Goal: Complete application form

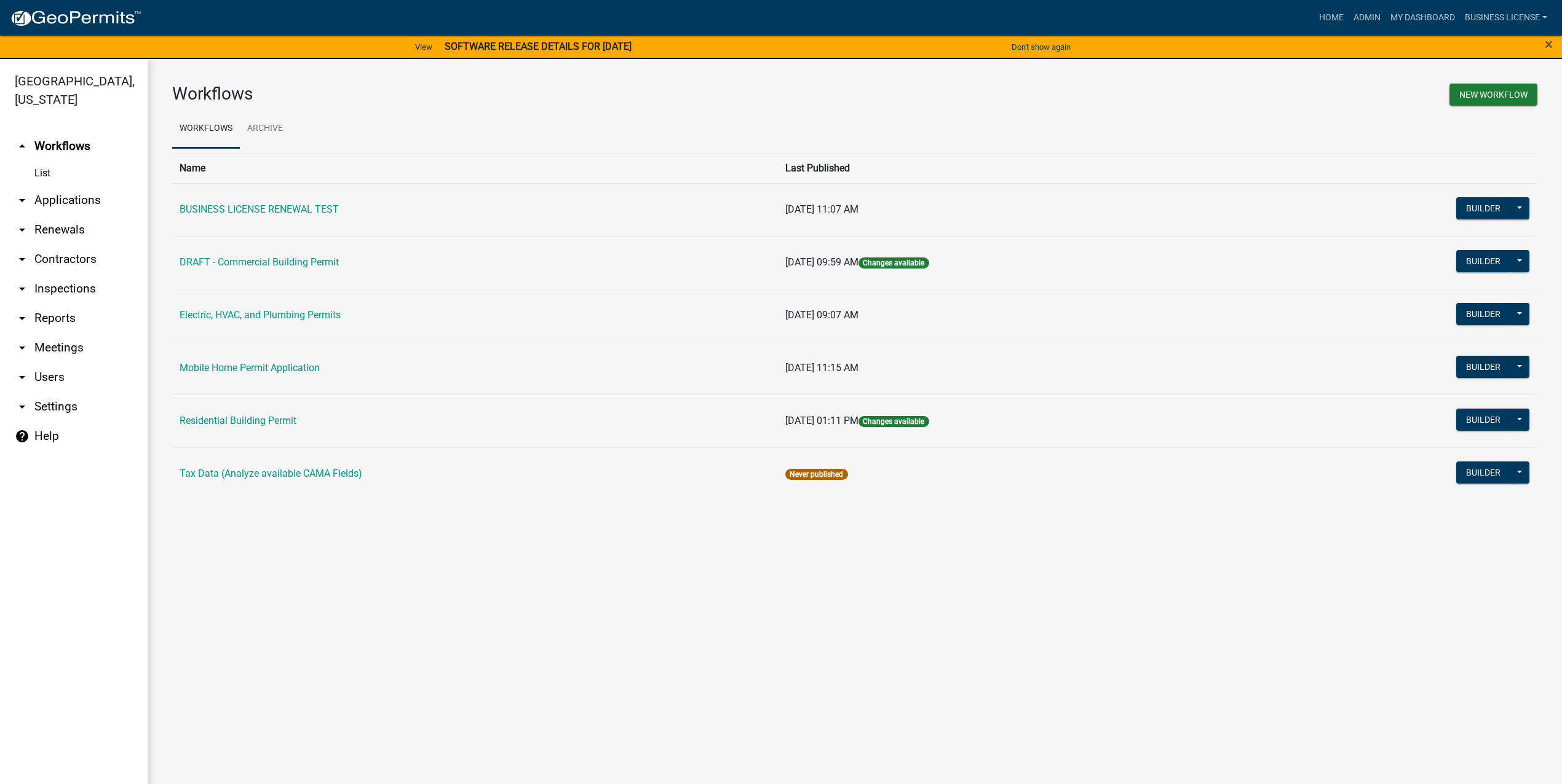
click at [67, 194] on link "arrow_drop_down Applications" at bounding box center [74, 200] width 148 height 30
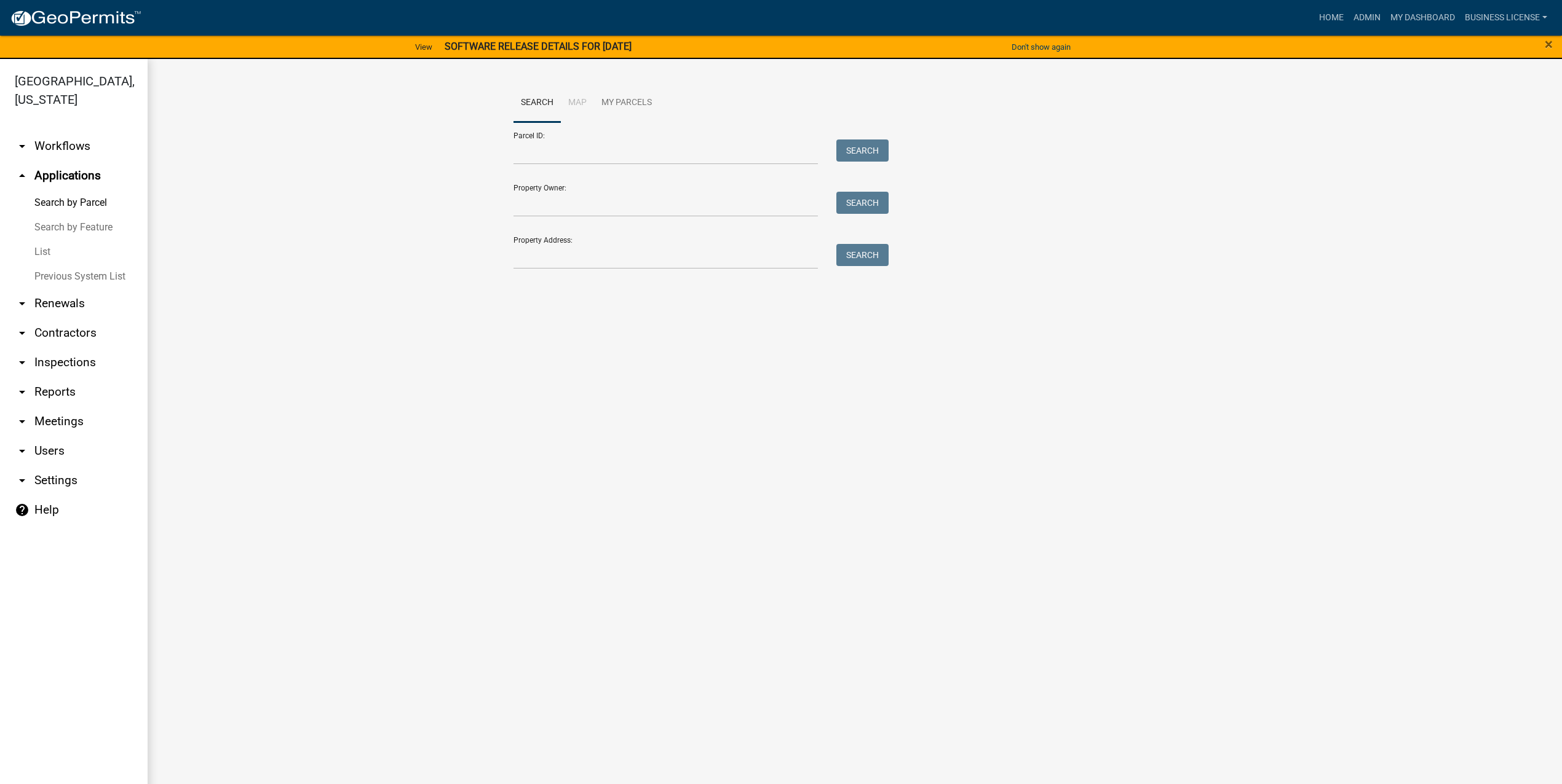
click at [50, 252] on link "List" at bounding box center [74, 251] width 148 height 24
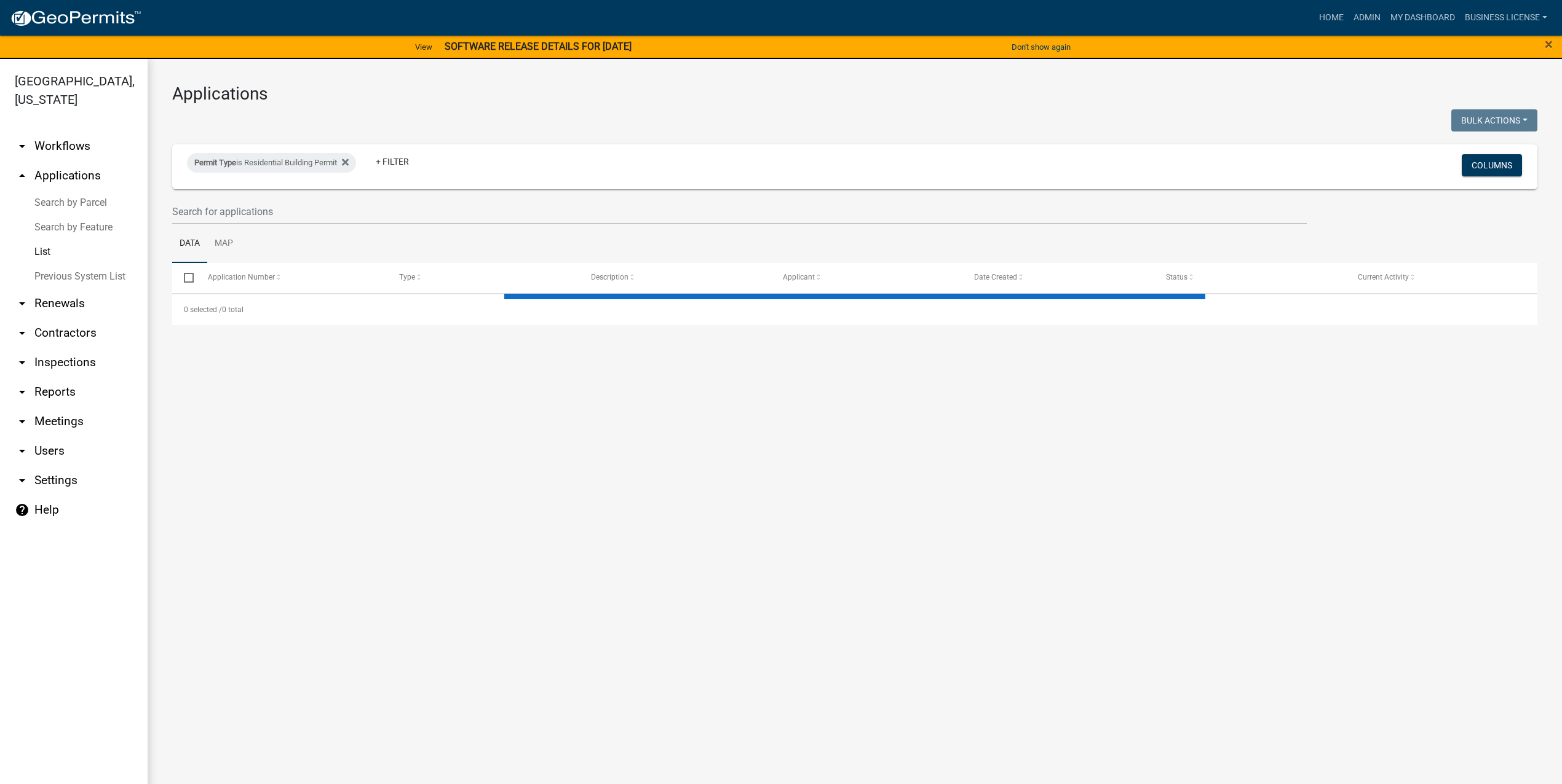
select select "3: 100"
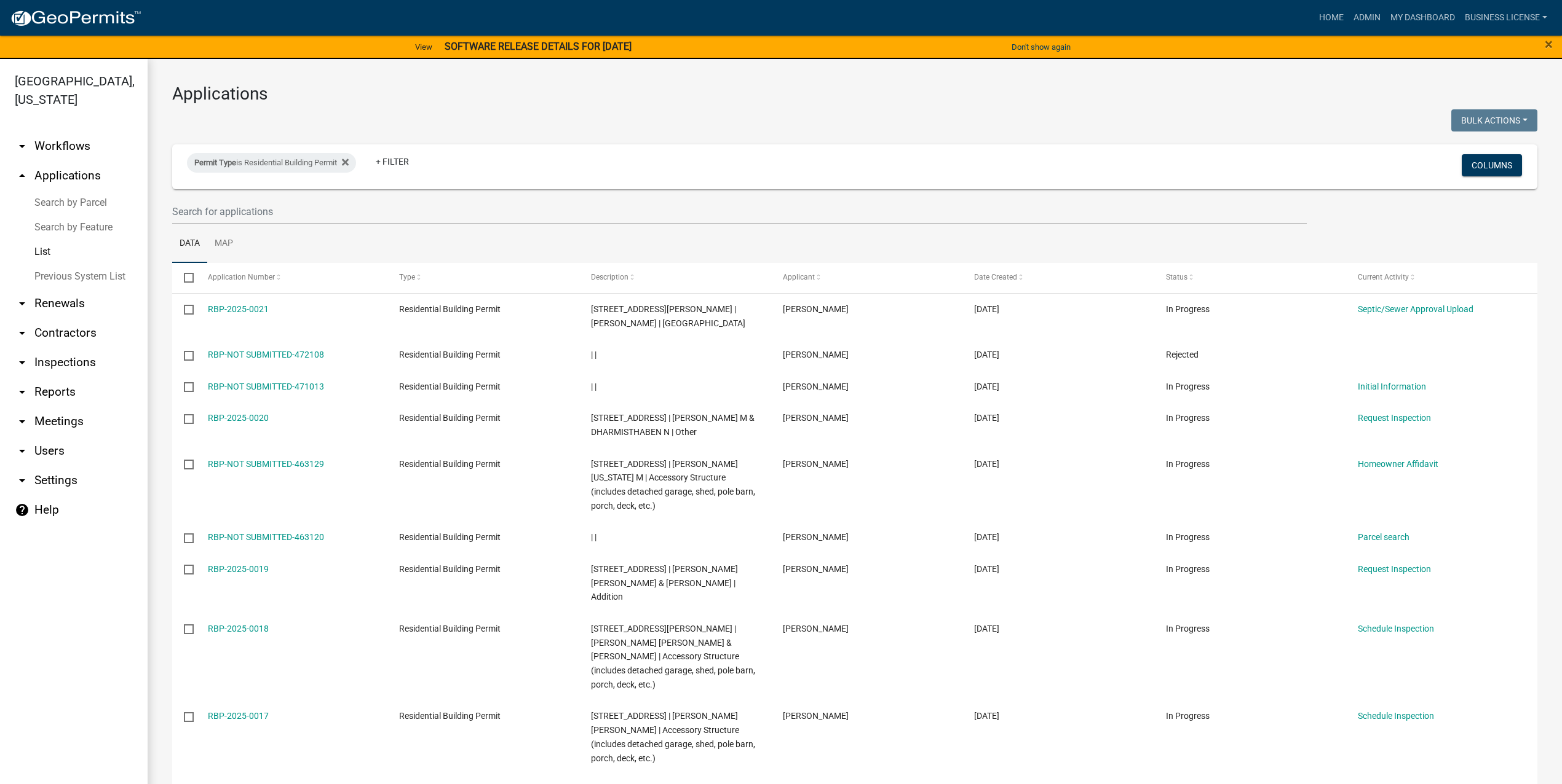
click at [438, 161] on div "Permit Type is Residential Building Permit + Filter" at bounding box center [628, 166] width 903 height 32
click at [401, 161] on link "+ Filter" at bounding box center [393, 162] width 53 height 22
click at [401, 229] on li "Application Number" at bounding box center [399, 228] width 112 height 28
click at [453, 160] on icon at bounding box center [449, 162] width 7 height 7
click at [391, 163] on link "+ Filter" at bounding box center [393, 162] width 53 height 22
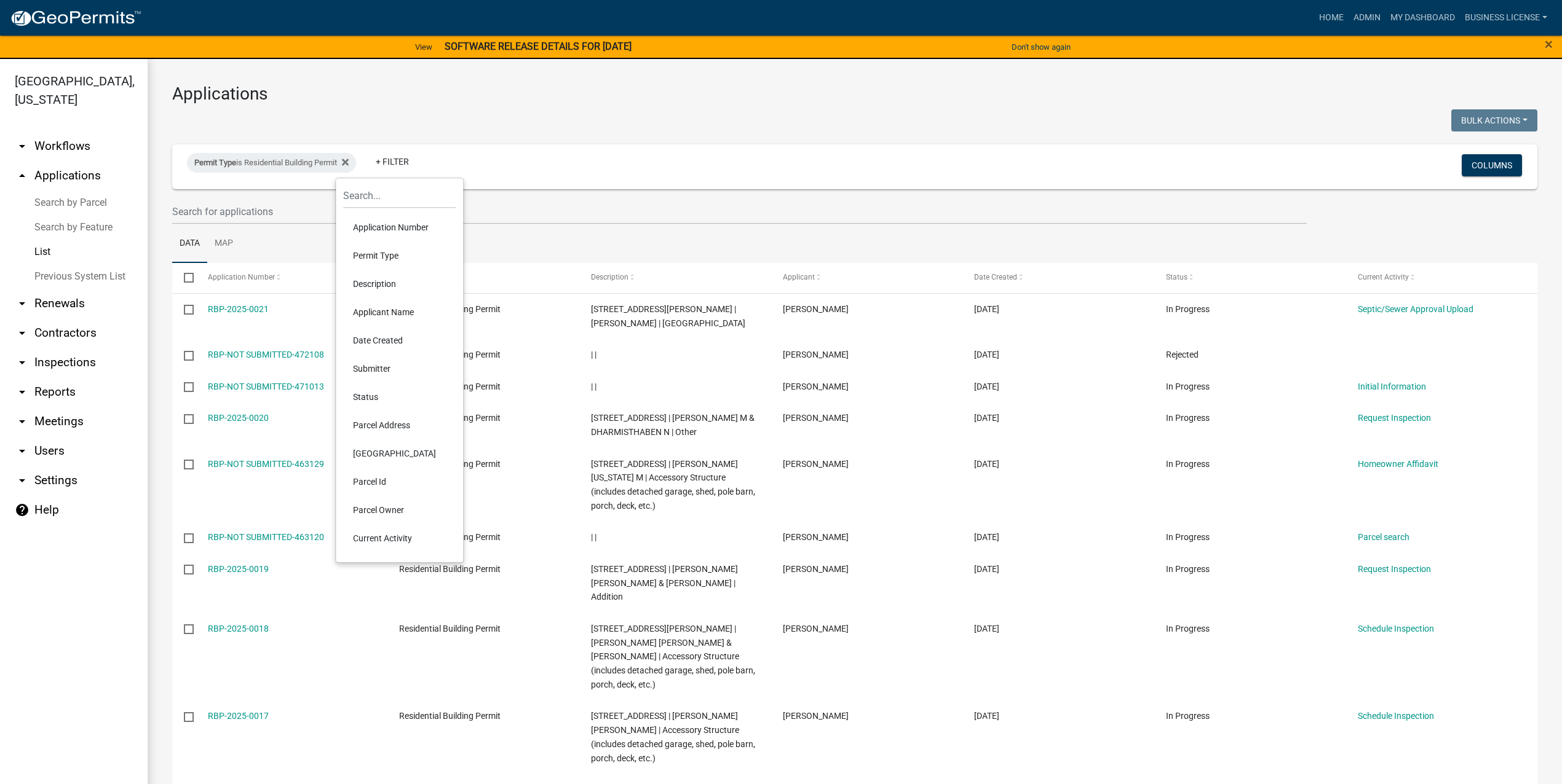
click at [401, 421] on li "Parcel Address" at bounding box center [399, 425] width 112 height 28
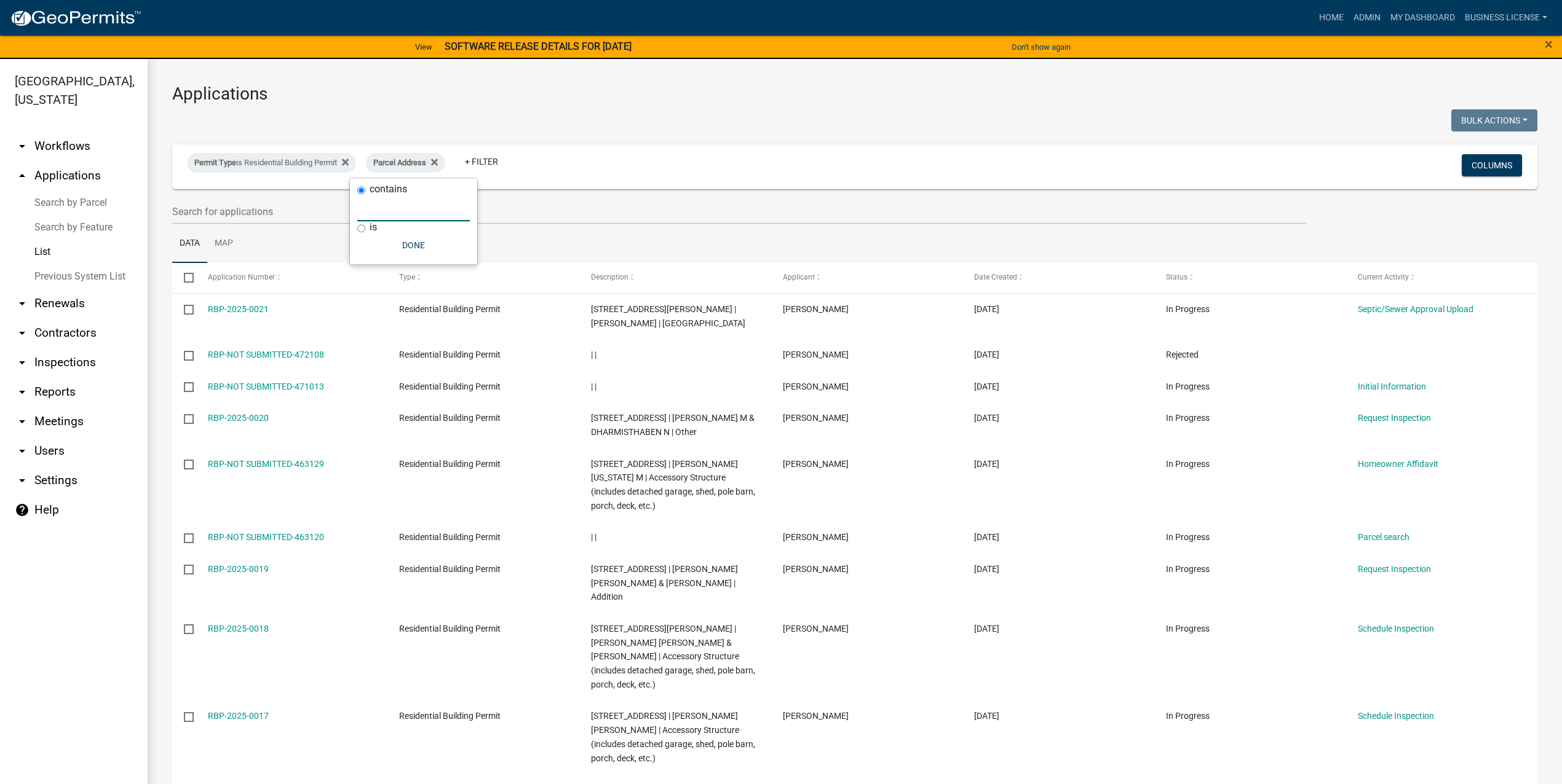
click at [390, 205] on input "text" at bounding box center [413, 208] width 112 height 25
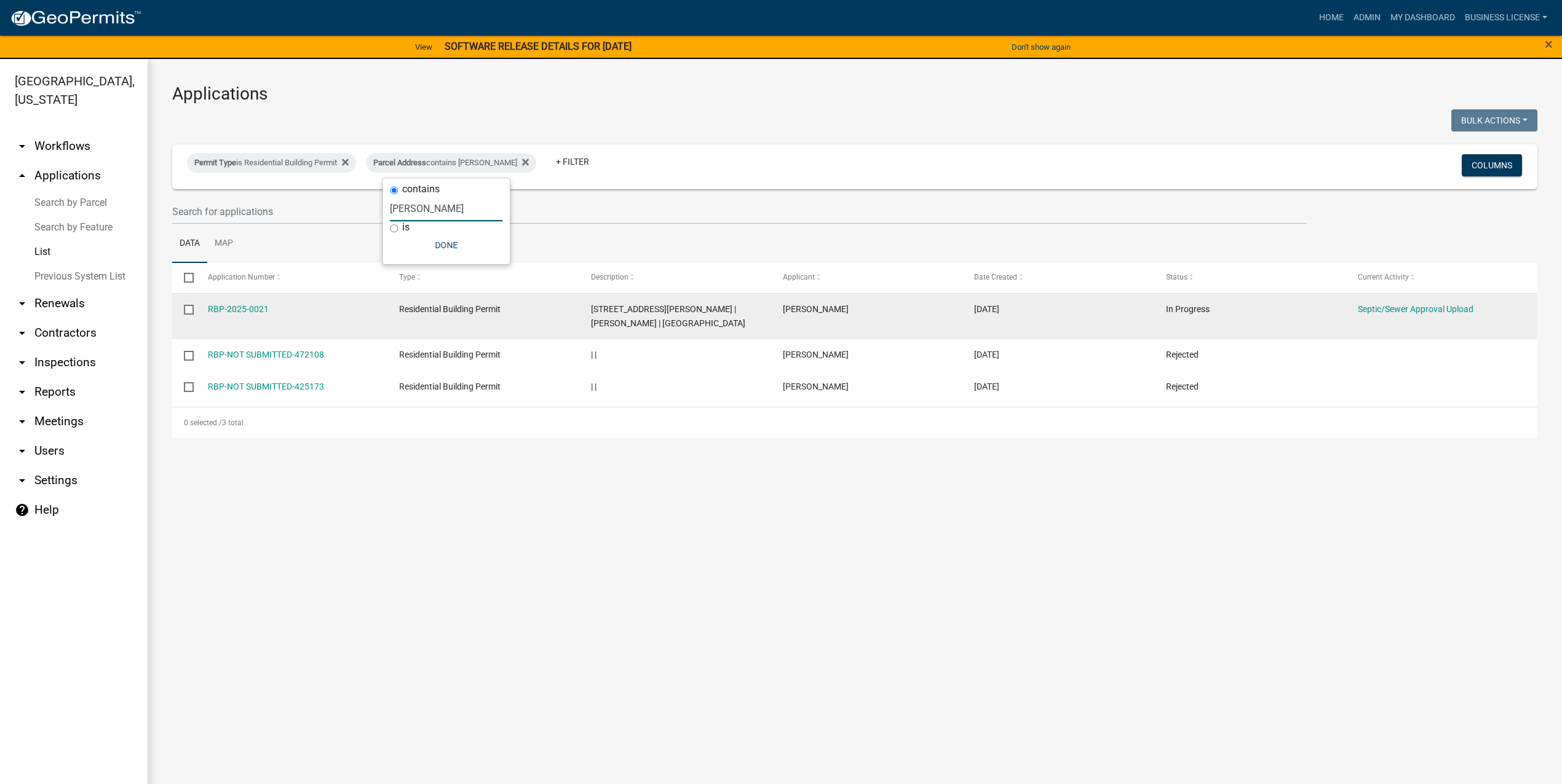
type input "[PERSON_NAME]"
click at [600, 316] on div "[STREET_ADDRESS][PERSON_NAME] | [PERSON_NAME] | [GEOGRAPHIC_DATA]" at bounding box center [674, 316] width 168 height 28
click at [1405, 306] on link "Septic/Sewer Approval Upload" at bounding box center [1416, 309] width 115 height 10
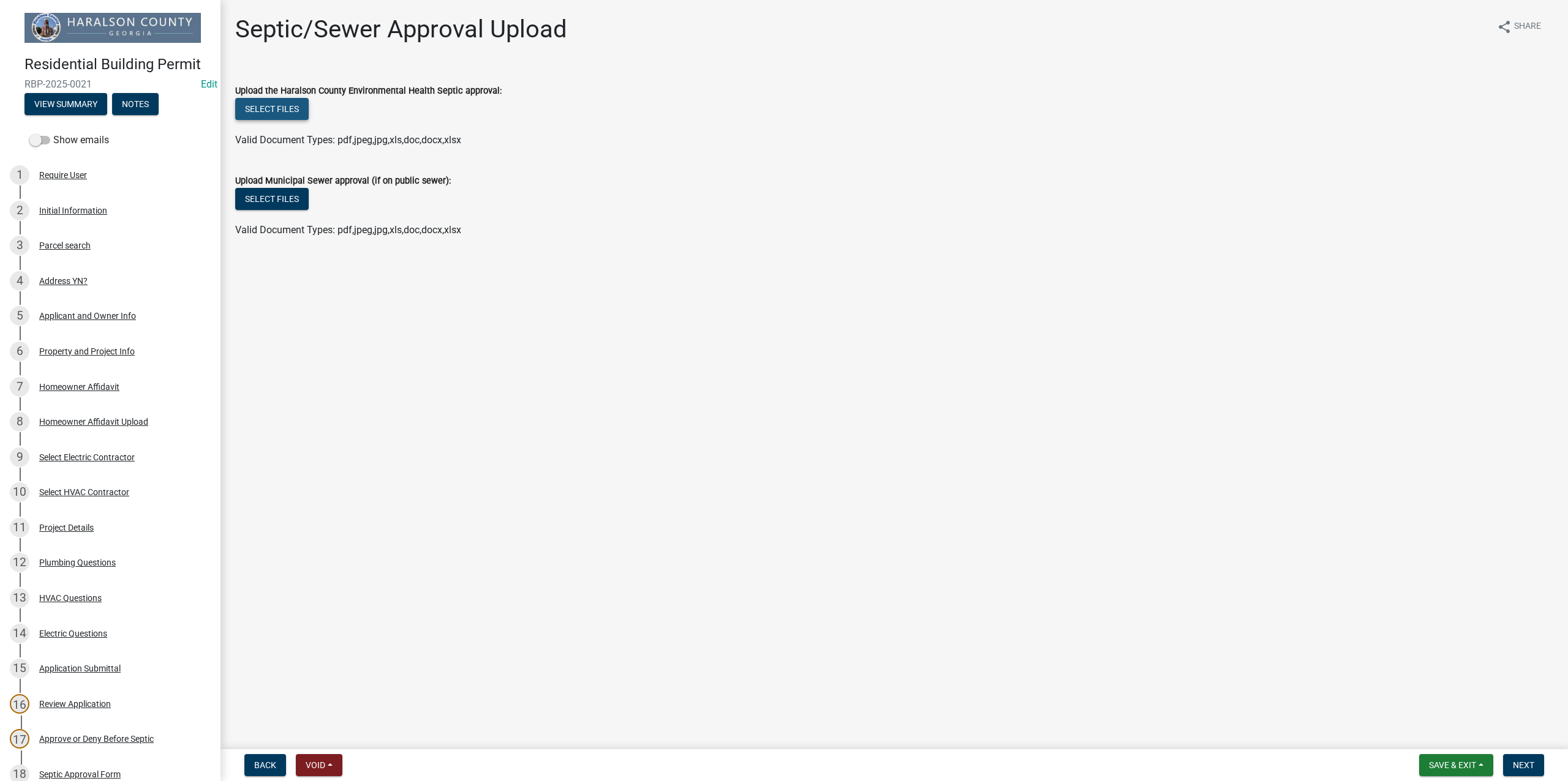
click at [270, 107] on button "Select files" at bounding box center [272, 109] width 74 height 22
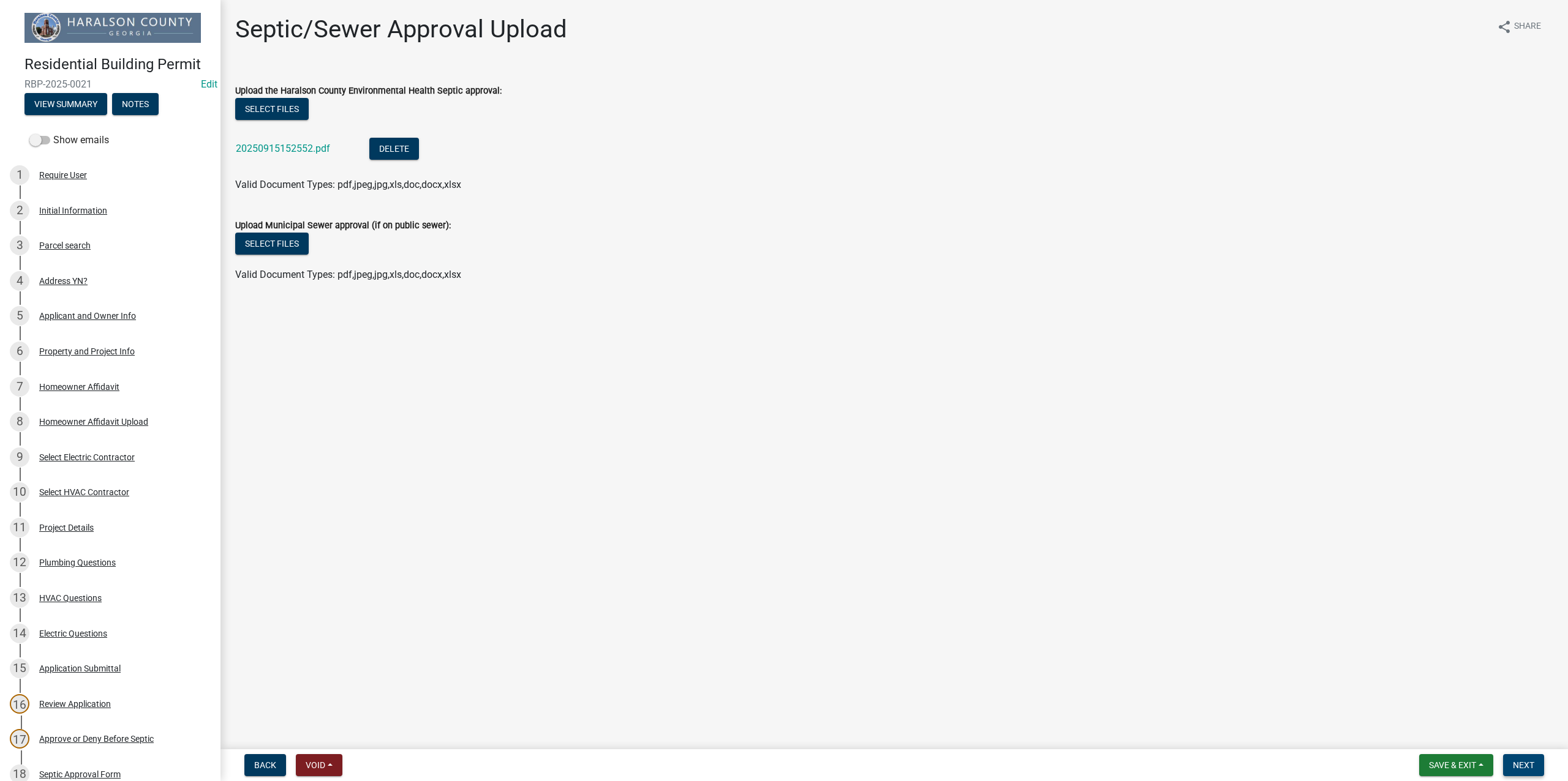
click at [1530, 766] on span "Next" at bounding box center [1524, 765] width 21 height 10
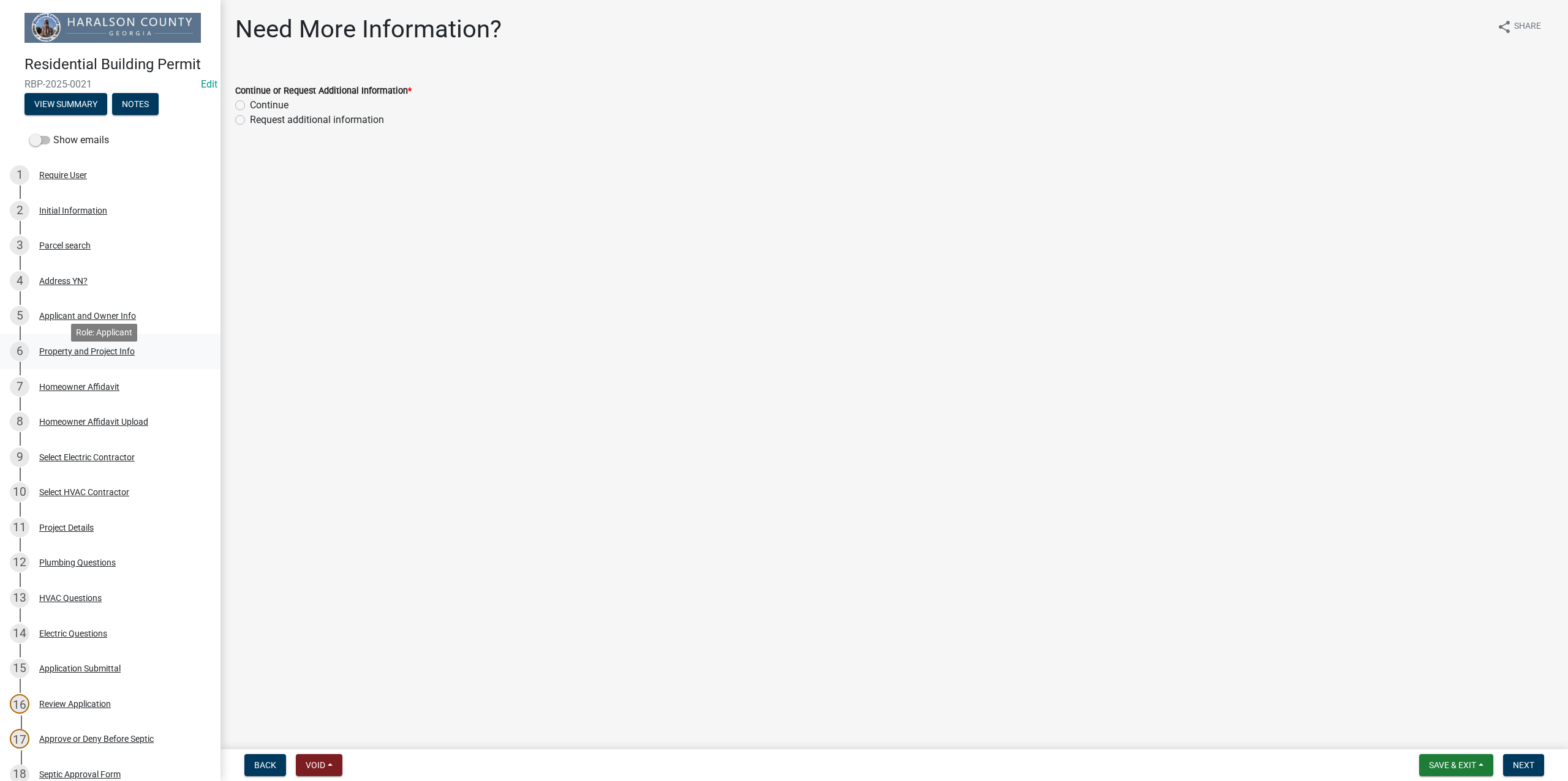
click at [99, 356] on div "Property and Project Info" at bounding box center [87, 352] width 96 height 9
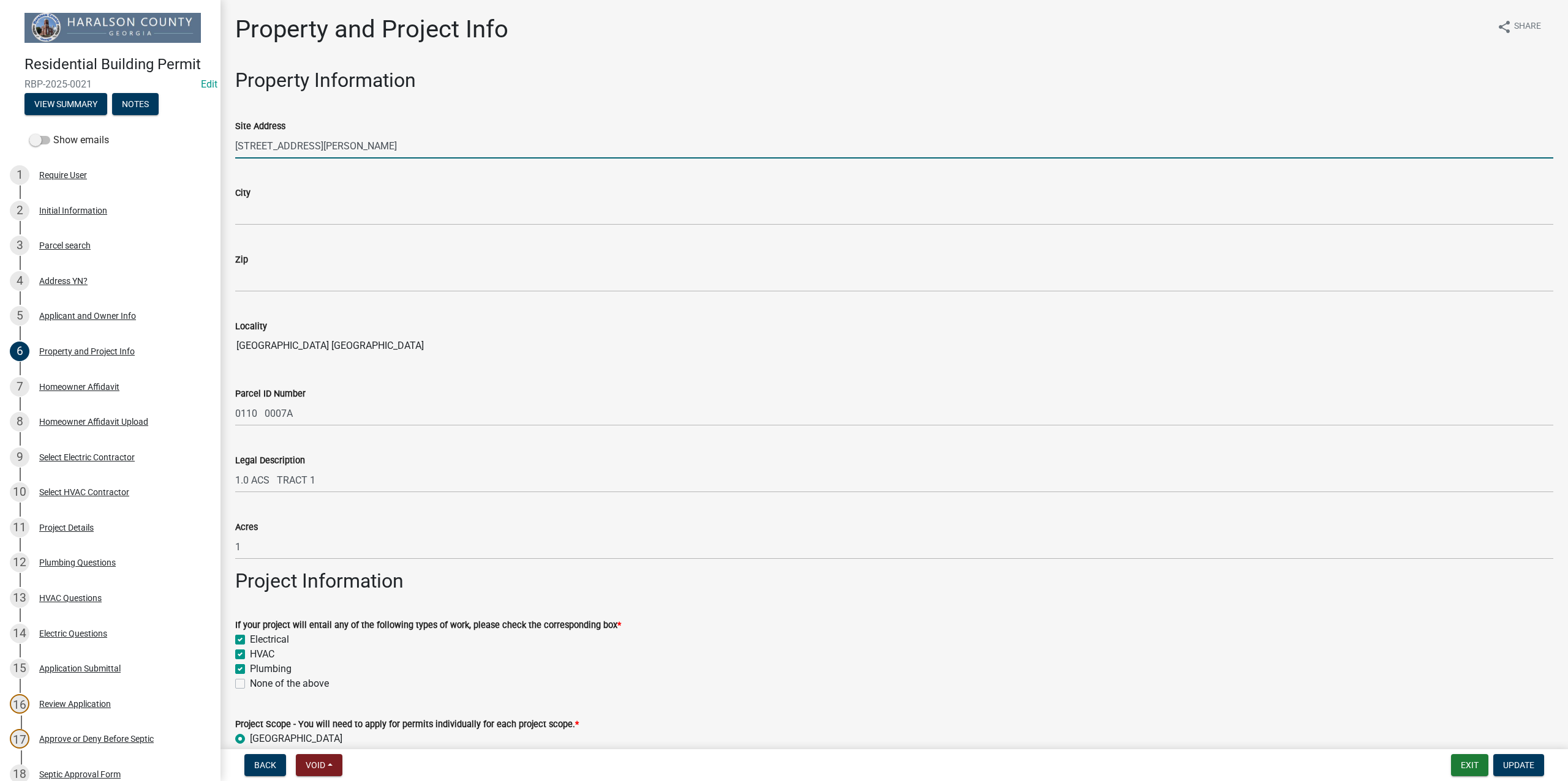
click at [247, 146] on input "[STREET_ADDRESS][PERSON_NAME]" at bounding box center [894, 146] width 1318 height 25
click at [289, 148] on input "[STREET_ADDRESS][PERSON_NAME]" at bounding box center [894, 146] width 1318 height 25
type input "[STREET_ADDRESS][PERSON_NAME]"
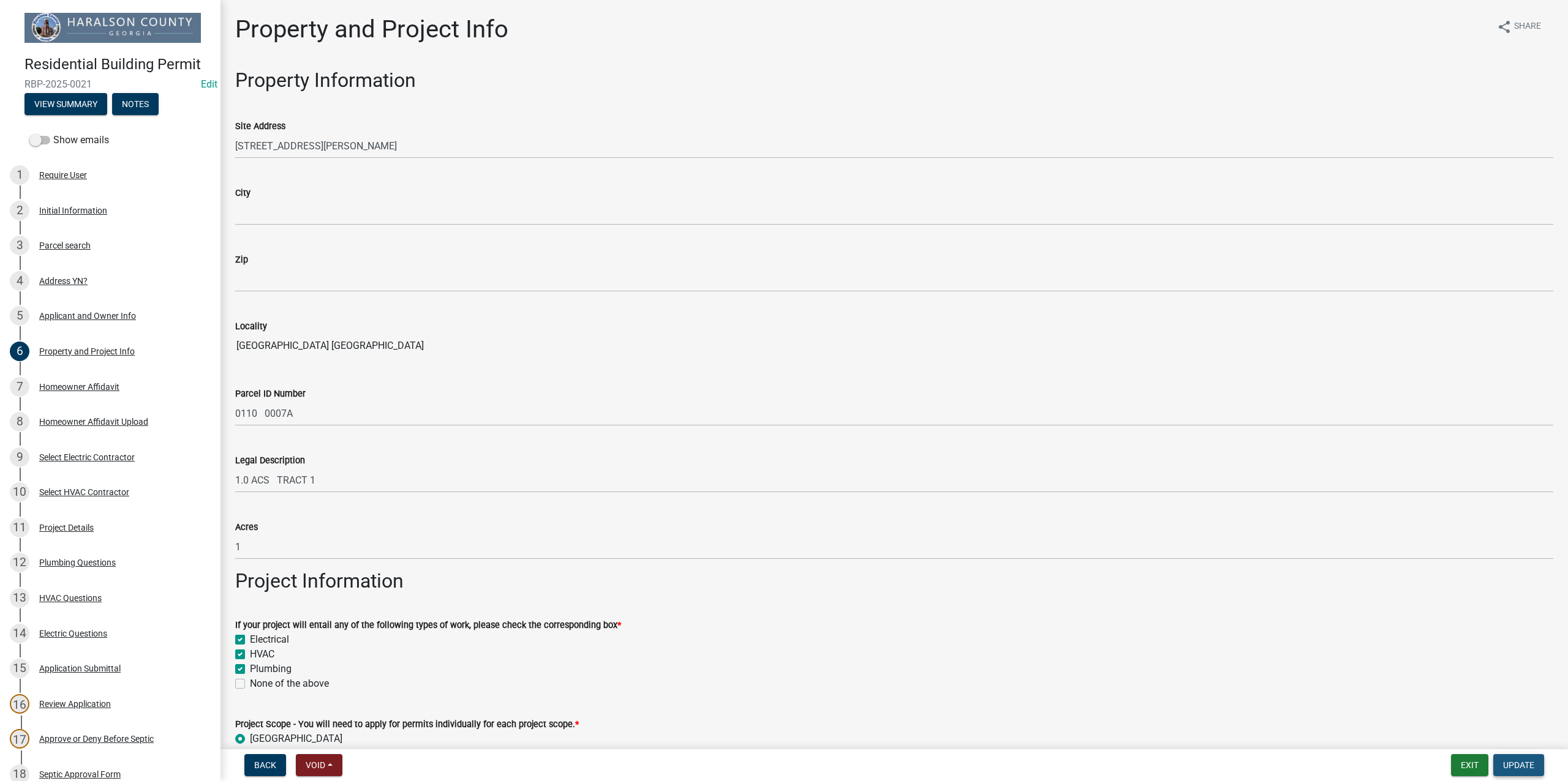
click at [1515, 767] on span "Update" at bounding box center [1519, 765] width 31 height 10
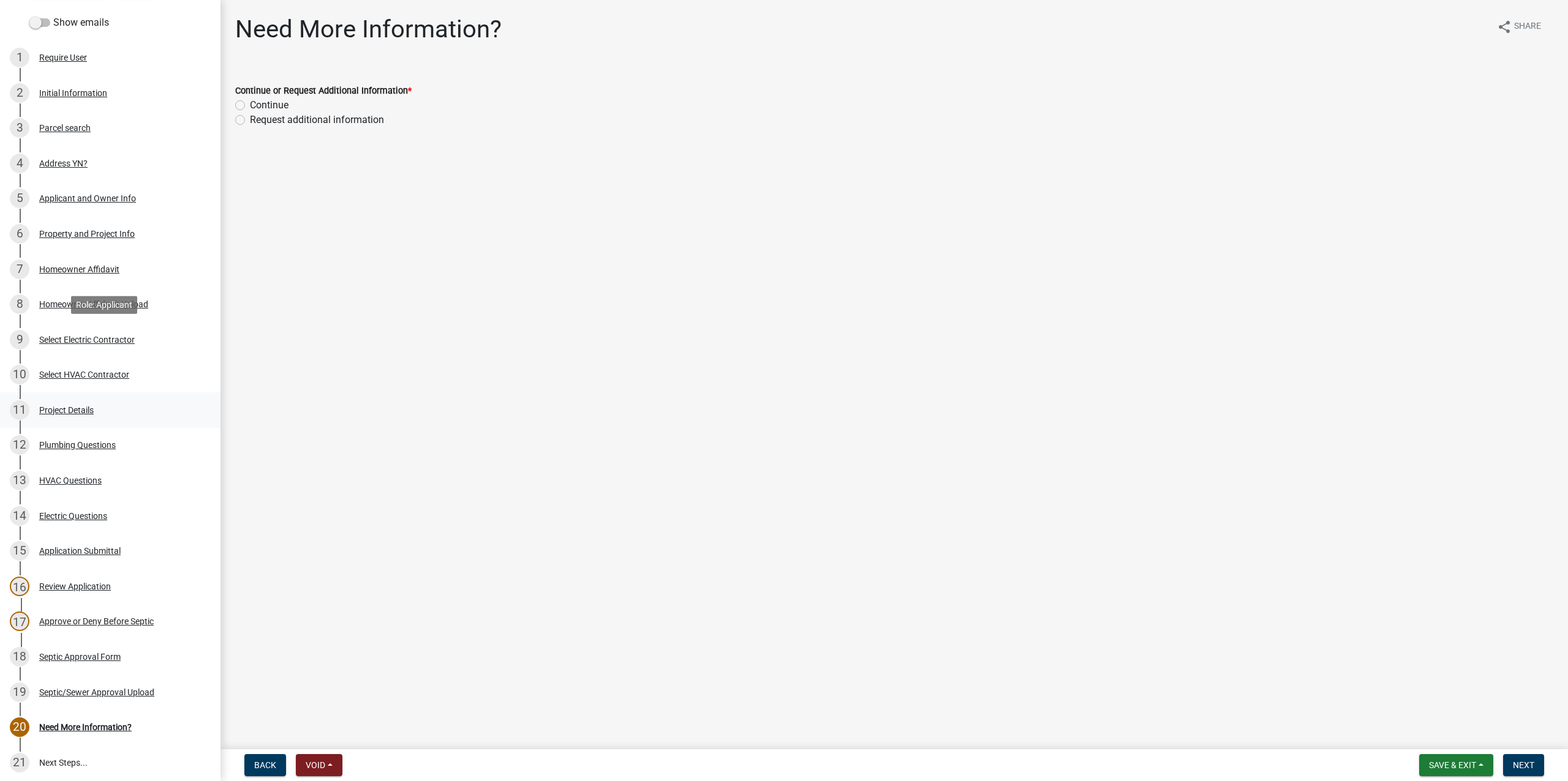
scroll to position [219, 0]
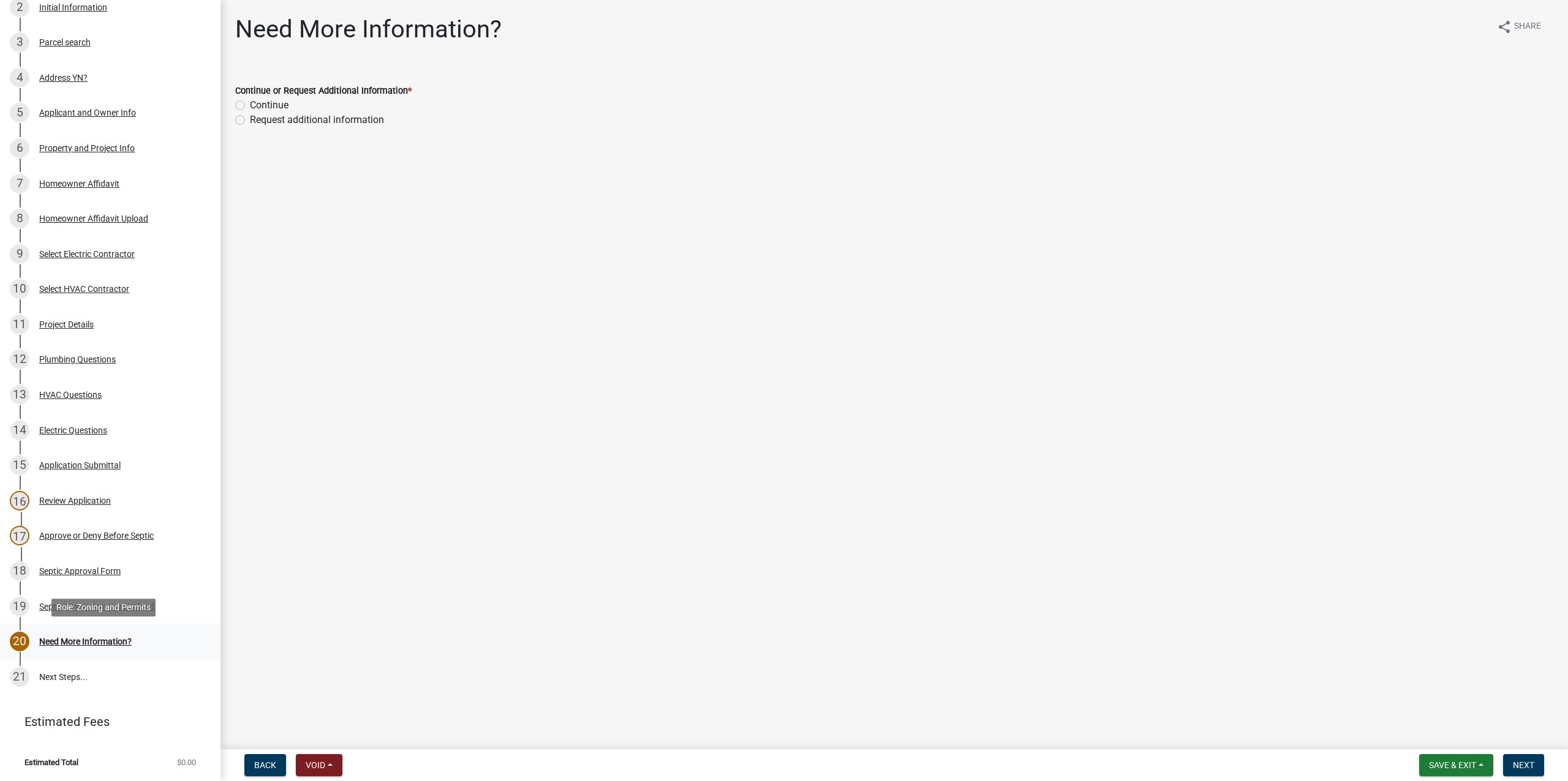
click at [91, 639] on div "Need More Information?" at bounding box center [85, 642] width 93 height 9
click at [250, 106] on label "Continue" at bounding box center [269, 105] width 38 height 15
click at [250, 106] on input "Continue" at bounding box center [253, 102] width 8 height 8
radio input "true"
click at [1520, 764] on span "Next" at bounding box center [1524, 765] width 21 height 10
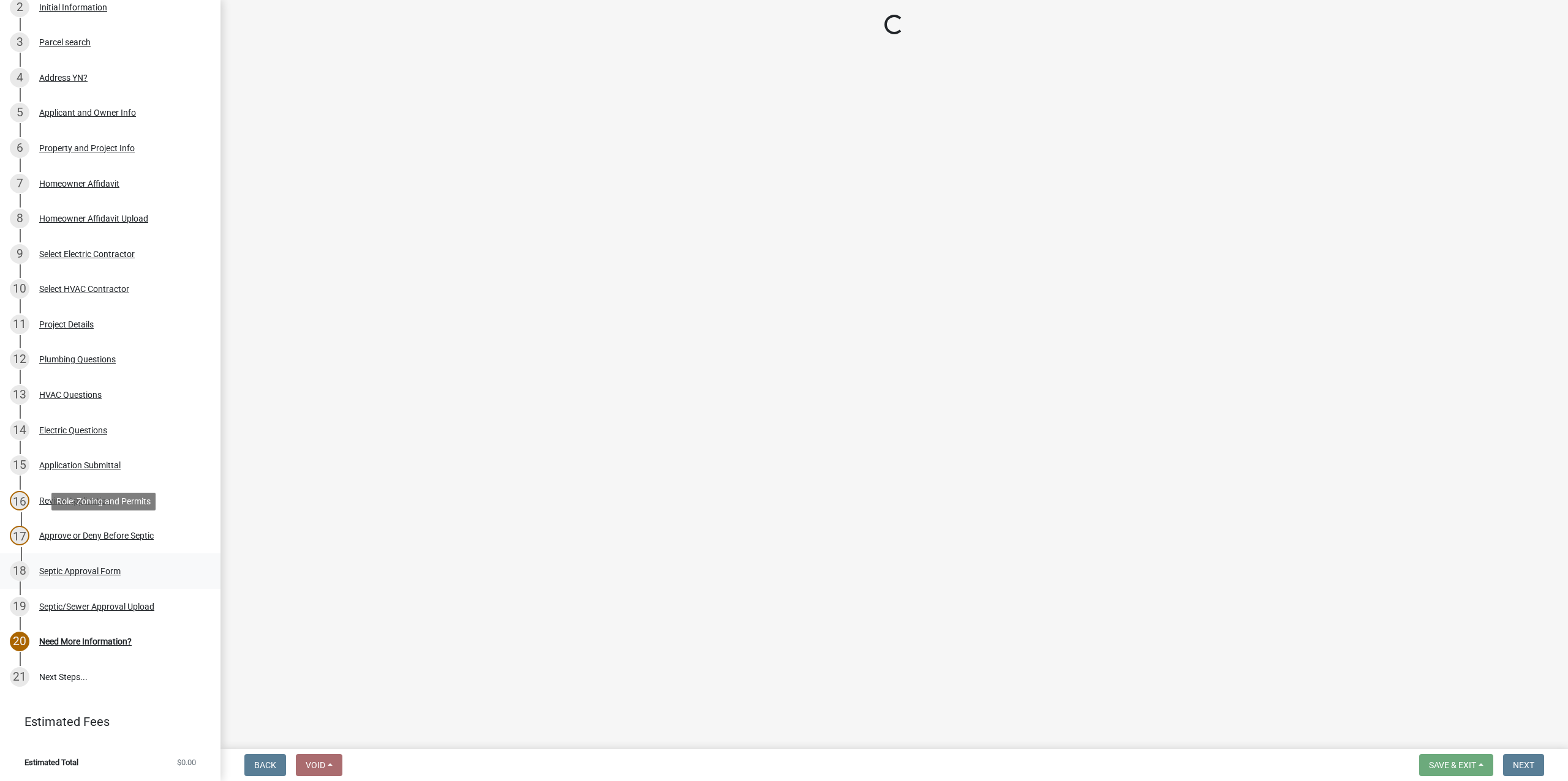
scroll to position [289, 0]
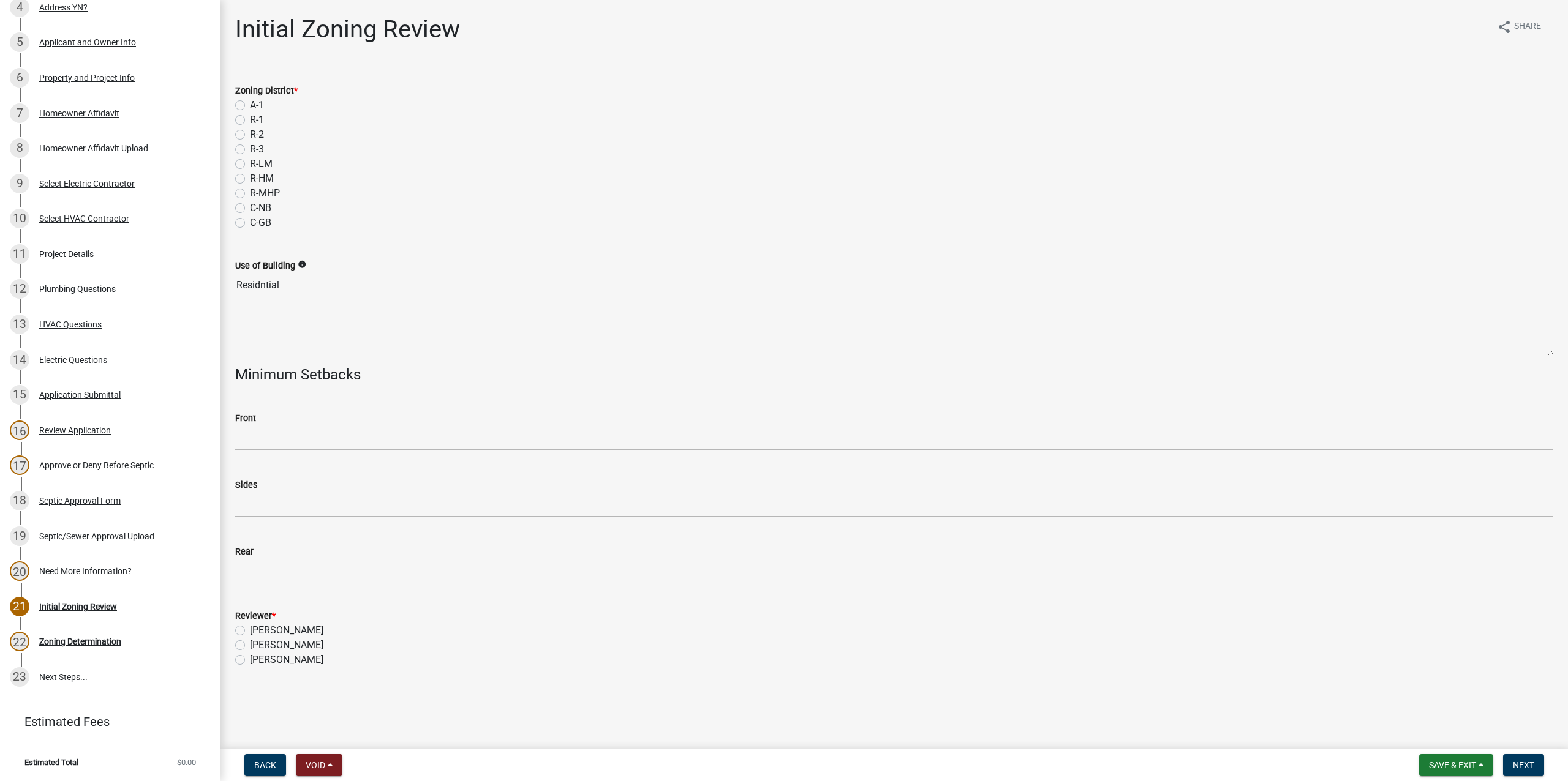
click at [250, 103] on label "A-1" at bounding box center [256, 105] width 14 height 15
click at [250, 103] on input "A-1" at bounding box center [253, 102] width 8 height 8
radio input "true"
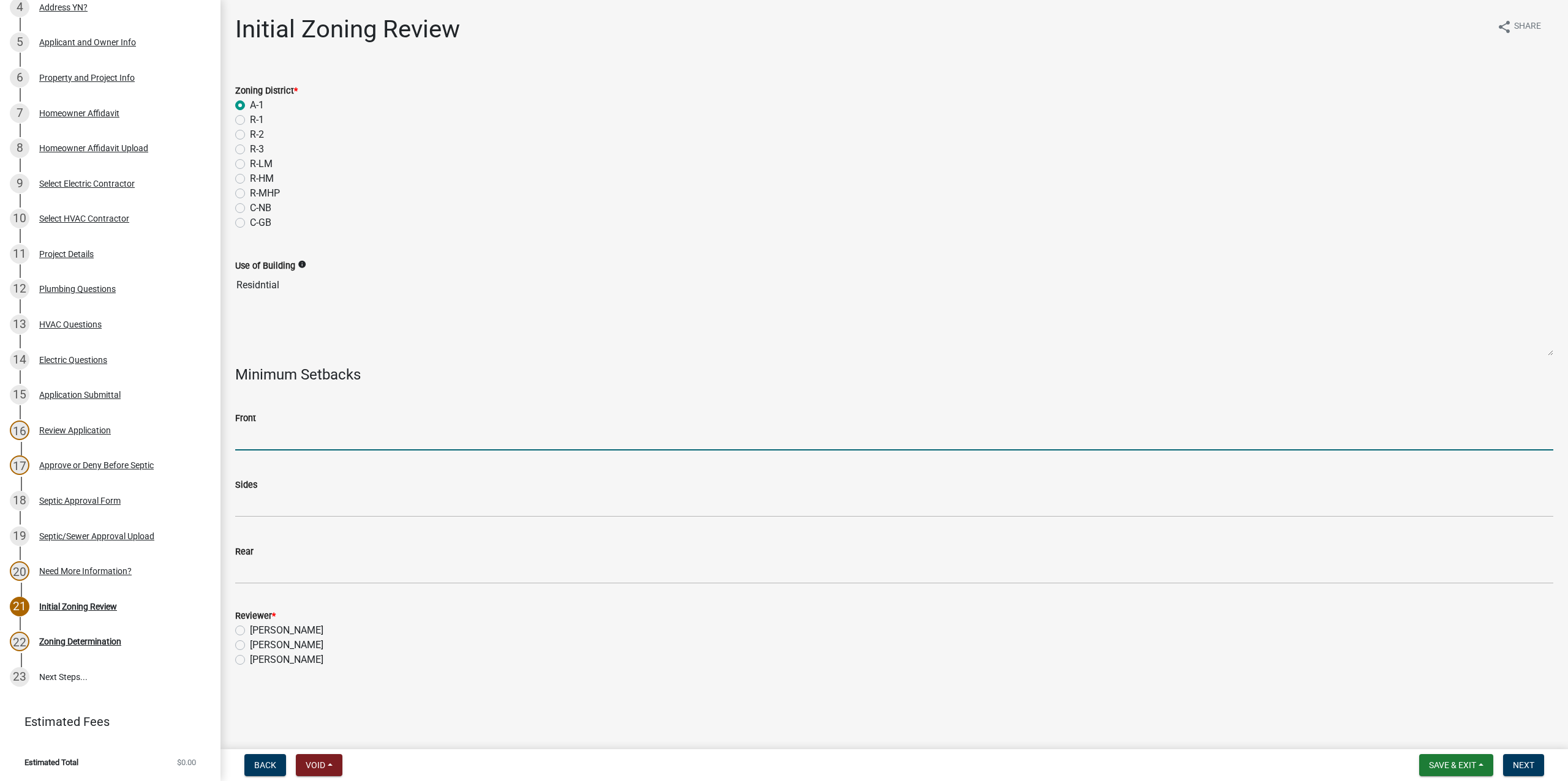
click at [292, 439] on input "Front" at bounding box center [894, 438] width 1318 height 25
type input "40"
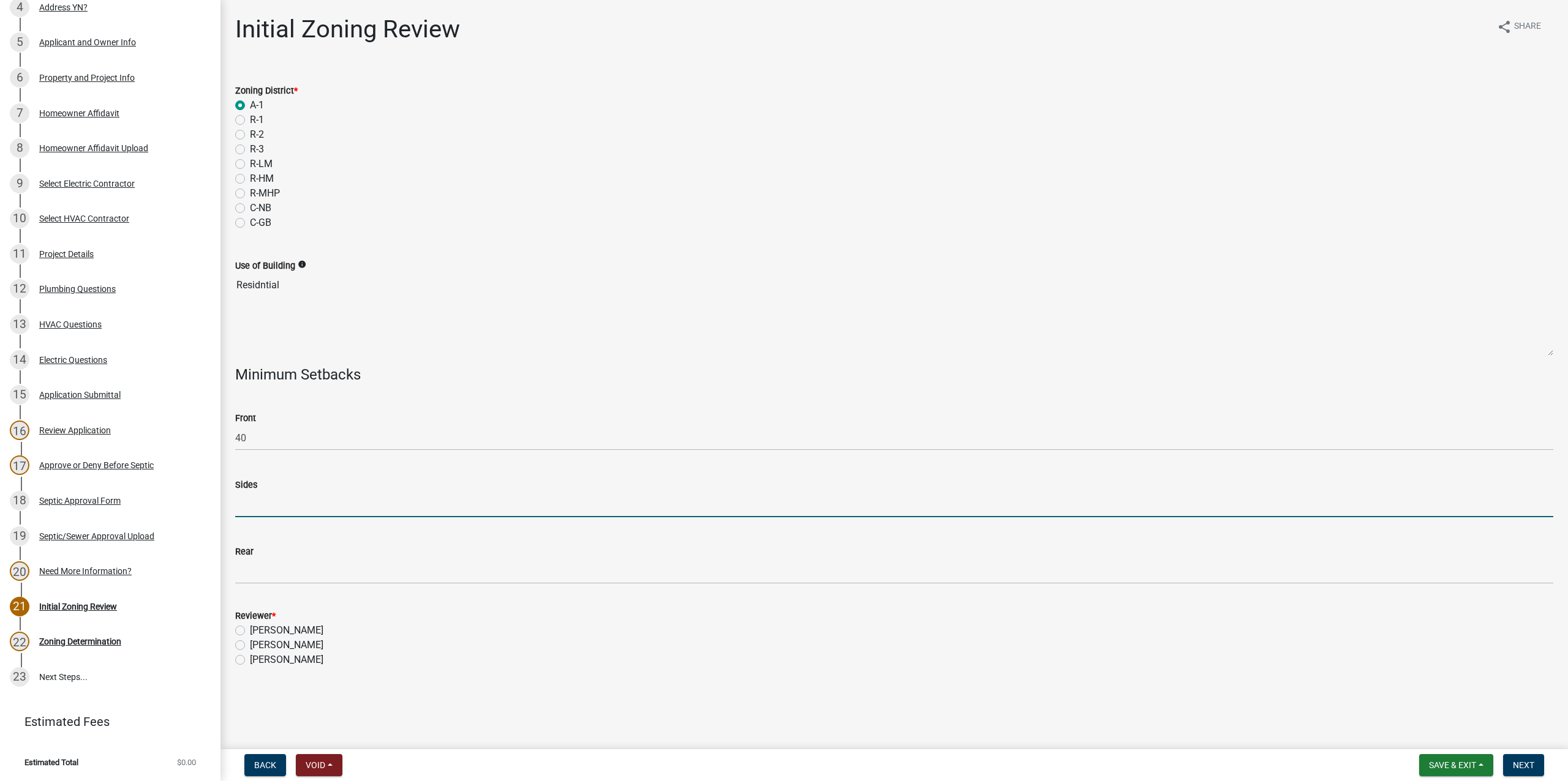
click at [281, 503] on input "Sides" at bounding box center [894, 505] width 1318 height 25
type input "20"
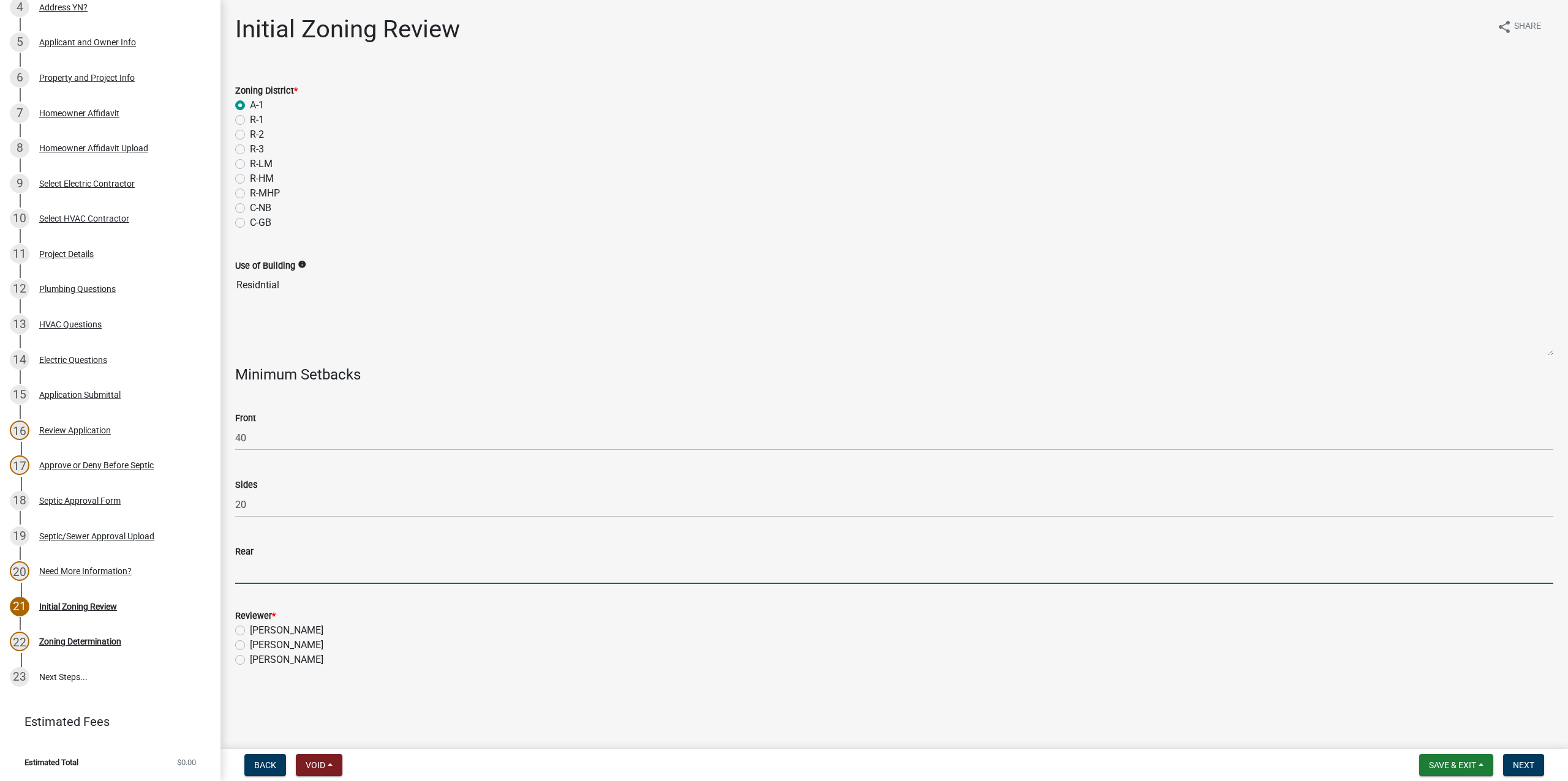
click at [275, 576] on input "Rear" at bounding box center [894, 571] width 1318 height 25
type input "40"
click at [250, 647] on label "[PERSON_NAME]" at bounding box center [286, 646] width 74 height 15
click at [250, 646] on input "[PERSON_NAME]" at bounding box center [253, 642] width 8 height 8
radio input "true"
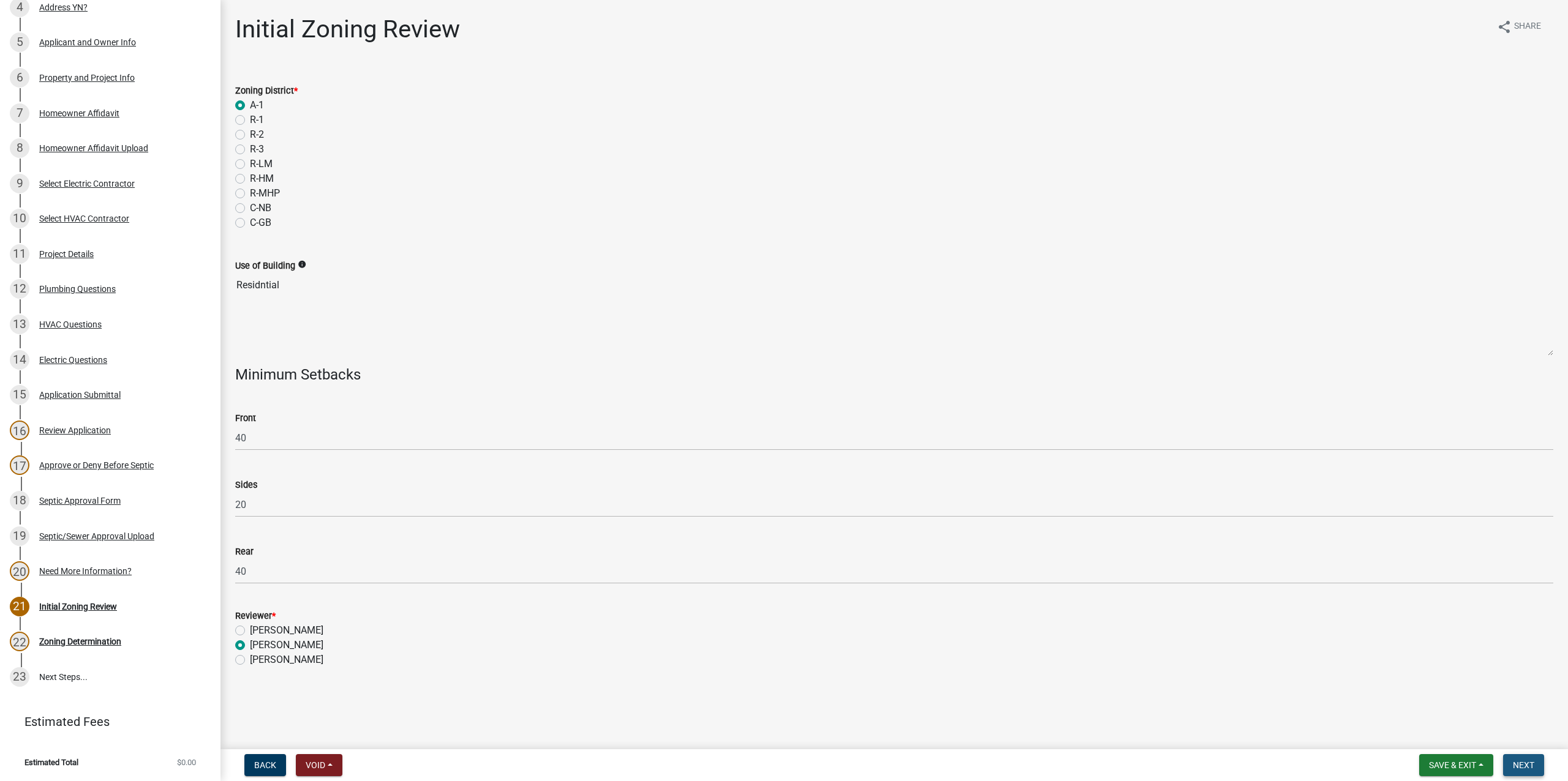
click at [1525, 763] on span "Next" at bounding box center [1524, 765] width 21 height 10
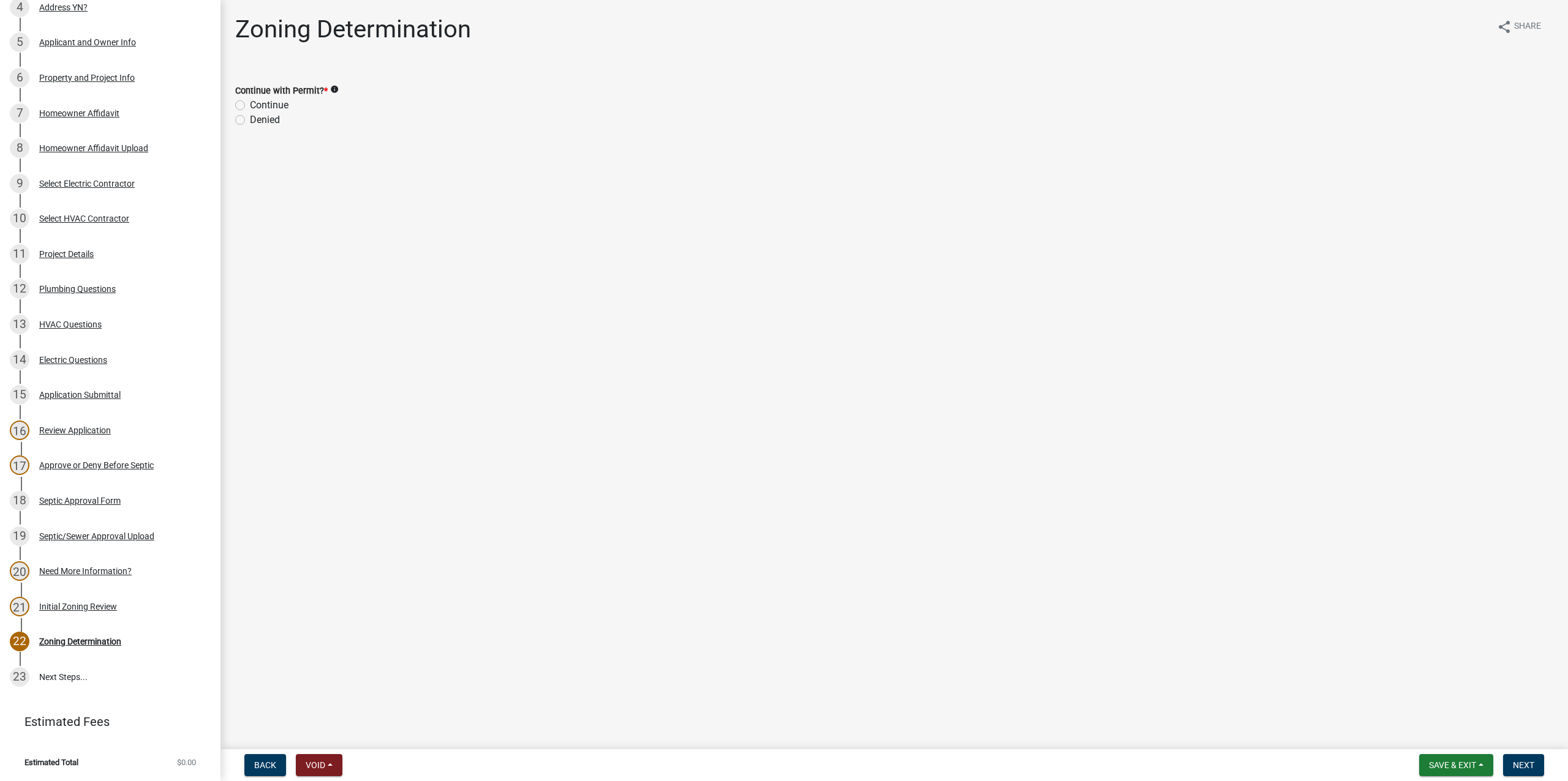
click at [250, 104] on label "Continue" at bounding box center [269, 105] width 38 height 15
click at [250, 104] on input "Continue" at bounding box center [253, 102] width 8 height 8
radio input "true"
click at [1522, 768] on span "Next" at bounding box center [1524, 765] width 21 height 10
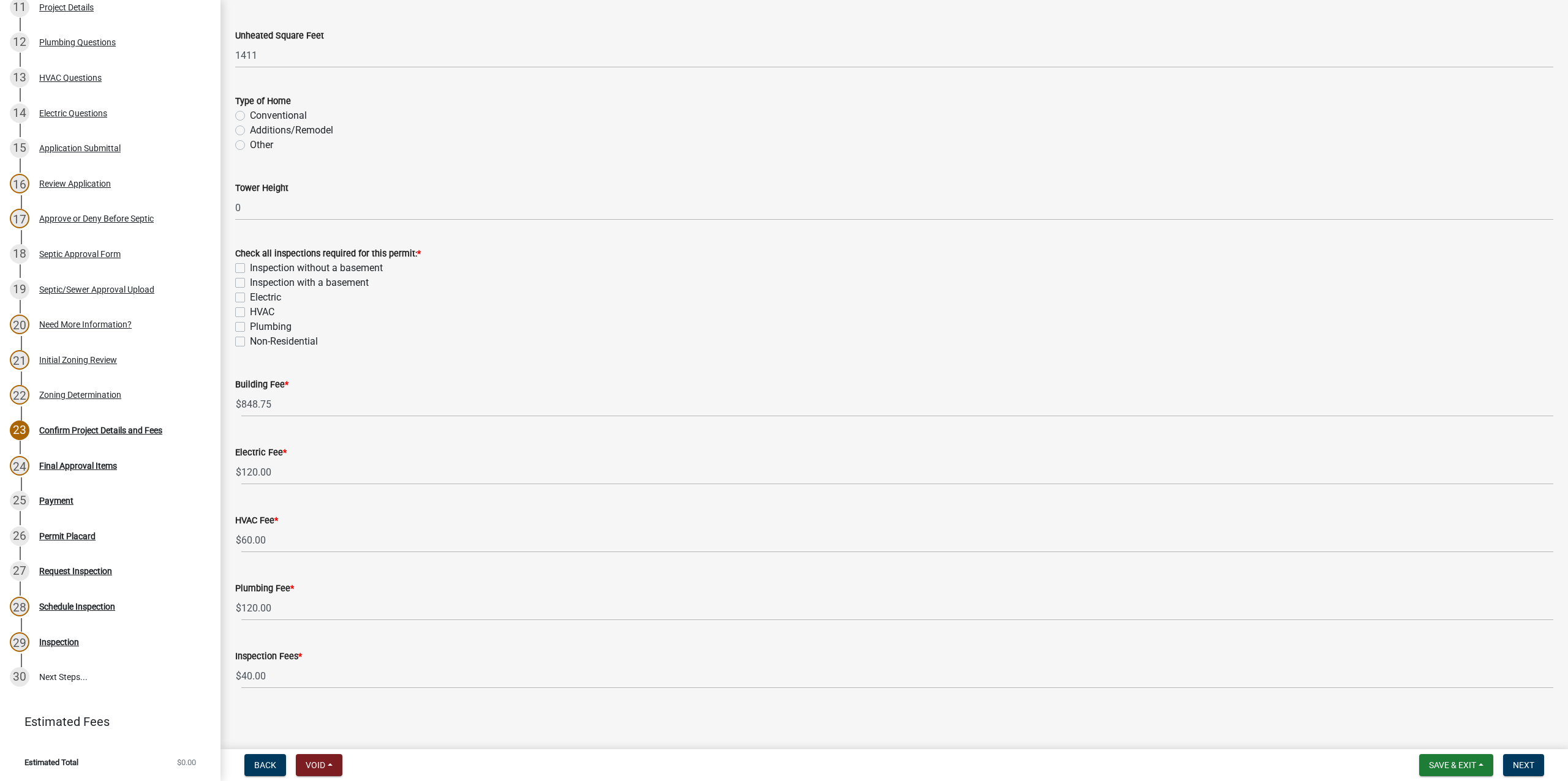
scroll to position [197, 0]
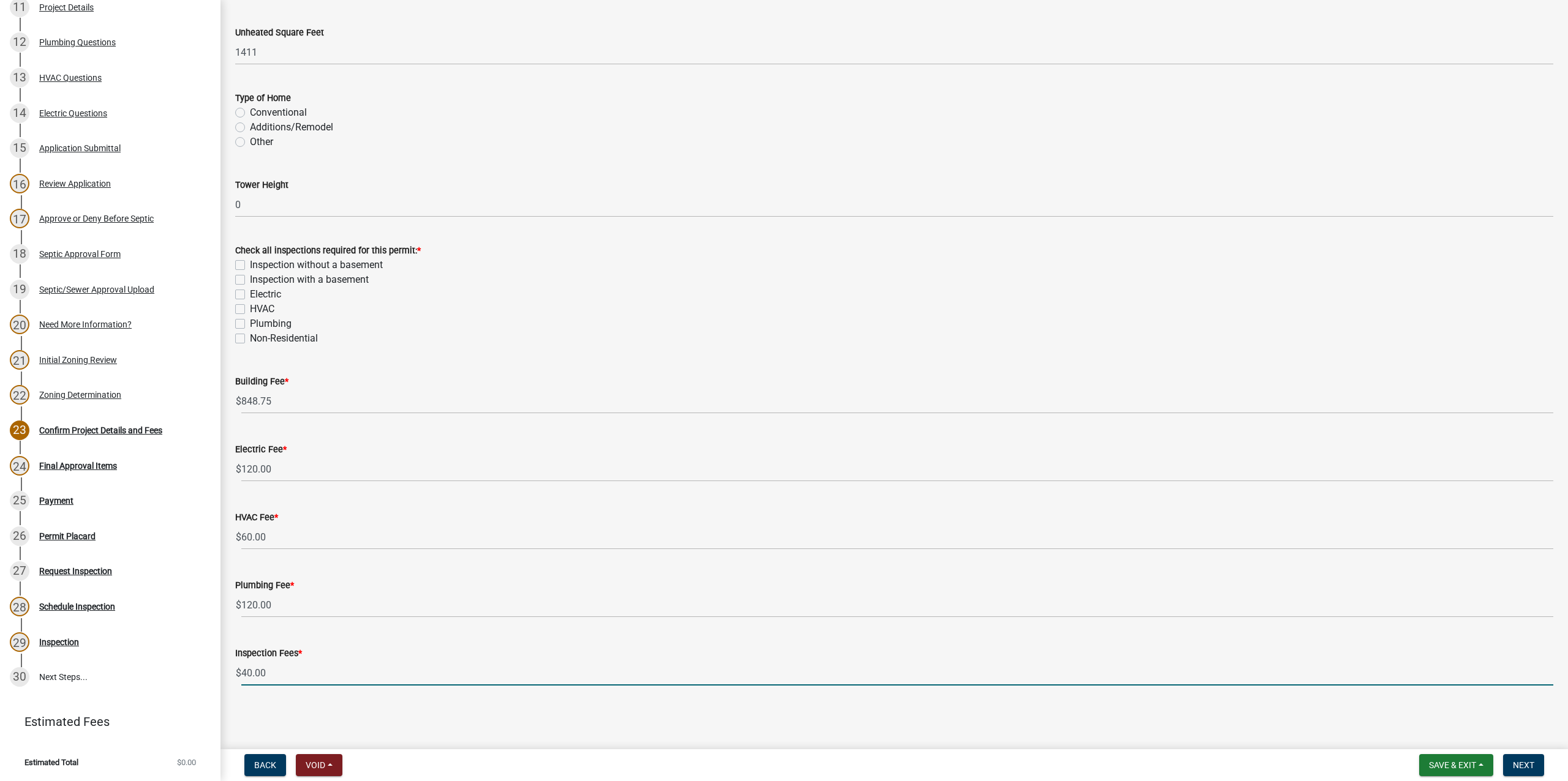
drag, startPoint x: 286, startPoint y: 669, endPoint x: 211, endPoint y: 672, distance: 75.1
click at [211, 672] on div "Residential Building Permit RBP-2025-0021 Edit View Summary Notes Show emails 1…" at bounding box center [784, 390] width 1568 height 781
type input "125"
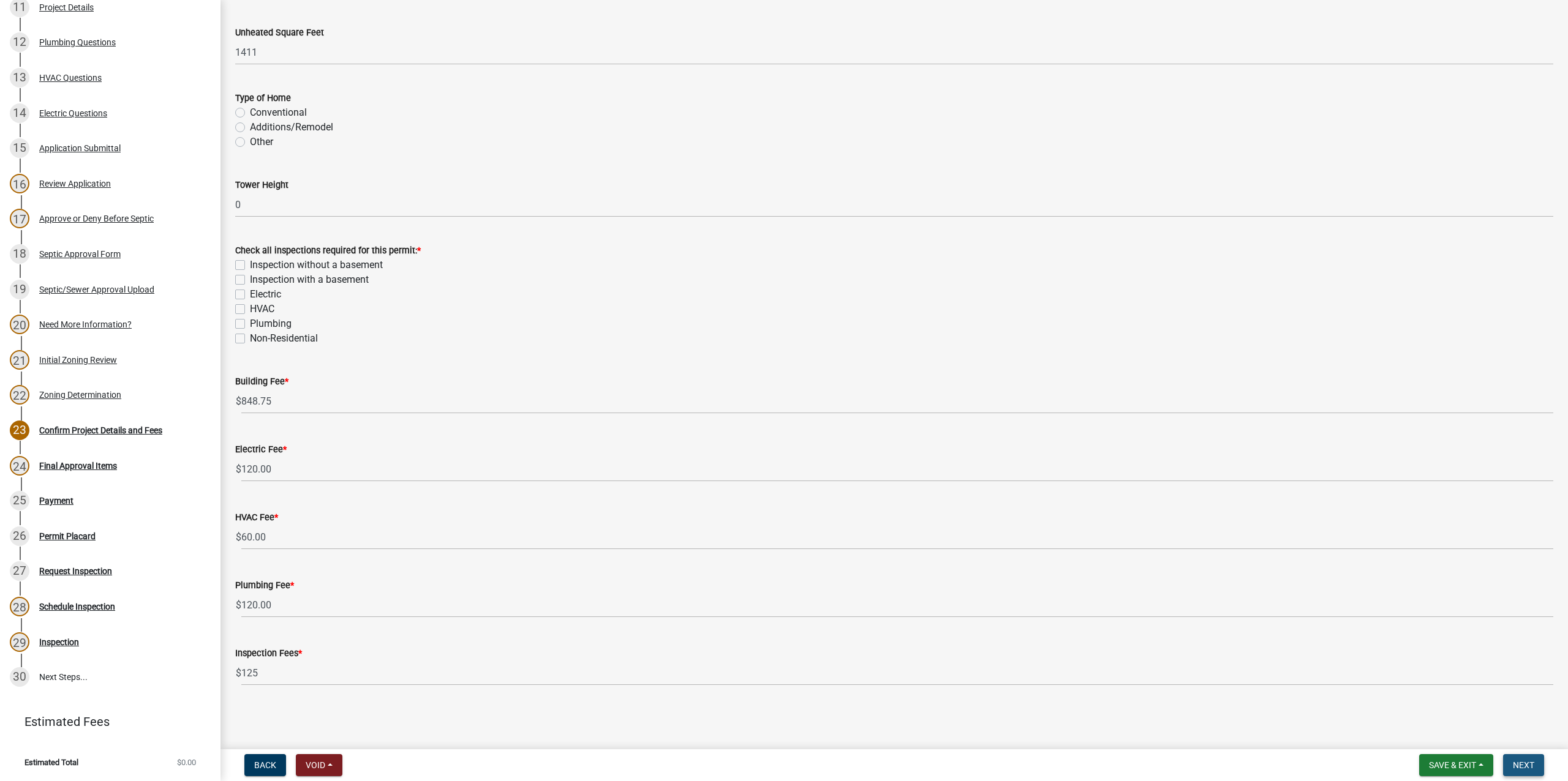
click at [1525, 766] on span "Next" at bounding box center [1524, 765] width 21 height 10
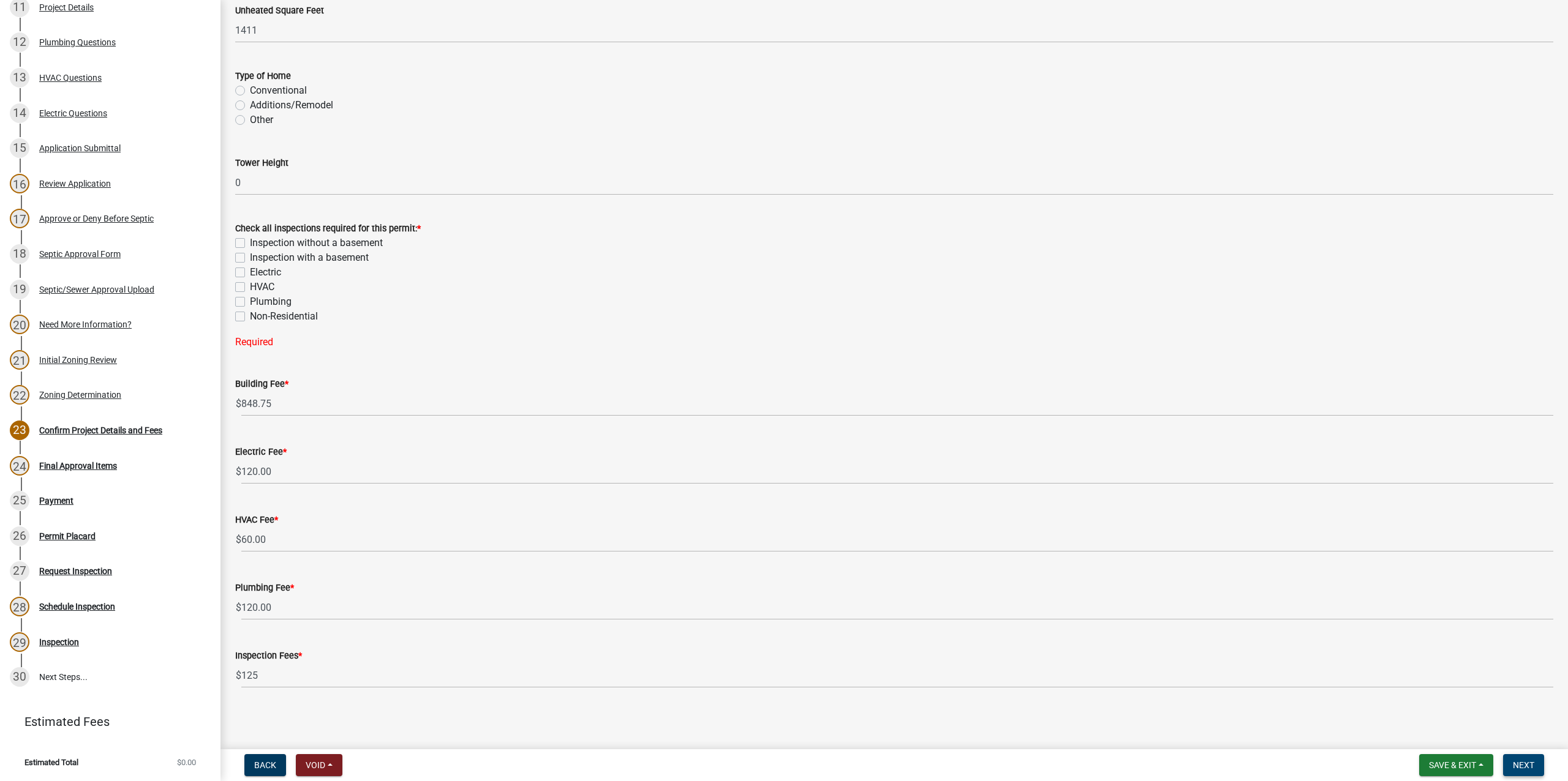
scroll to position [221, 0]
click at [250, 241] on label "Inspection without a basement" at bounding box center [316, 241] width 133 height 15
click at [250, 241] on input "Inspection without a basement" at bounding box center [253, 237] width 8 height 8
checkbox input "true"
checkbox input "false"
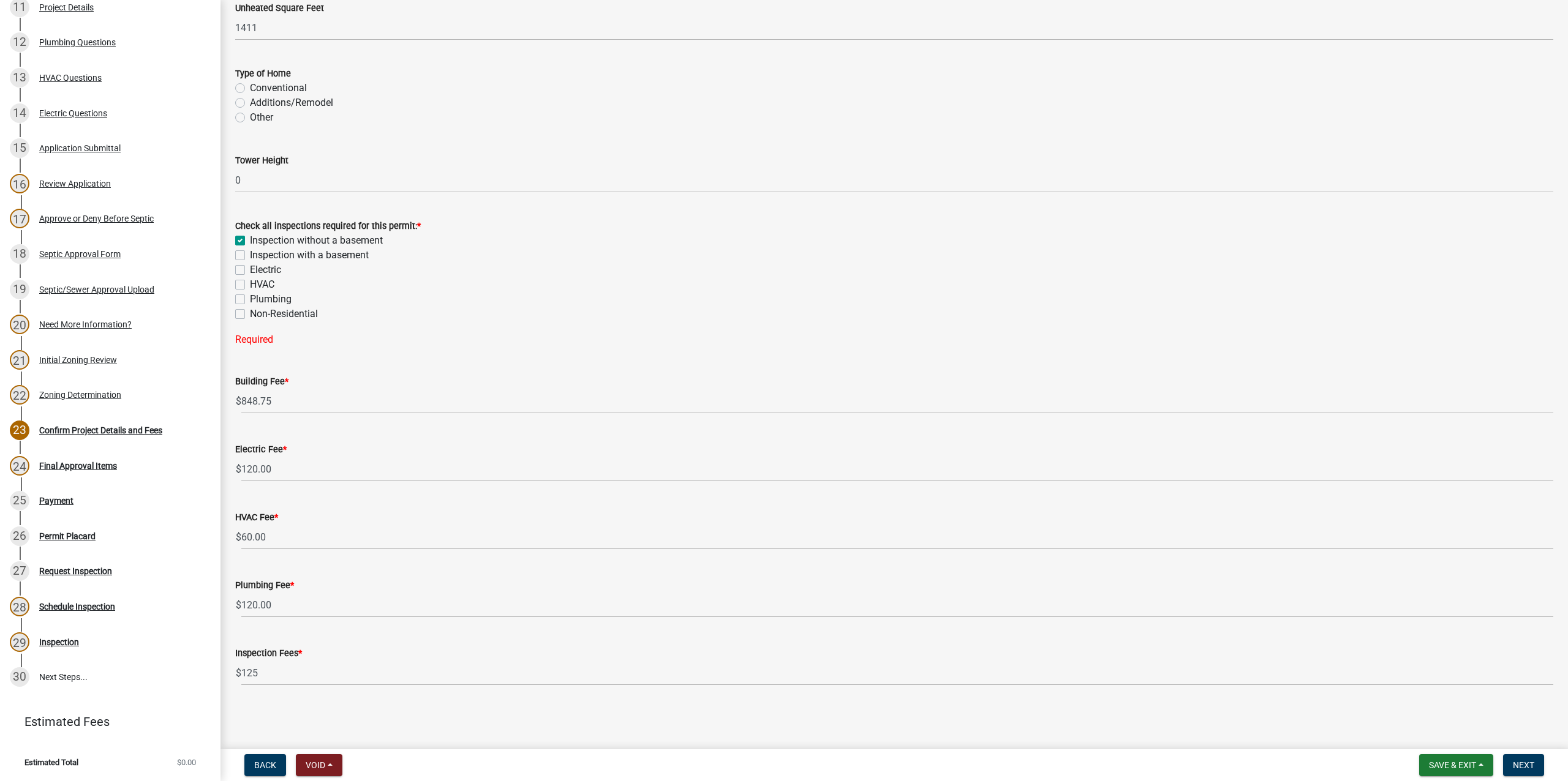
checkbox input "false"
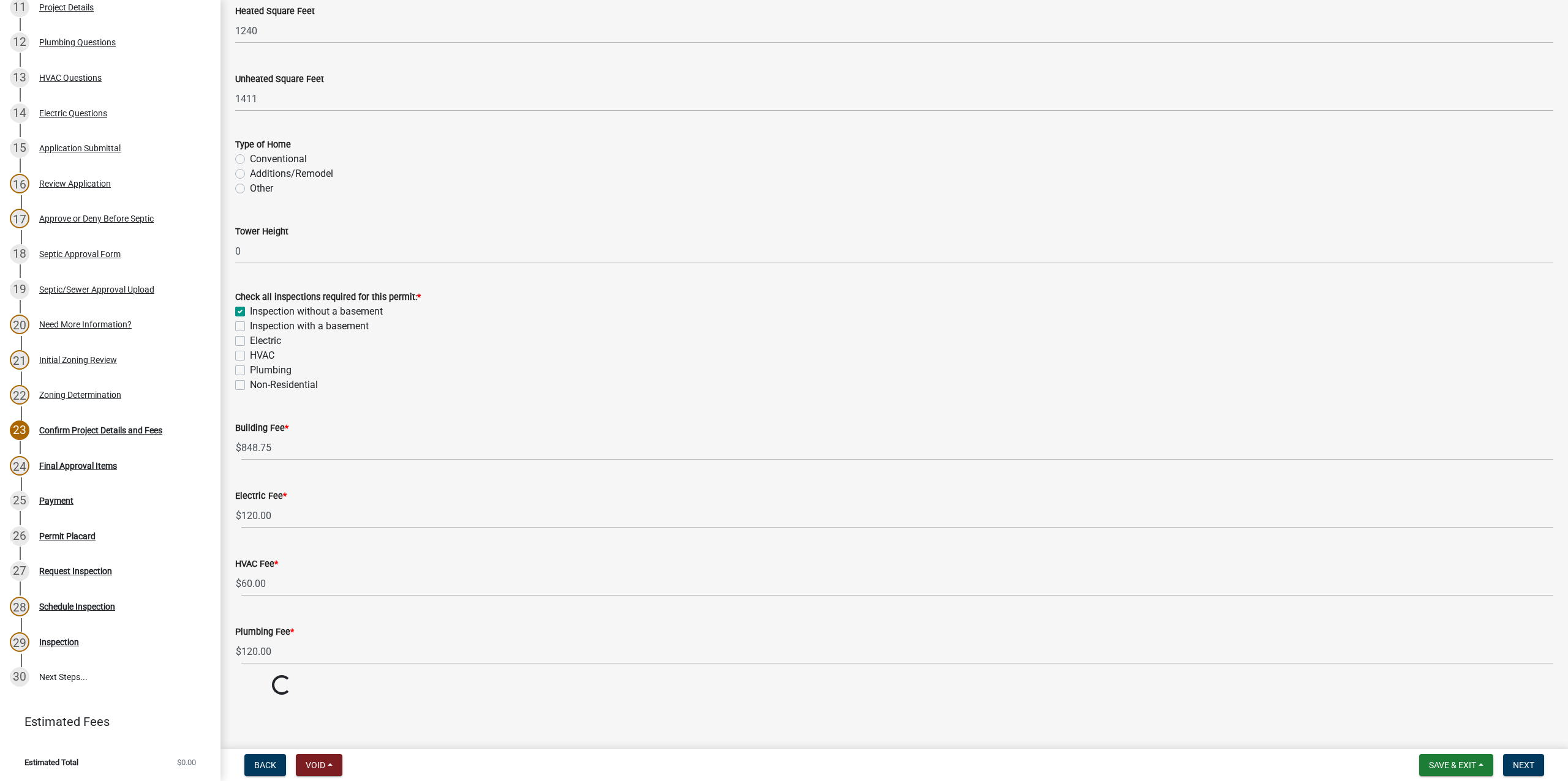
scroll to position [150, 0]
click at [250, 331] on label "Inspection with a basement" at bounding box center [309, 326] width 119 height 15
click at [250, 327] on input "Inspection with a basement" at bounding box center [253, 322] width 8 height 8
checkbox input "true"
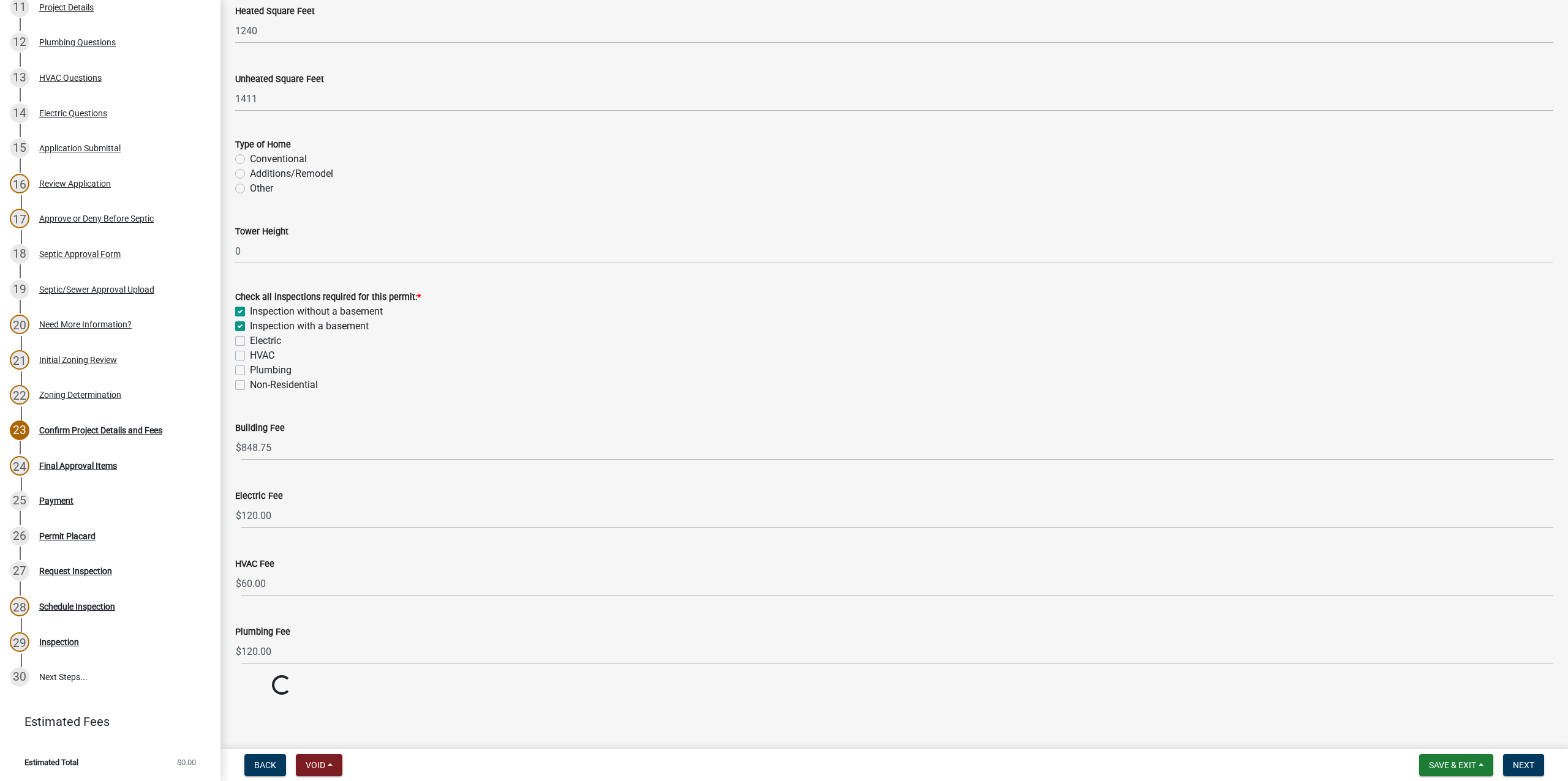
checkbox input "true"
checkbox input "false"
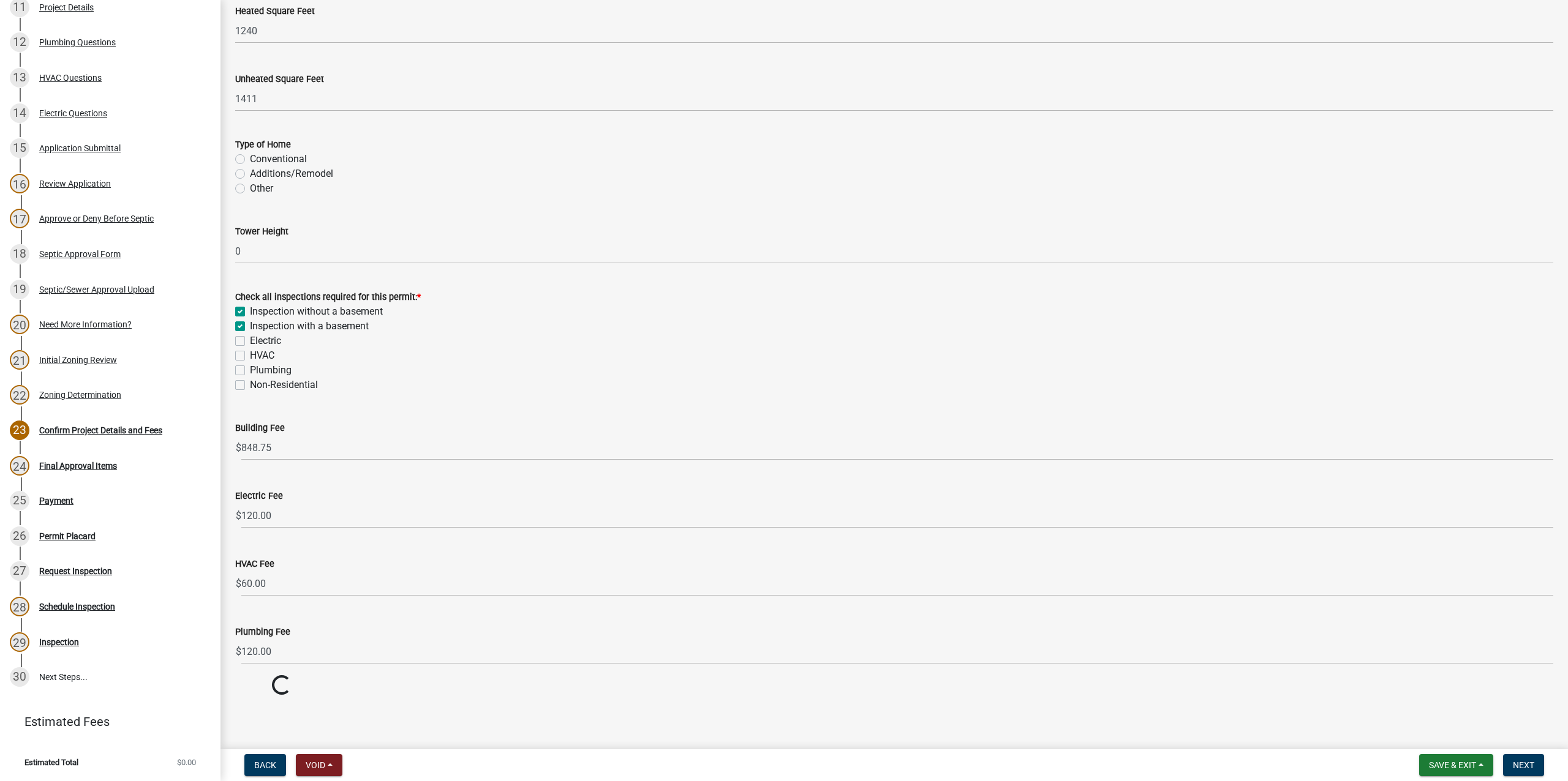
click at [250, 307] on label "Inspection without a basement" at bounding box center [316, 311] width 133 height 15
click at [250, 307] on input "Inspection without a basement" at bounding box center [253, 308] width 8 height 8
checkbox input "false"
checkbox input "true"
checkbox input "false"
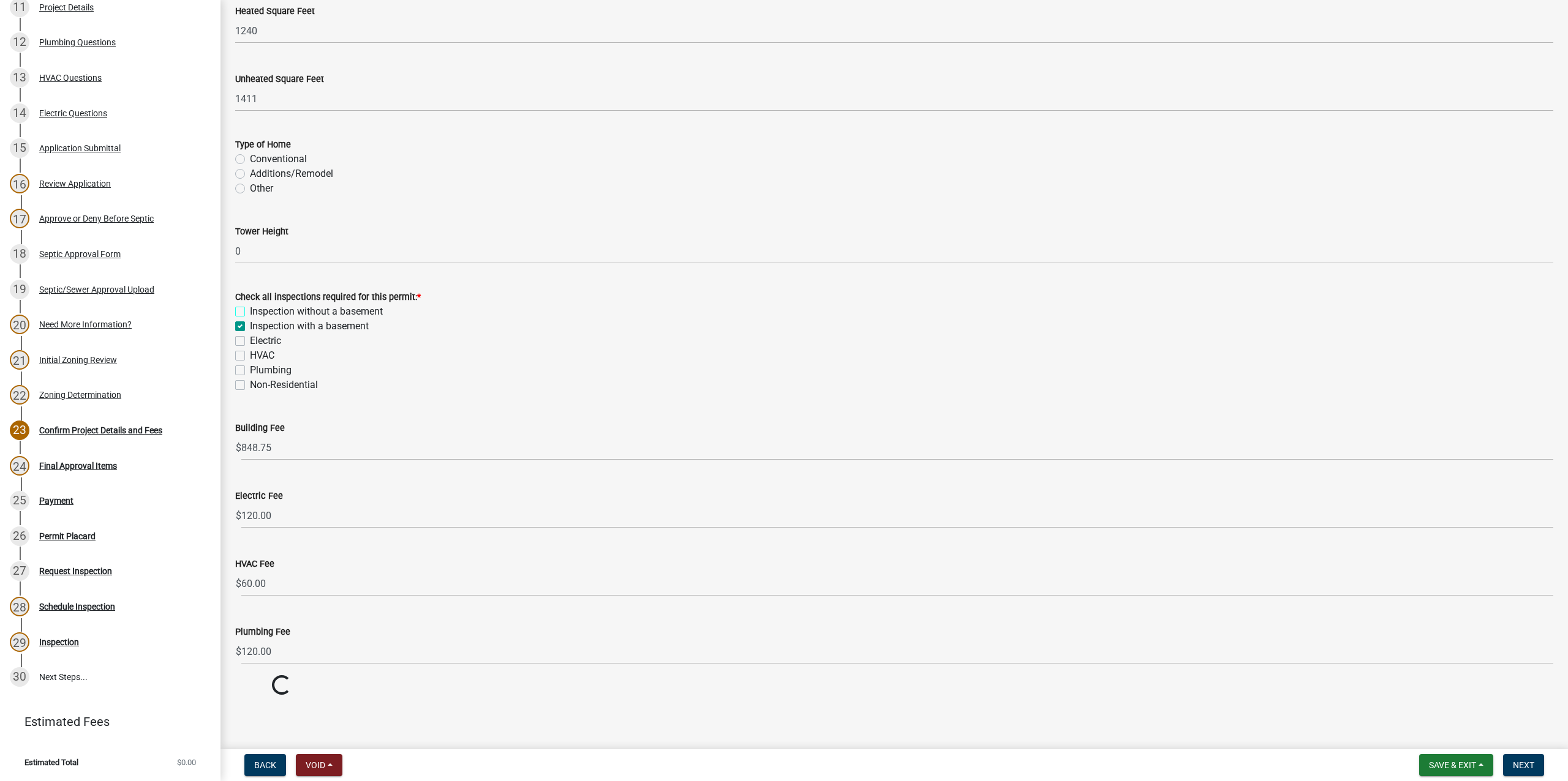
checkbox input "false"
click at [250, 341] on label "Electric" at bounding box center [265, 341] width 31 height 15
click at [250, 341] on input "Electric" at bounding box center [253, 337] width 8 height 8
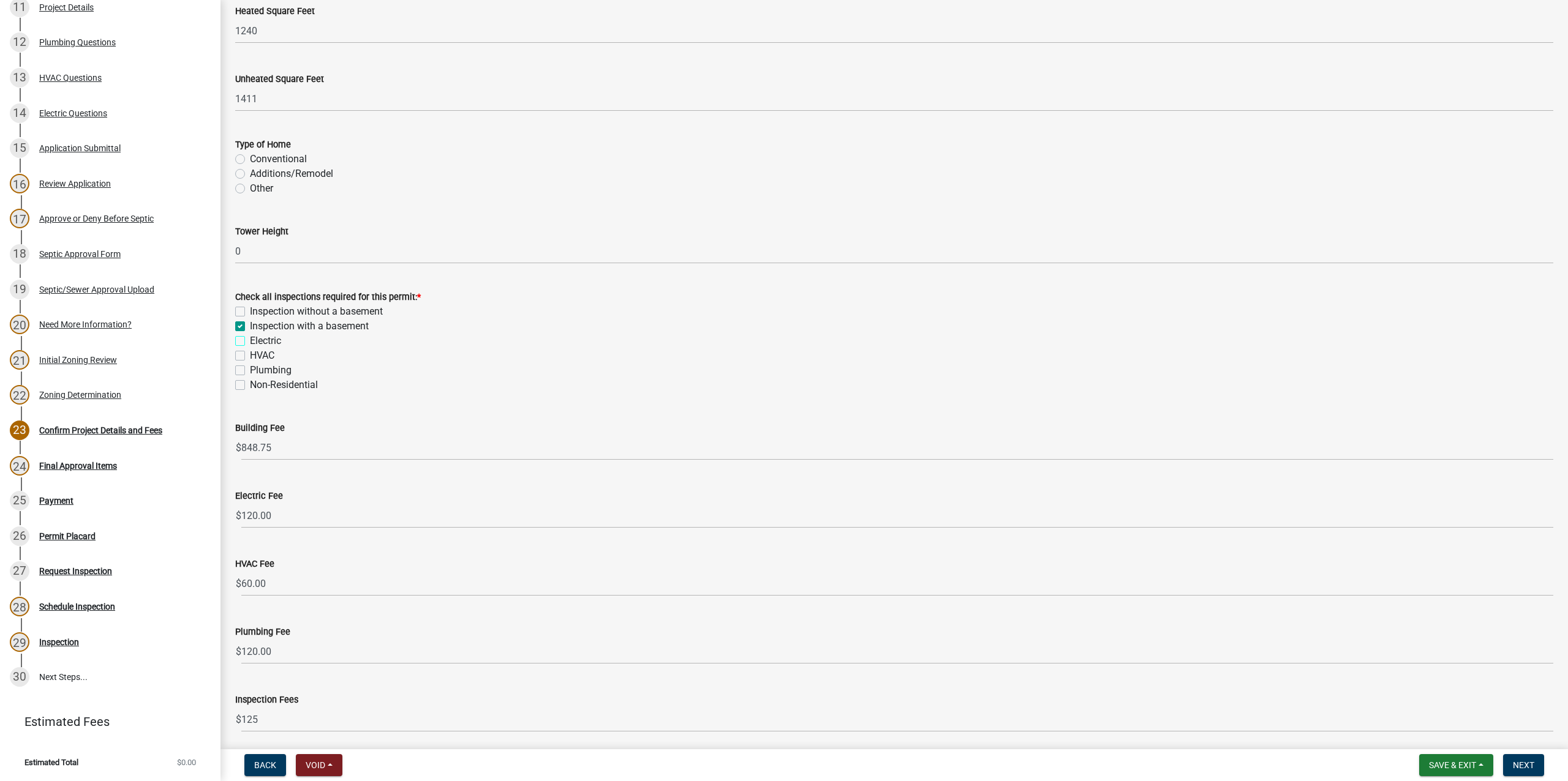
checkbox input "true"
checkbox input "false"
checkbox input "true"
checkbox input "false"
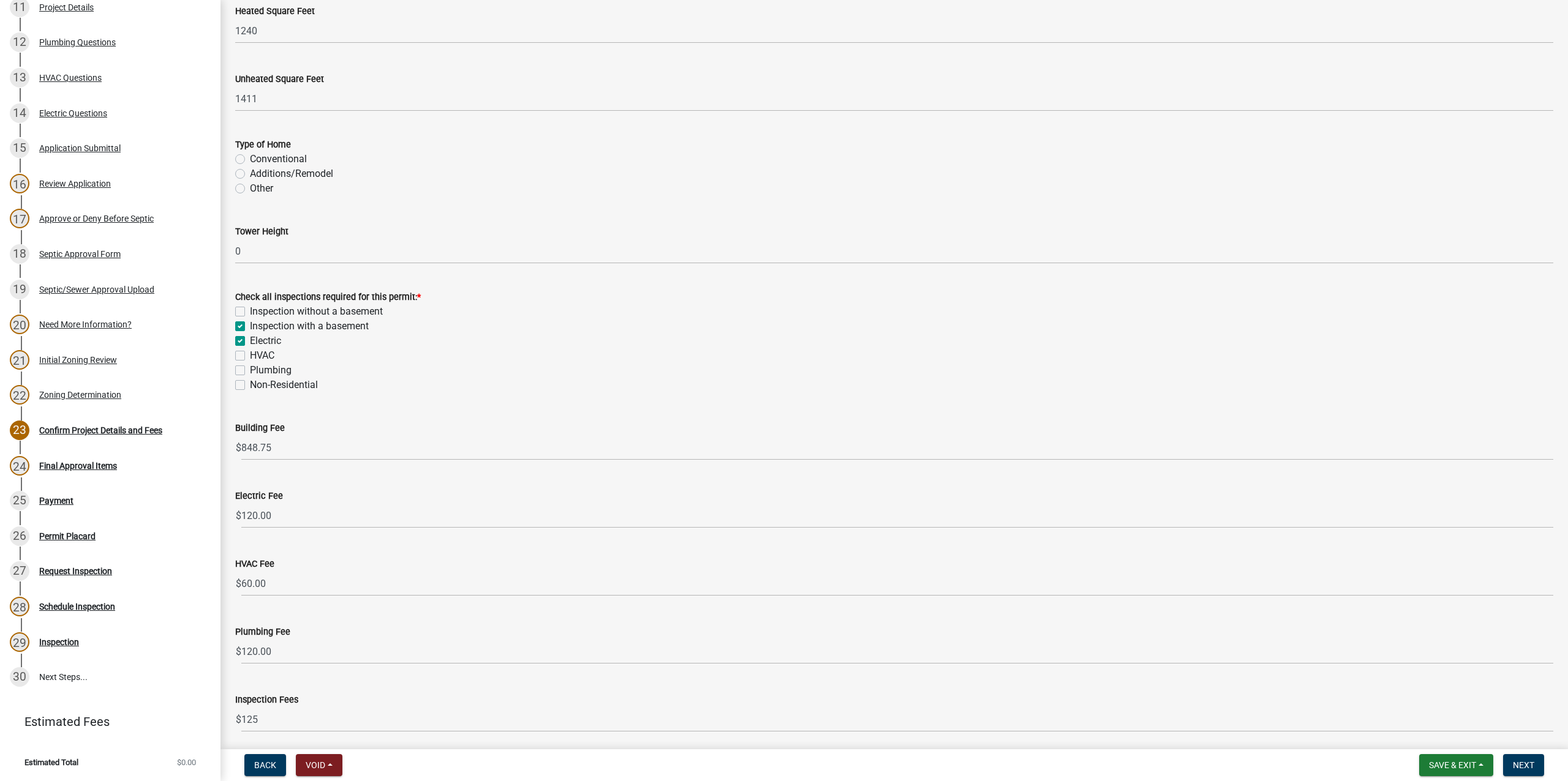
checkbox input "false"
click at [250, 356] on label "HVAC" at bounding box center [261, 356] width 24 height 15
click at [250, 356] on input "HVAC" at bounding box center [253, 352] width 8 height 8
checkbox input "true"
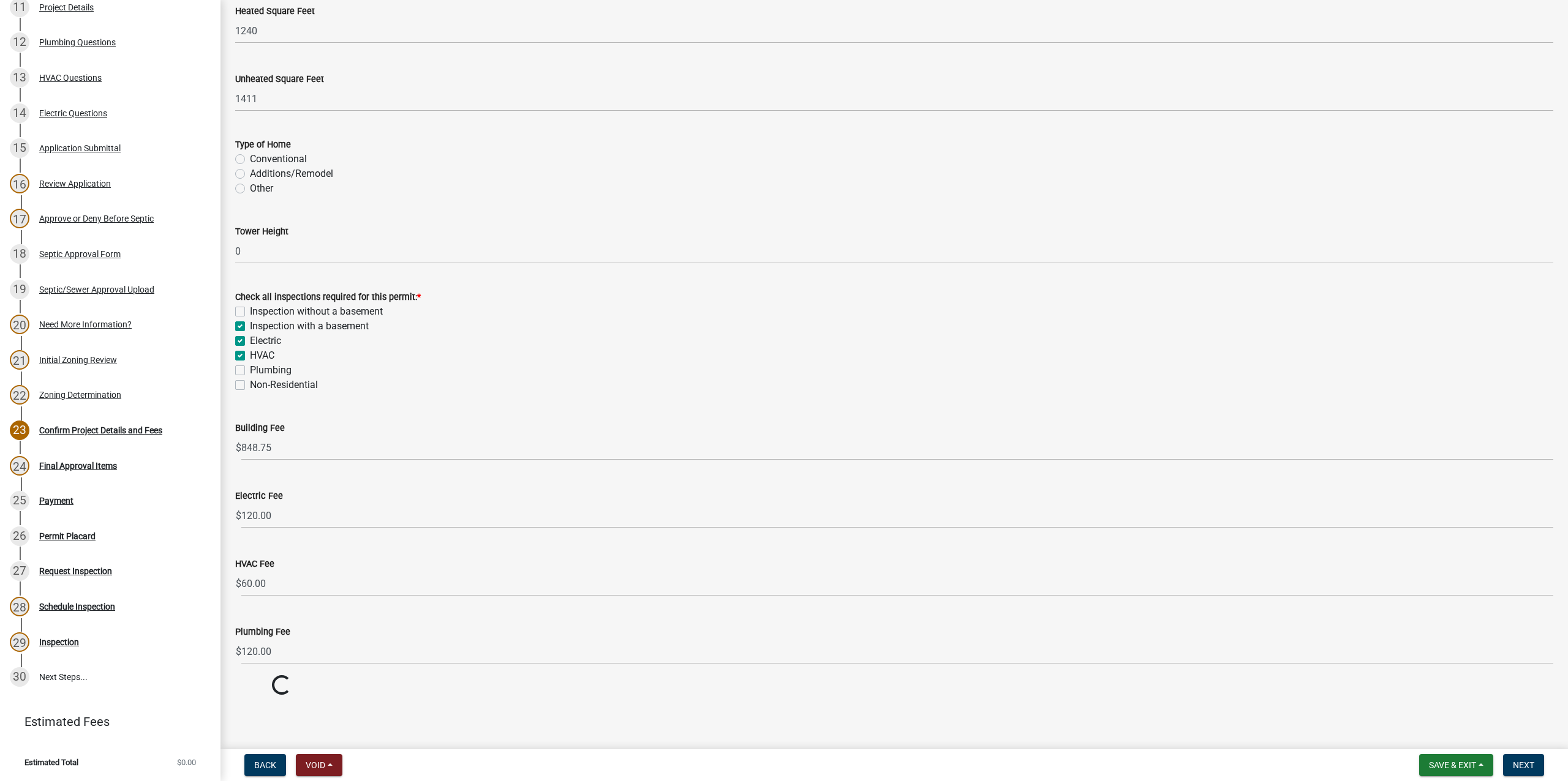
checkbox input "false"
checkbox input "true"
checkbox input "false"
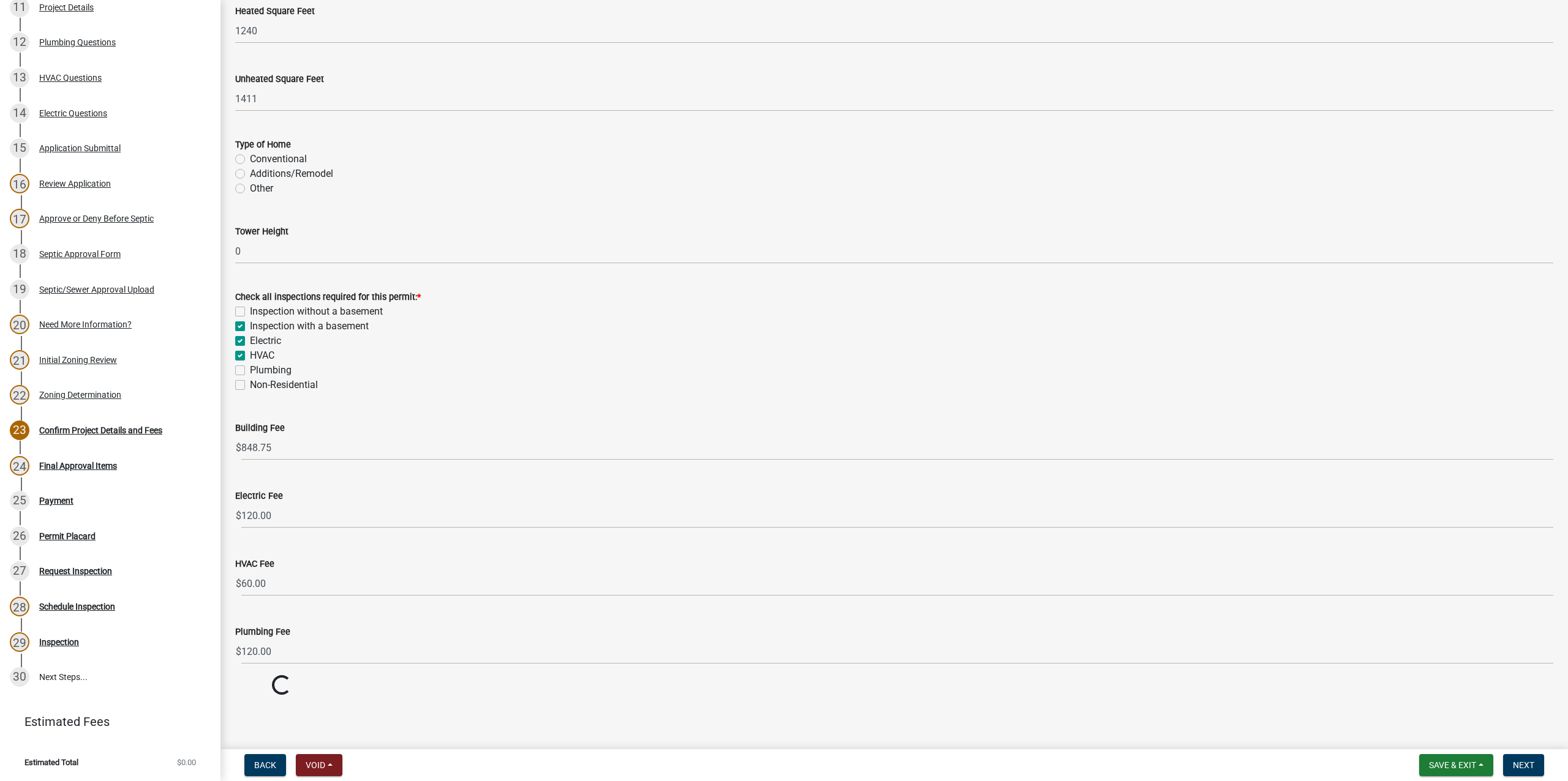
checkbox input "false"
click at [250, 367] on label "Plumbing" at bounding box center [270, 370] width 42 height 15
click at [250, 367] on input "Plumbing" at bounding box center [253, 367] width 8 height 8
checkbox input "true"
checkbox input "false"
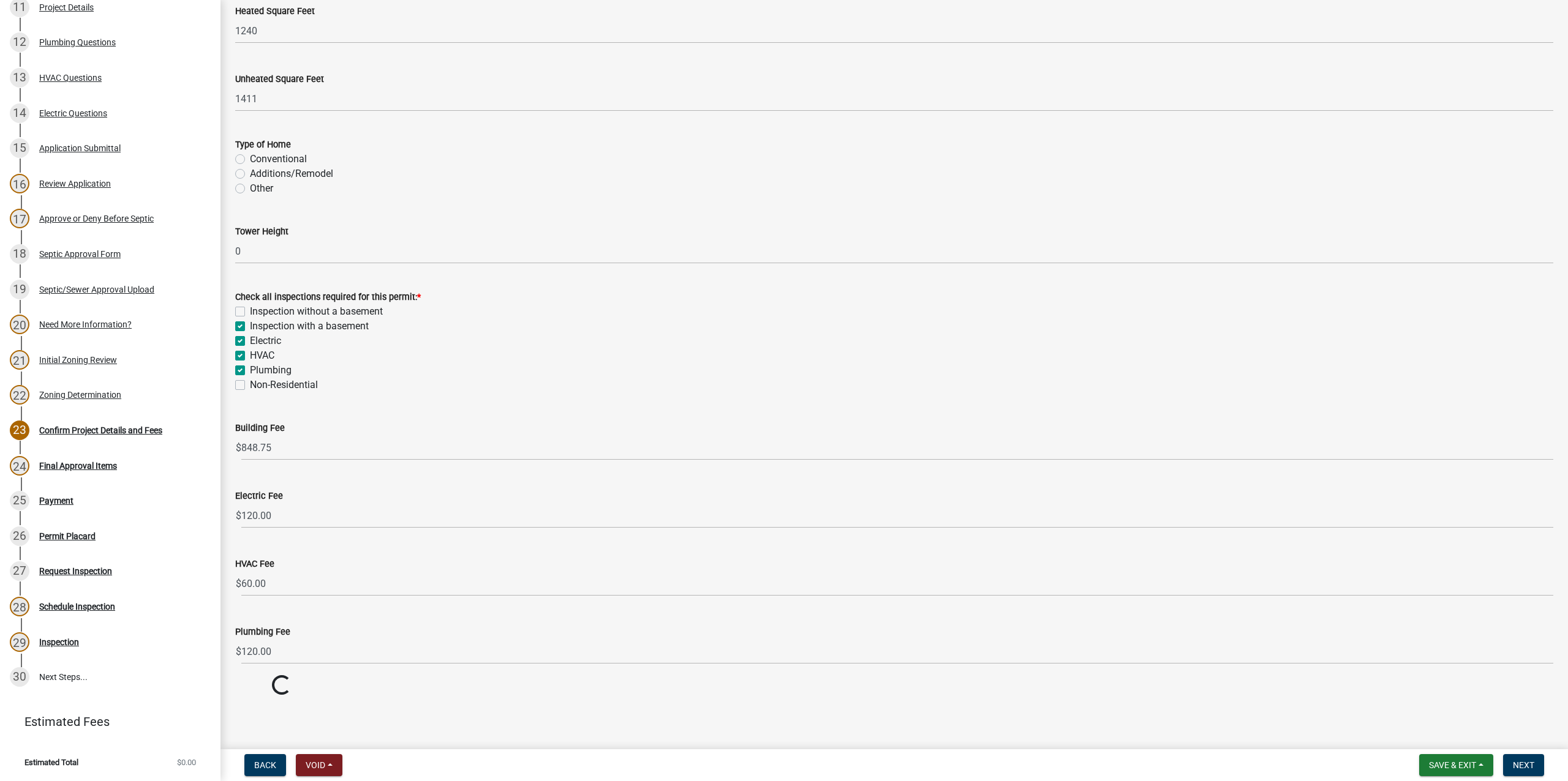
checkbox input "true"
checkbox input "false"
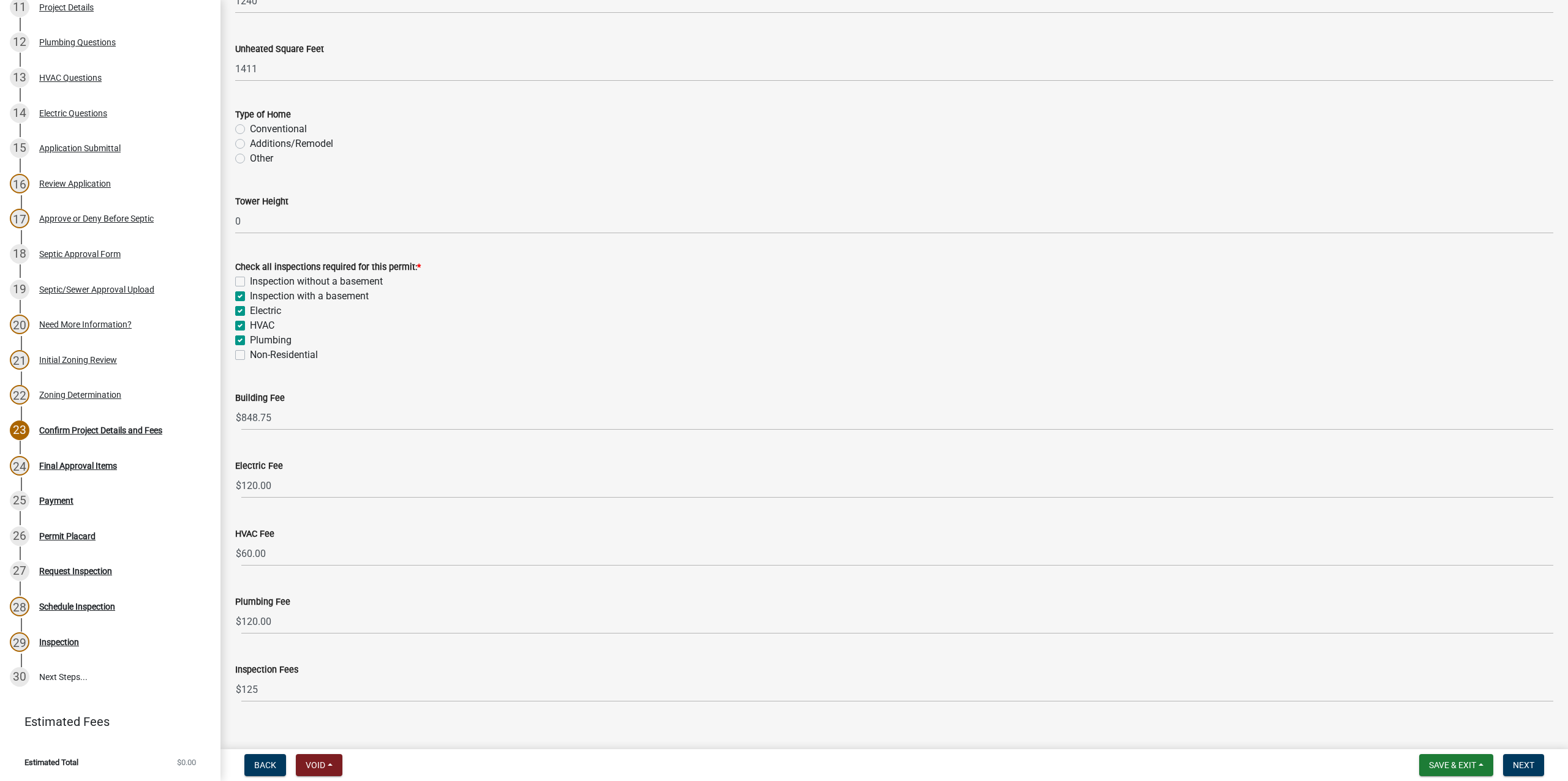
scroll to position [197, 0]
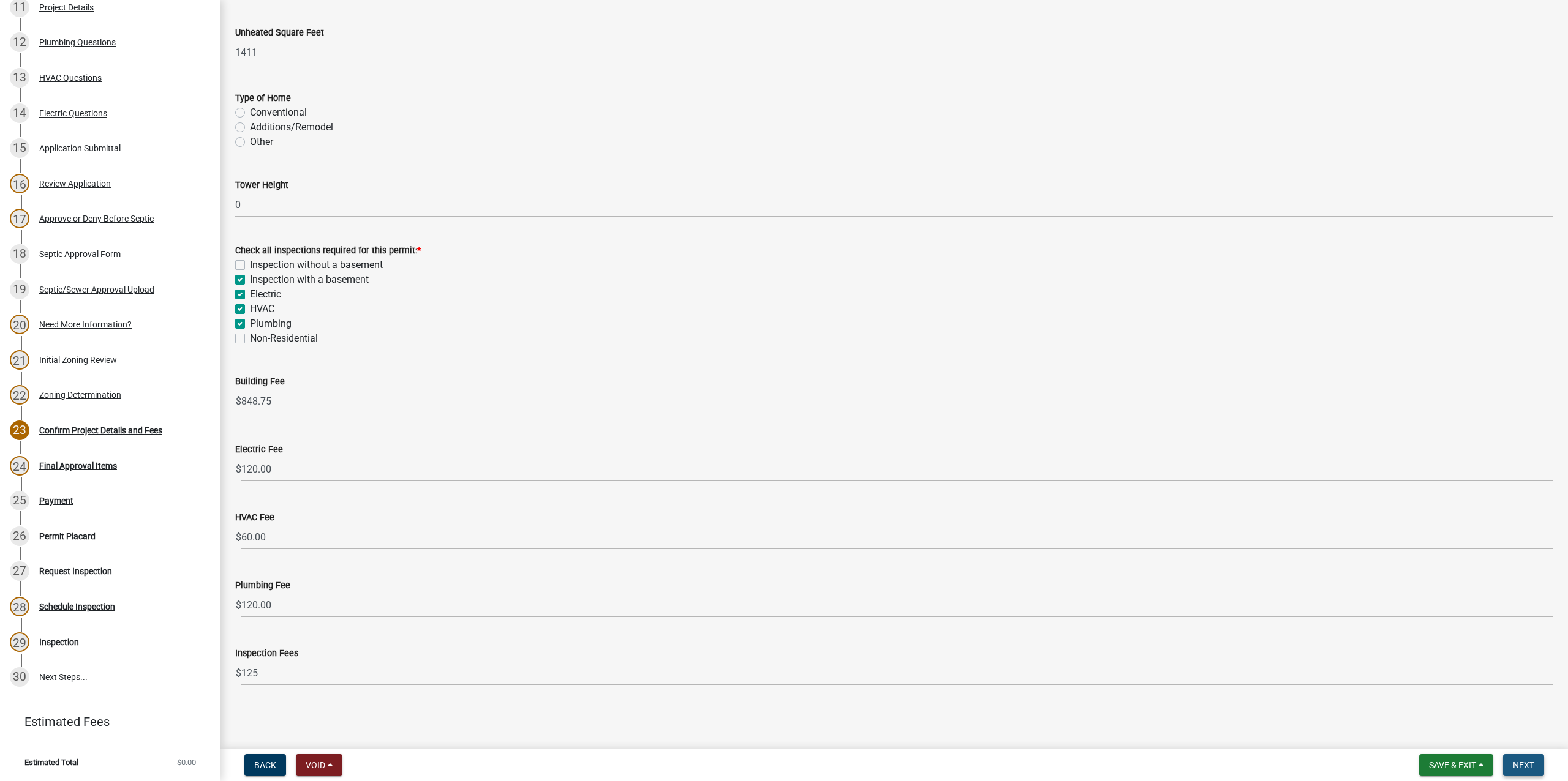
click at [1525, 768] on span "Next" at bounding box center [1524, 765] width 21 height 10
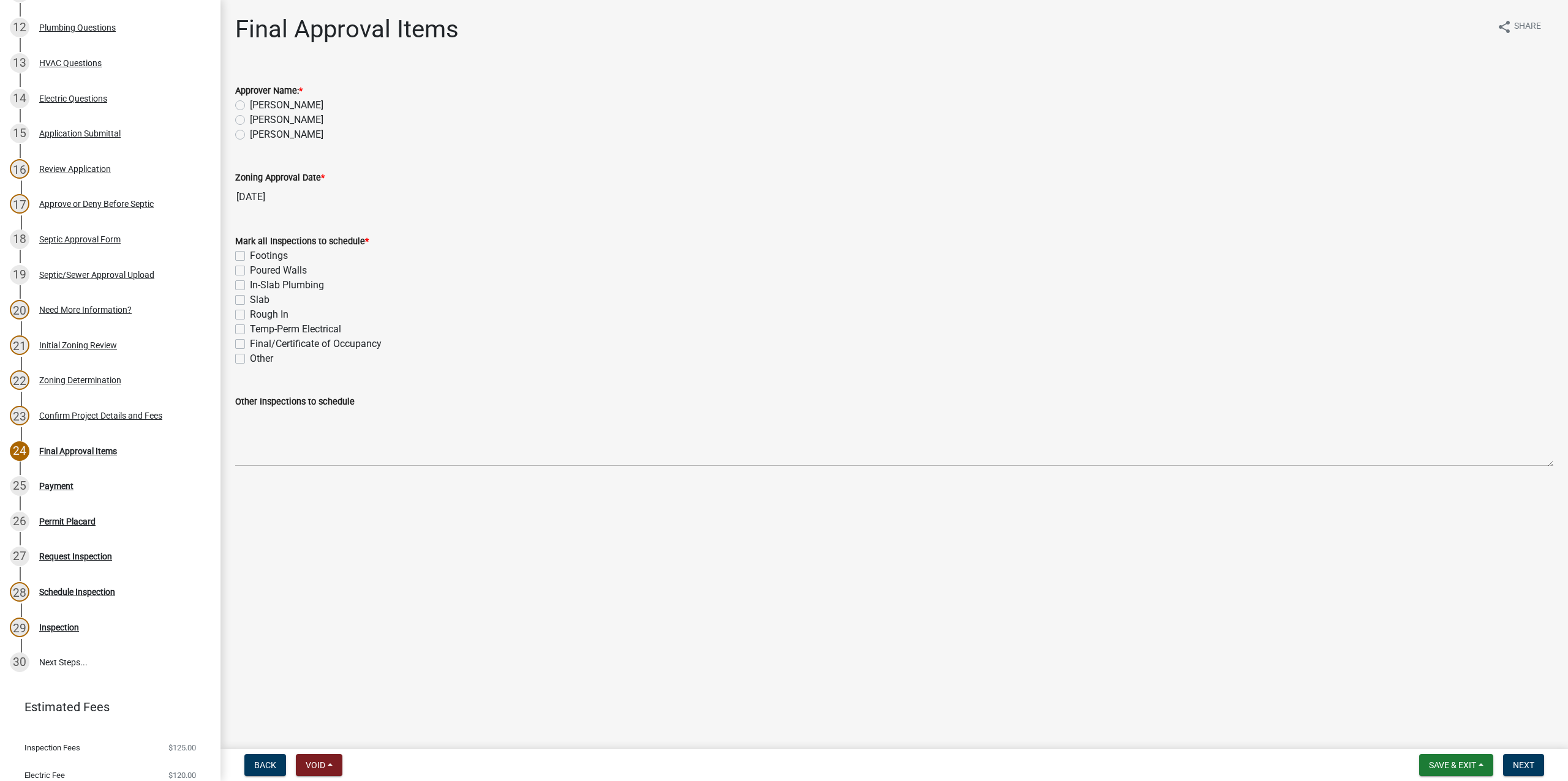
click at [250, 118] on label "[PERSON_NAME]" at bounding box center [286, 120] width 74 height 15
click at [250, 118] on input "[PERSON_NAME]" at bounding box center [253, 116] width 8 height 8
radio input "true"
click at [250, 256] on label "Footings" at bounding box center [269, 256] width 38 height 15
click at [250, 256] on input "Footings" at bounding box center [253, 252] width 8 height 8
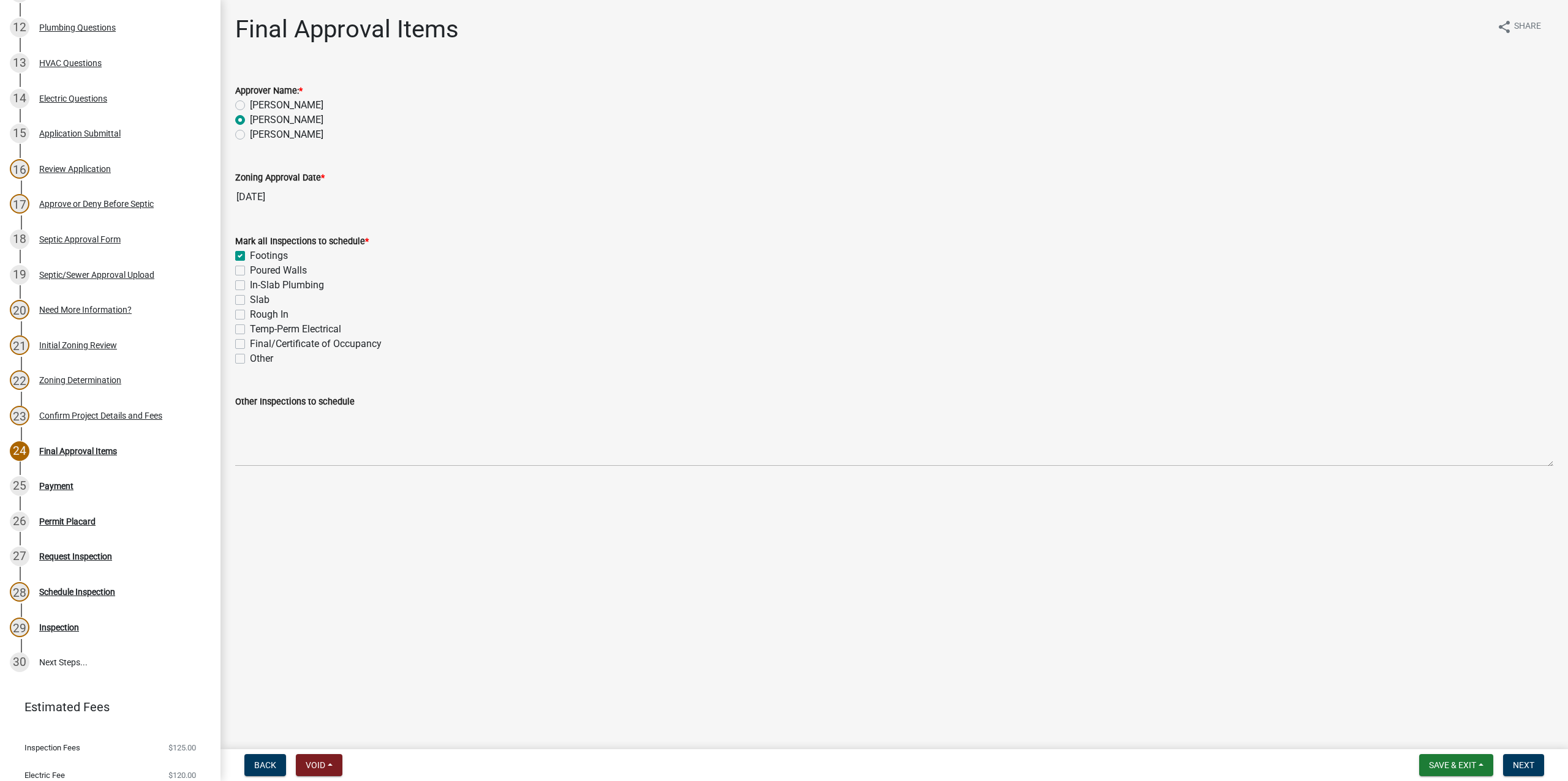
checkbox input "true"
checkbox input "false"
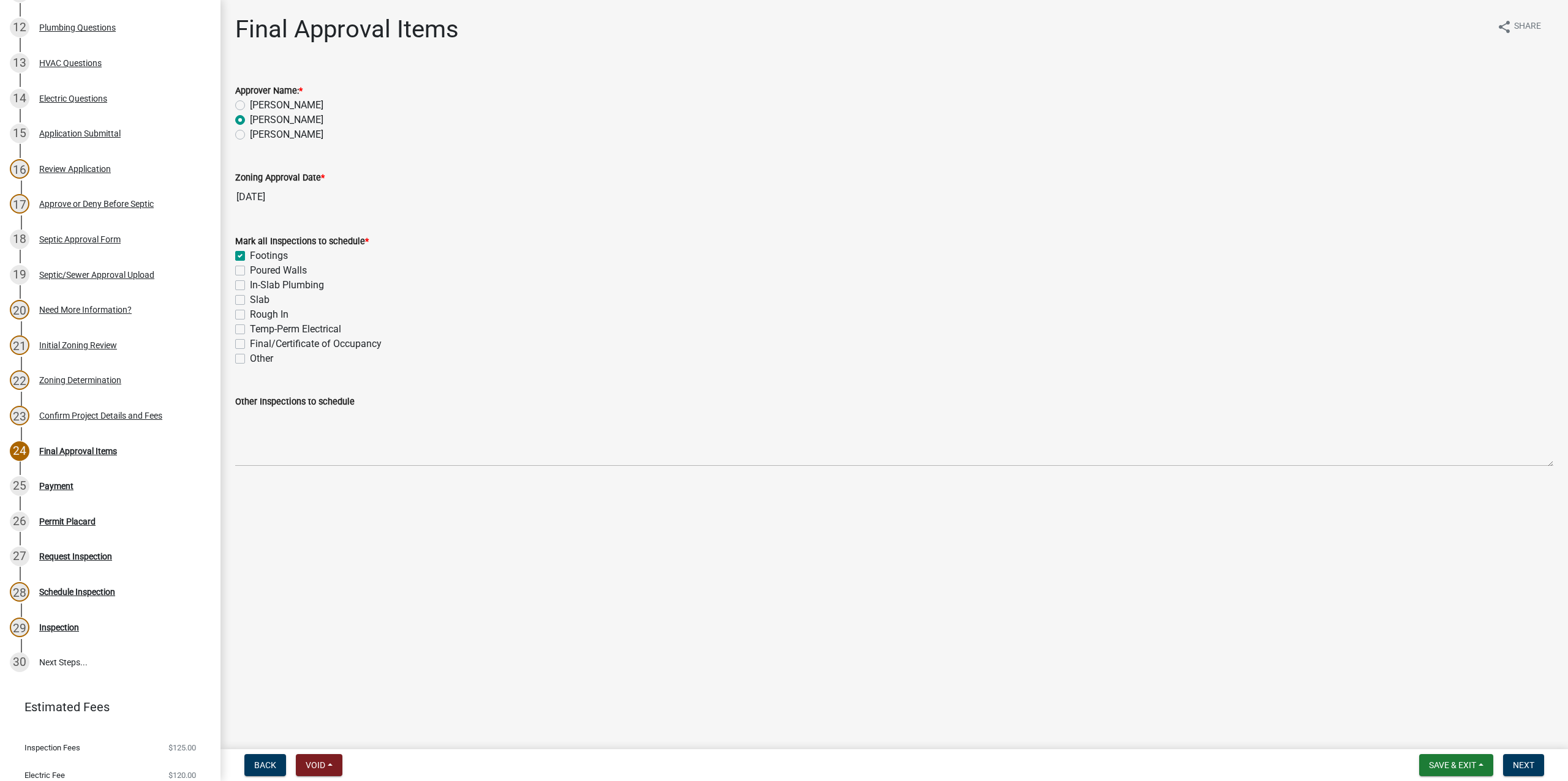
checkbox input "false"
click at [250, 268] on label "Poured Walls" at bounding box center [278, 271] width 57 height 15
click at [250, 268] on input "Poured Walls" at bounding box center [253, 267] width 8 height 8
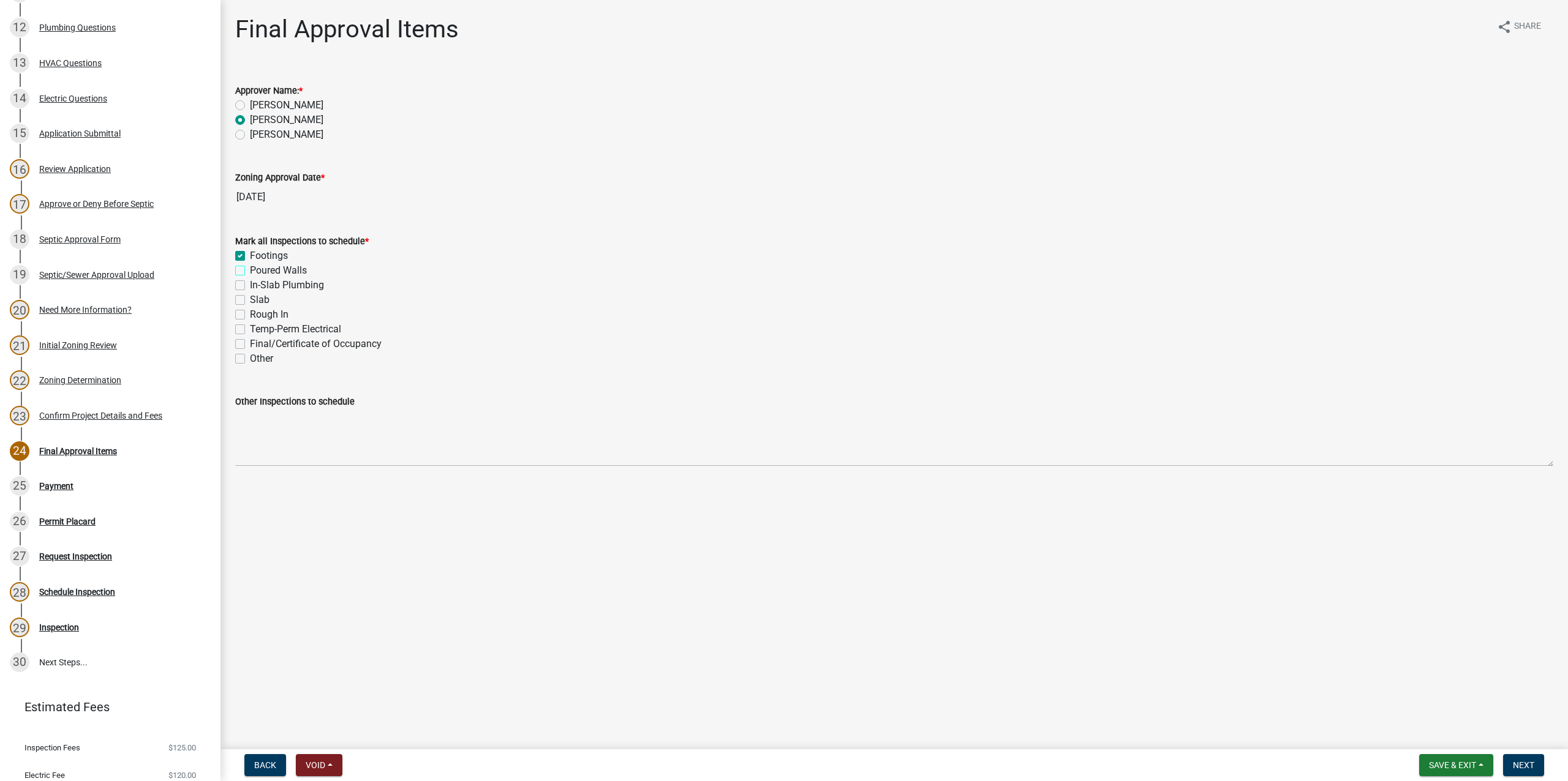
checkbox input "true"
checkbox input "false"
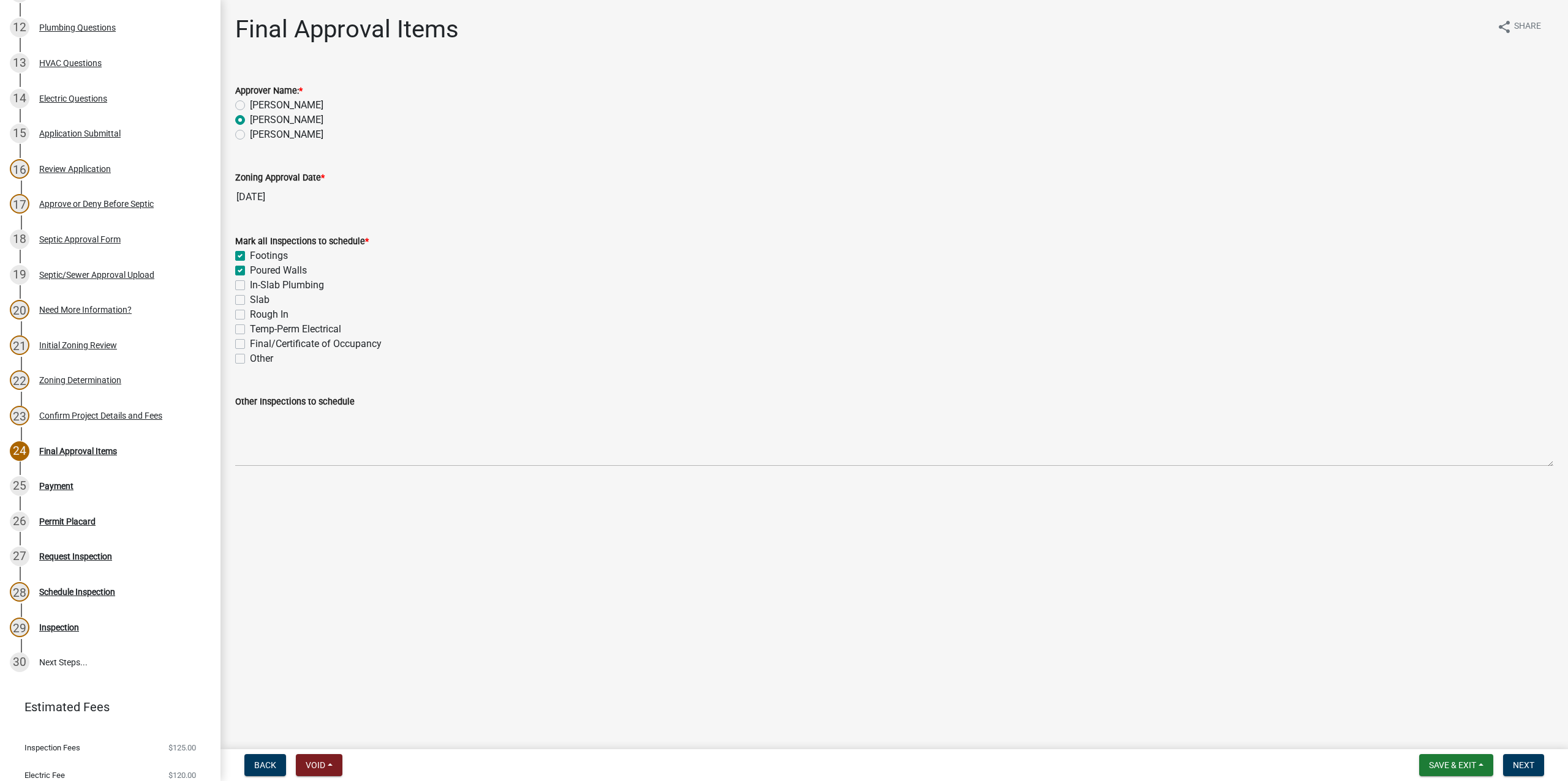
checkbox input "false"
click at [250, 284] on label "In-Slab Plumbing" at bounding box center [286, 286] width 74 height 15
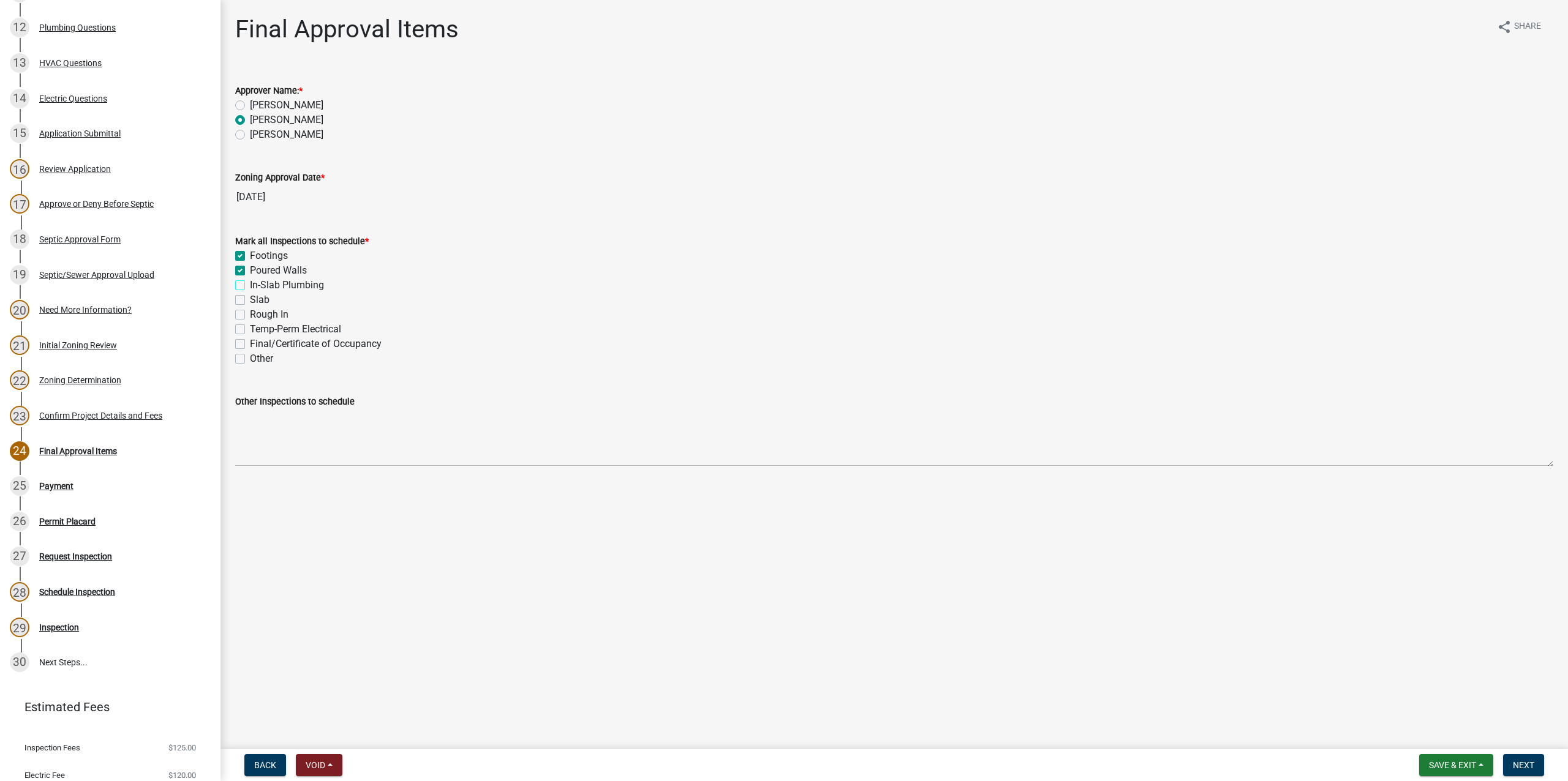
click at [250, 284] on input "In-Slab Plumbing" at bounding box center [253, 282] width 8 height 8
checkbox input "true"
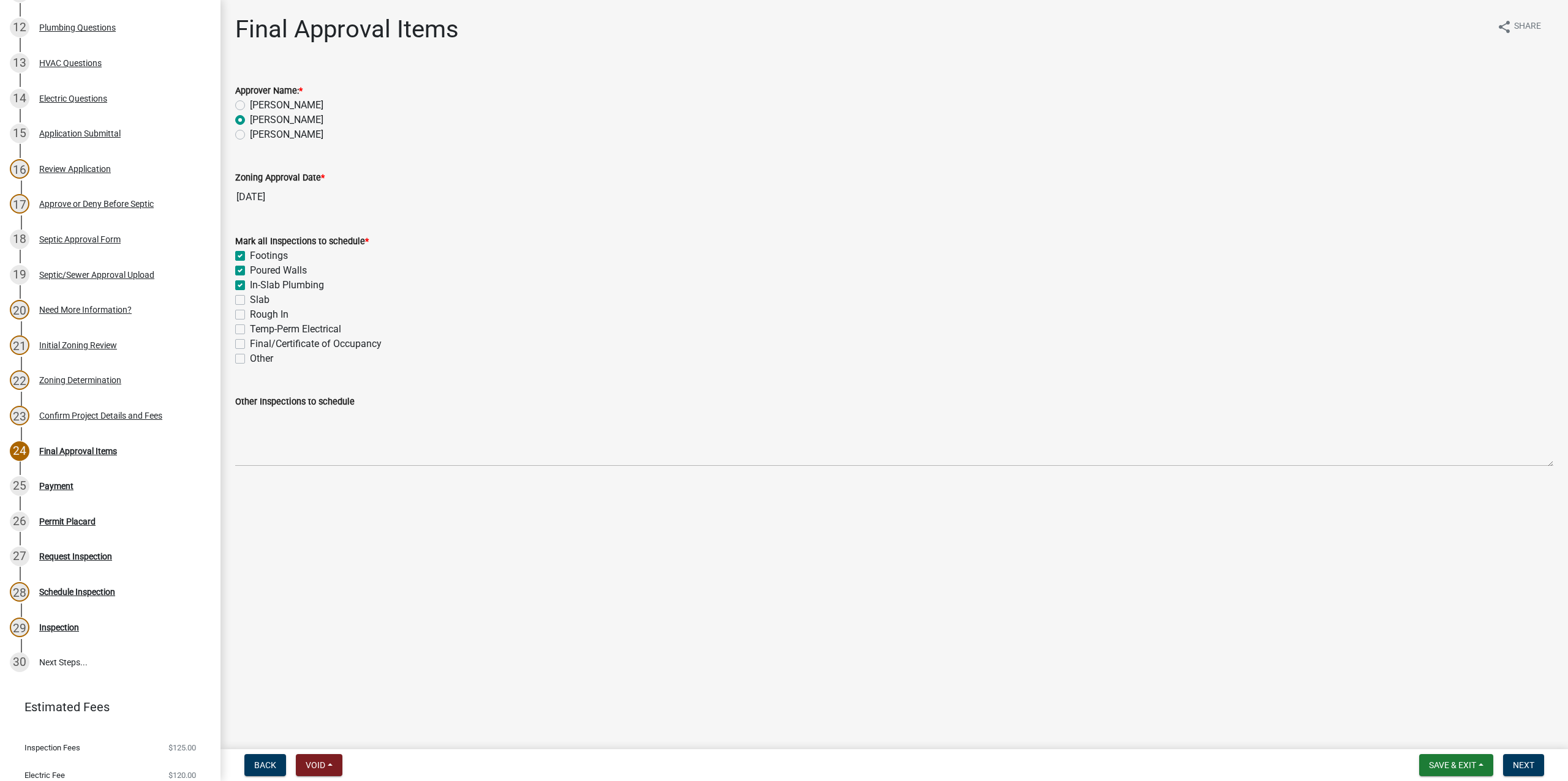
checkbox input "false"
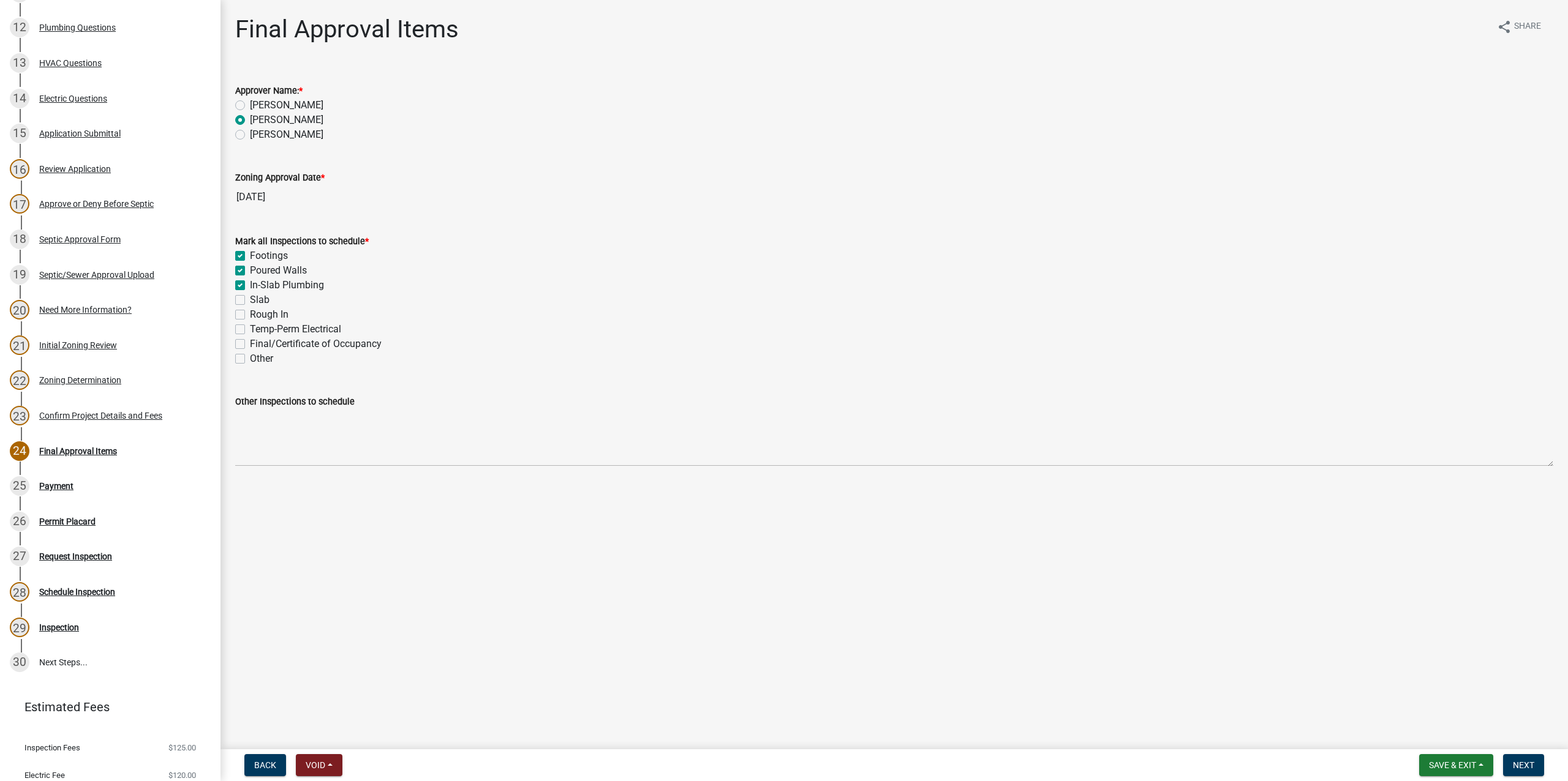
click at [234, 297] on div "Mark all Inspections to schedule * Footings Poured Walls In-Slab Plumbing Slab …" at bounding box center [894, 293] width 1337 height 147
click at [240, 294] on div "Slab" at bounding box center [894, 300] width 1318 height 15
click at [250, 299] on label "Slab" at bounding box center [259, 300] width 20 height 15
click at [250, 299] on input "Slab" at bounding box center [253, 297] width 8 height 8
checkbox input "true"
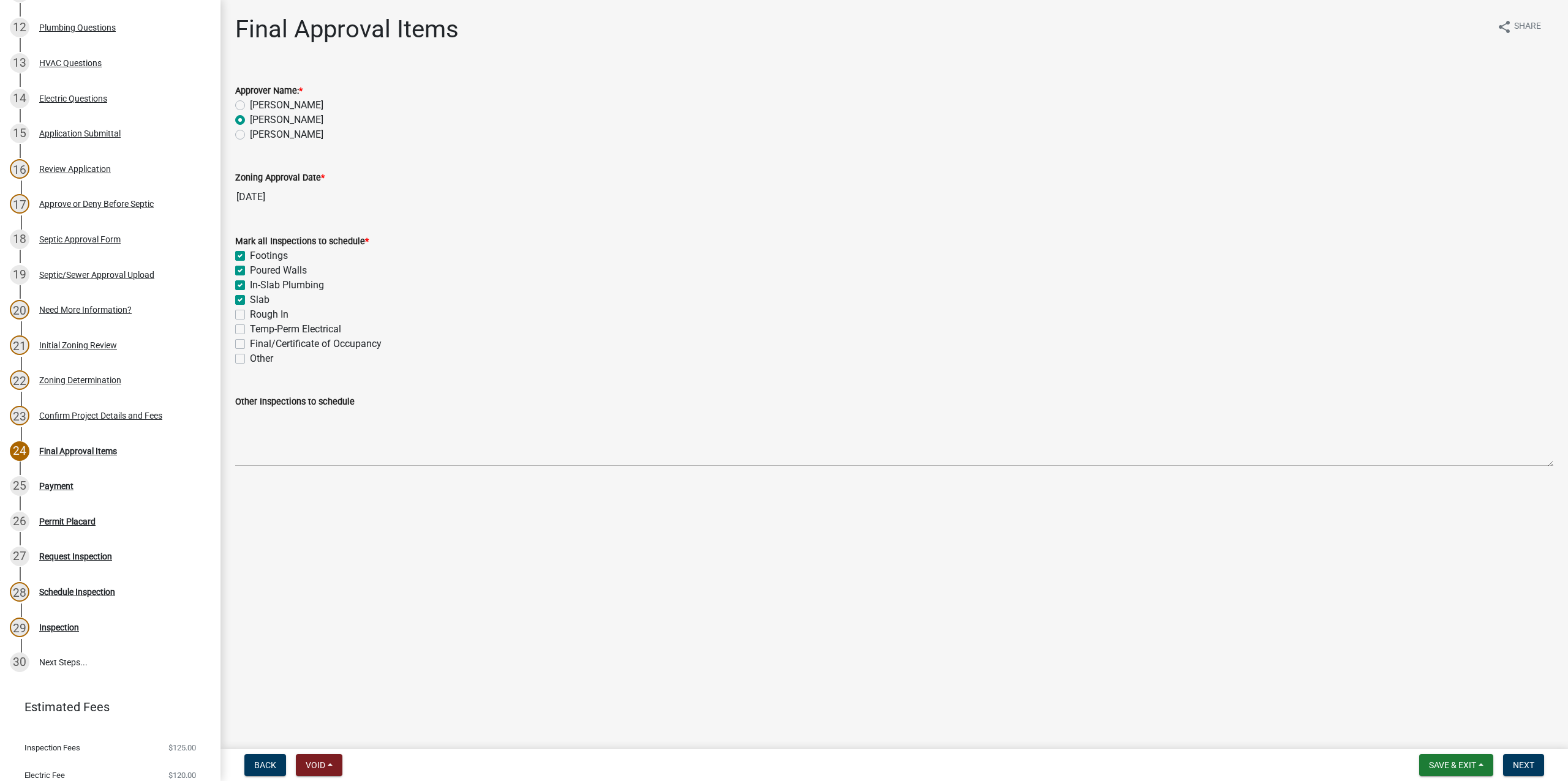
checkbox input "true"
checkbox input "false"
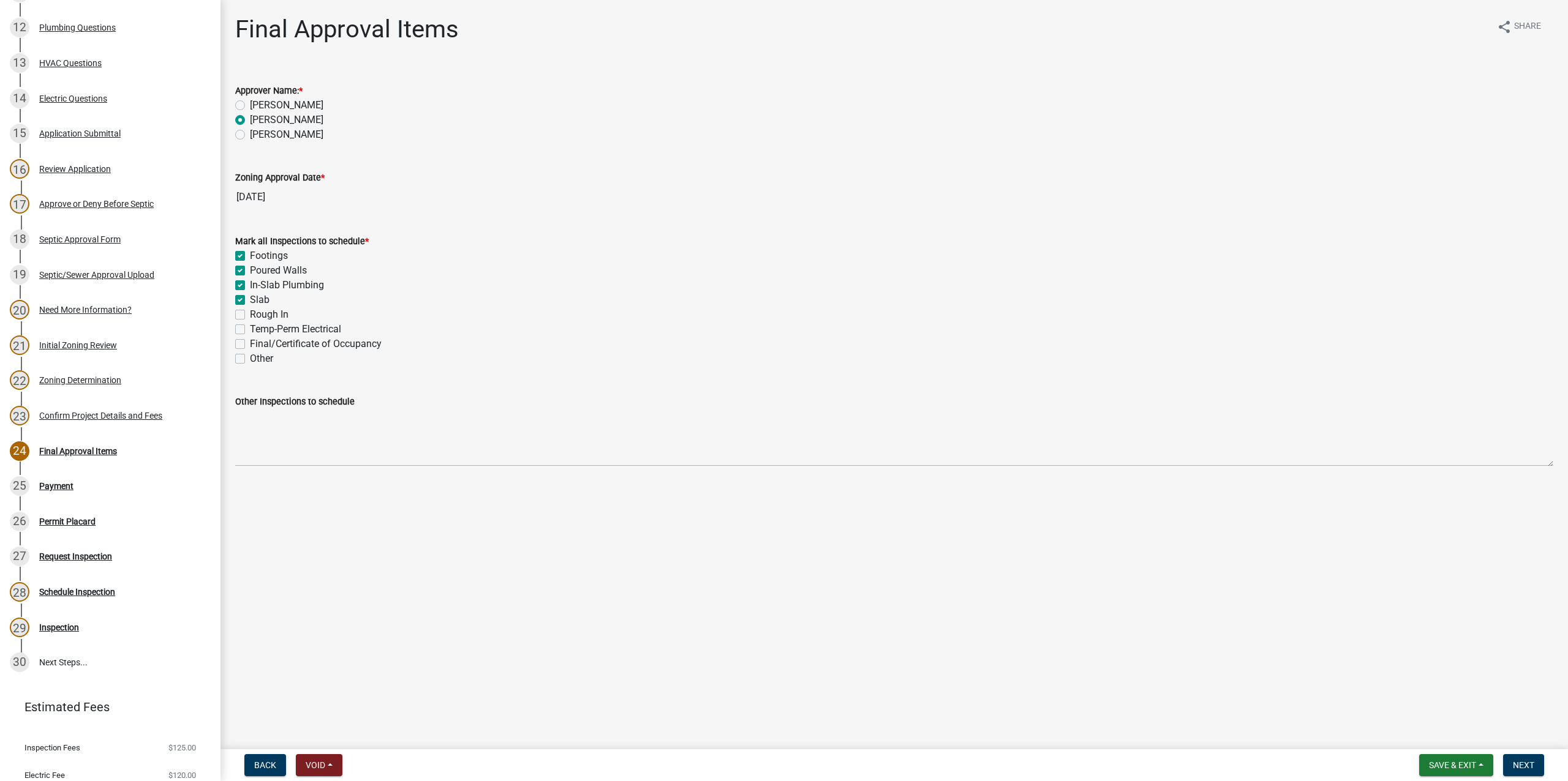
checkbox input "false"
click at [250, 312] on label "Rough In" at bounding box center [269, 315] width 38 height 15
click at [250, 312] on input "Rough In" at bounding box center [253, 311] width 8 height 8
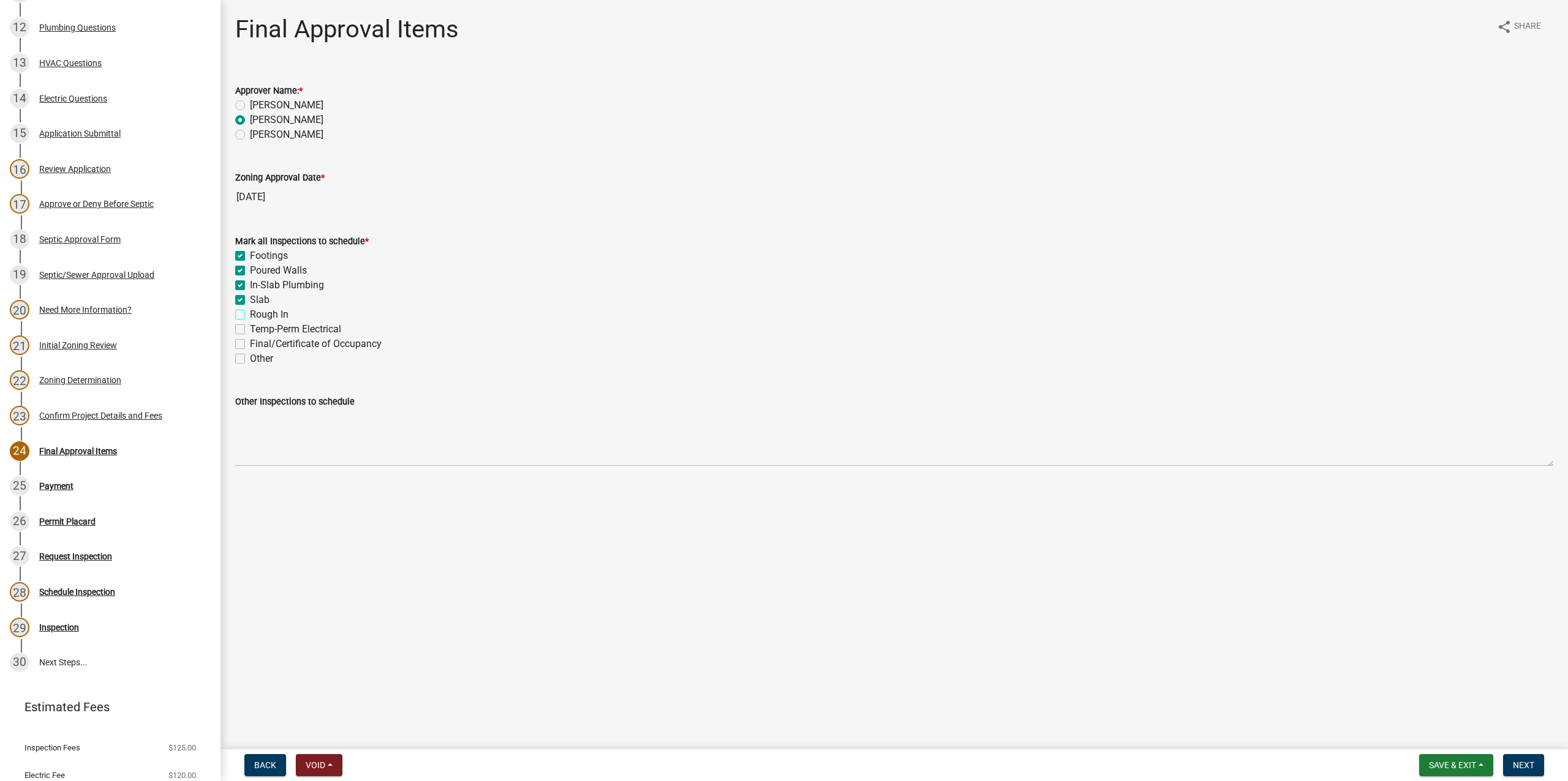
checkbox input "true"
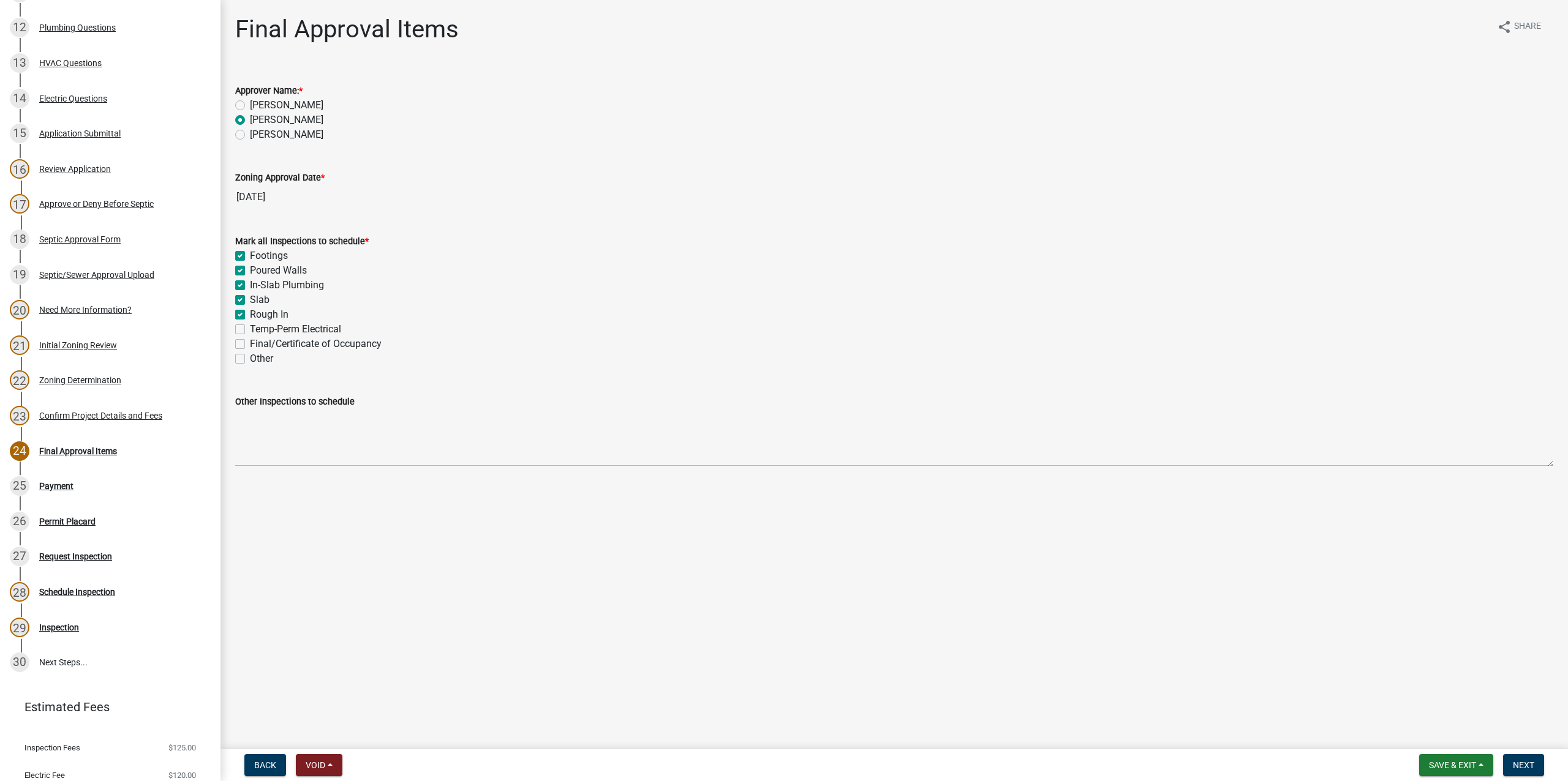
checkbox input "true"
checkbox input "false"
click at [250, 330] on label "Temp-Perm Electrical" at bounding box center [295, 330] width 91 height 15
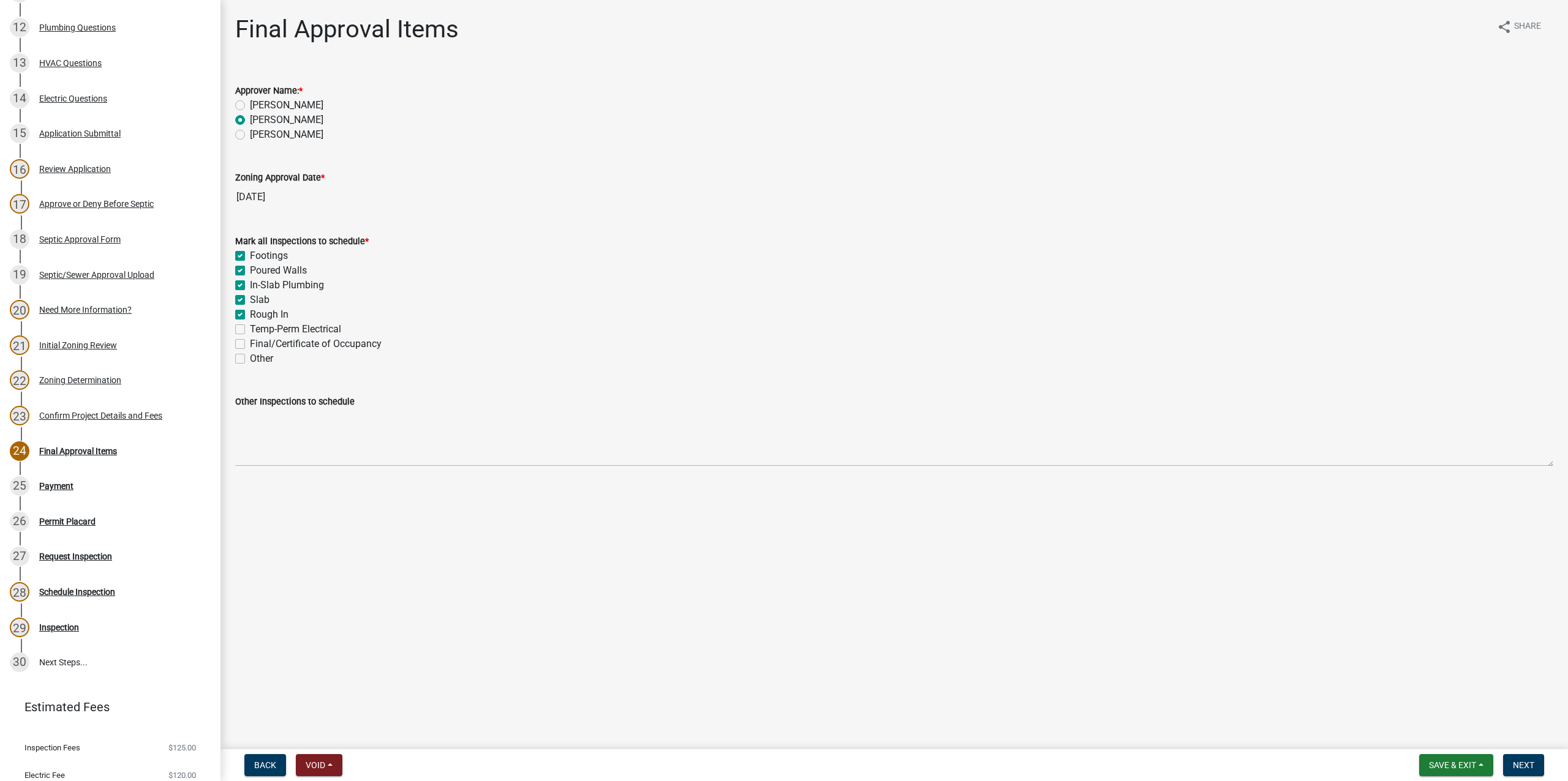
click at [250, 330] on input "Temp-Perm Electrical" at bounding box center [253, 326] width 8 height 8
checkbox input "true"
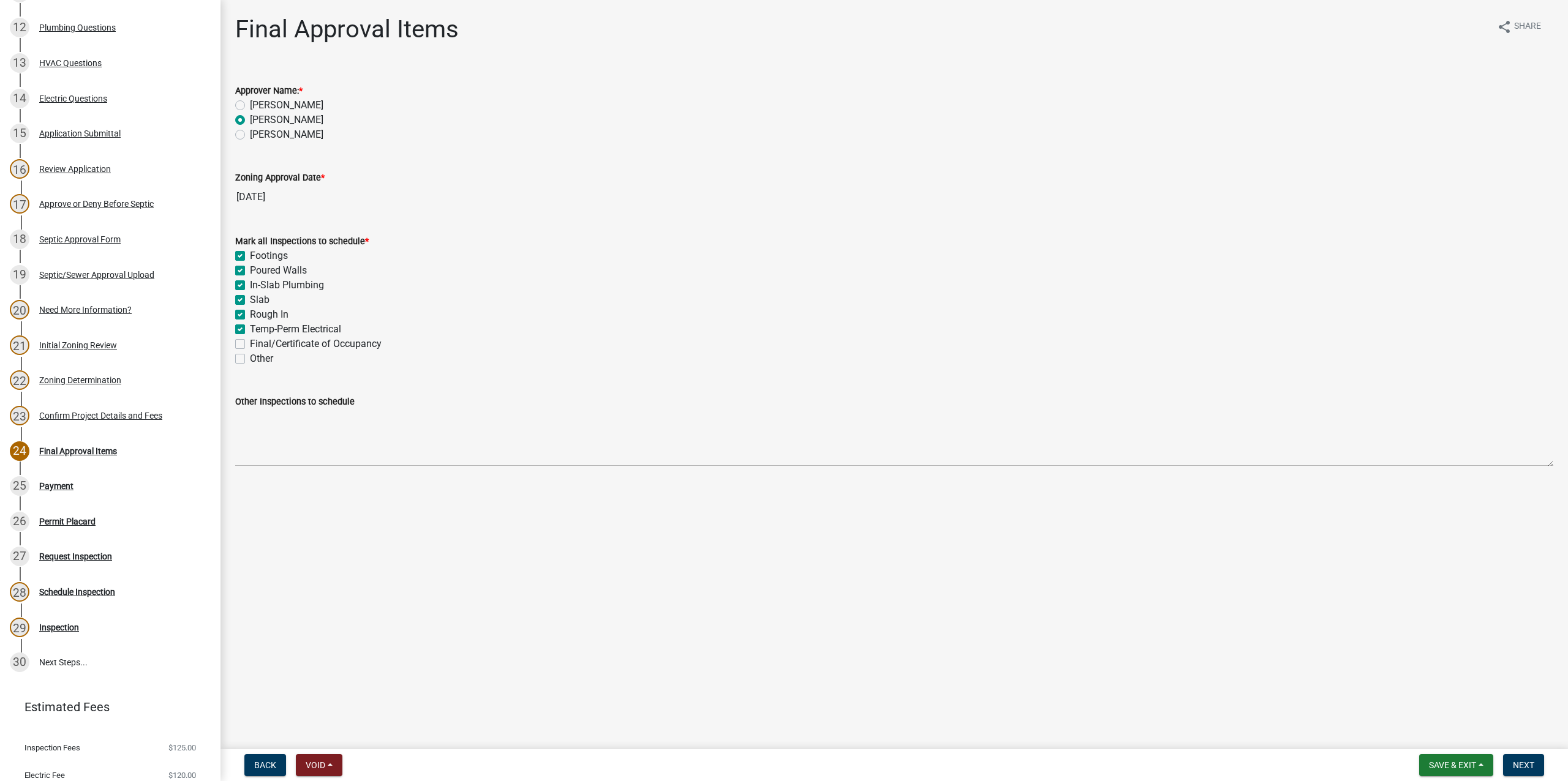
checkbox input "true"
checkbox input "false"
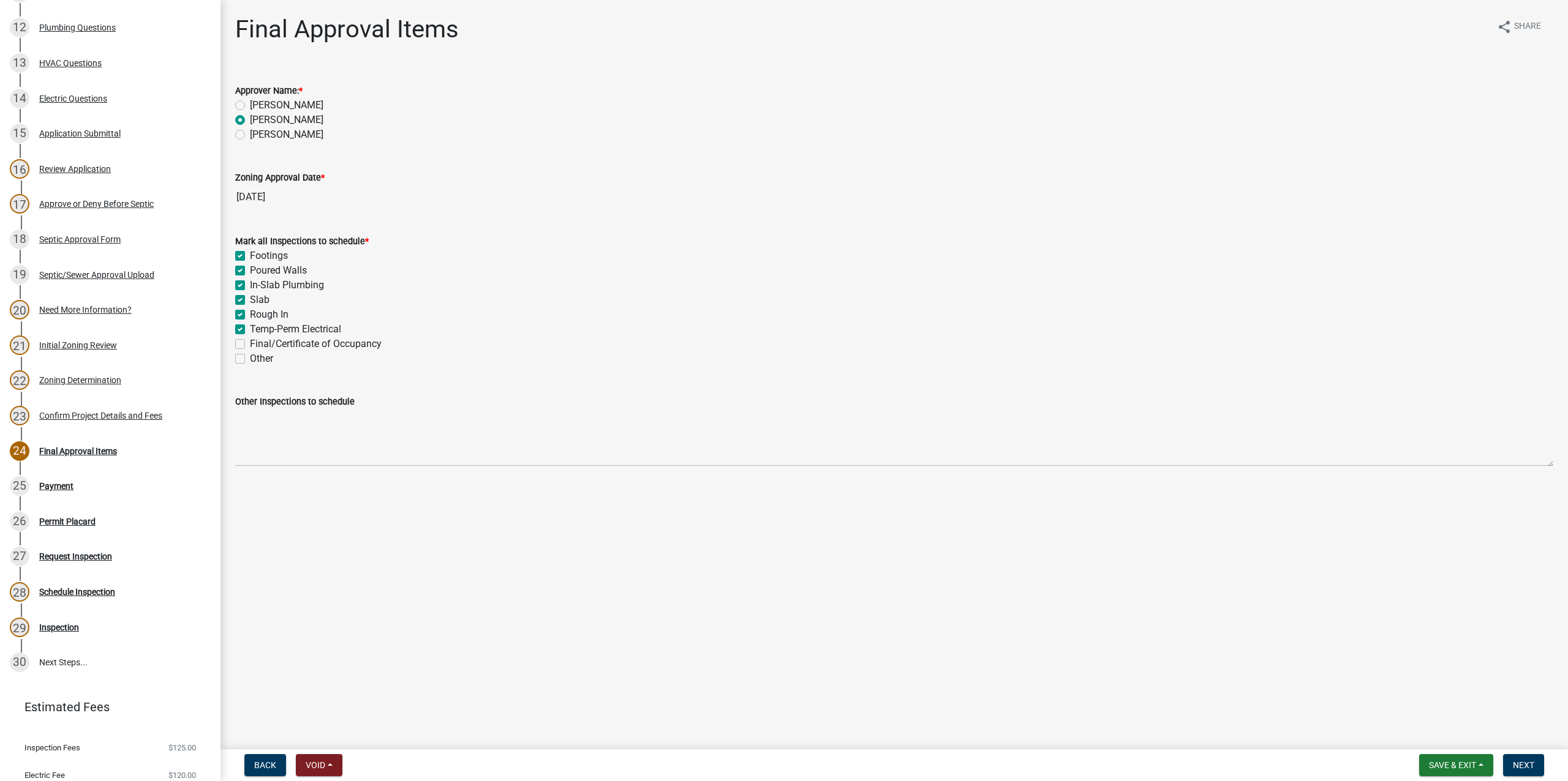
click at [250, 342] on label "Final/Certificate of Occupancy" at bounding box center [315, 344] width 132 height 15
click at [250, 342] on input "Final/Certificate of Occupancy" at bounding box center [253, 341] width 8 height 8
checkbox input "true"
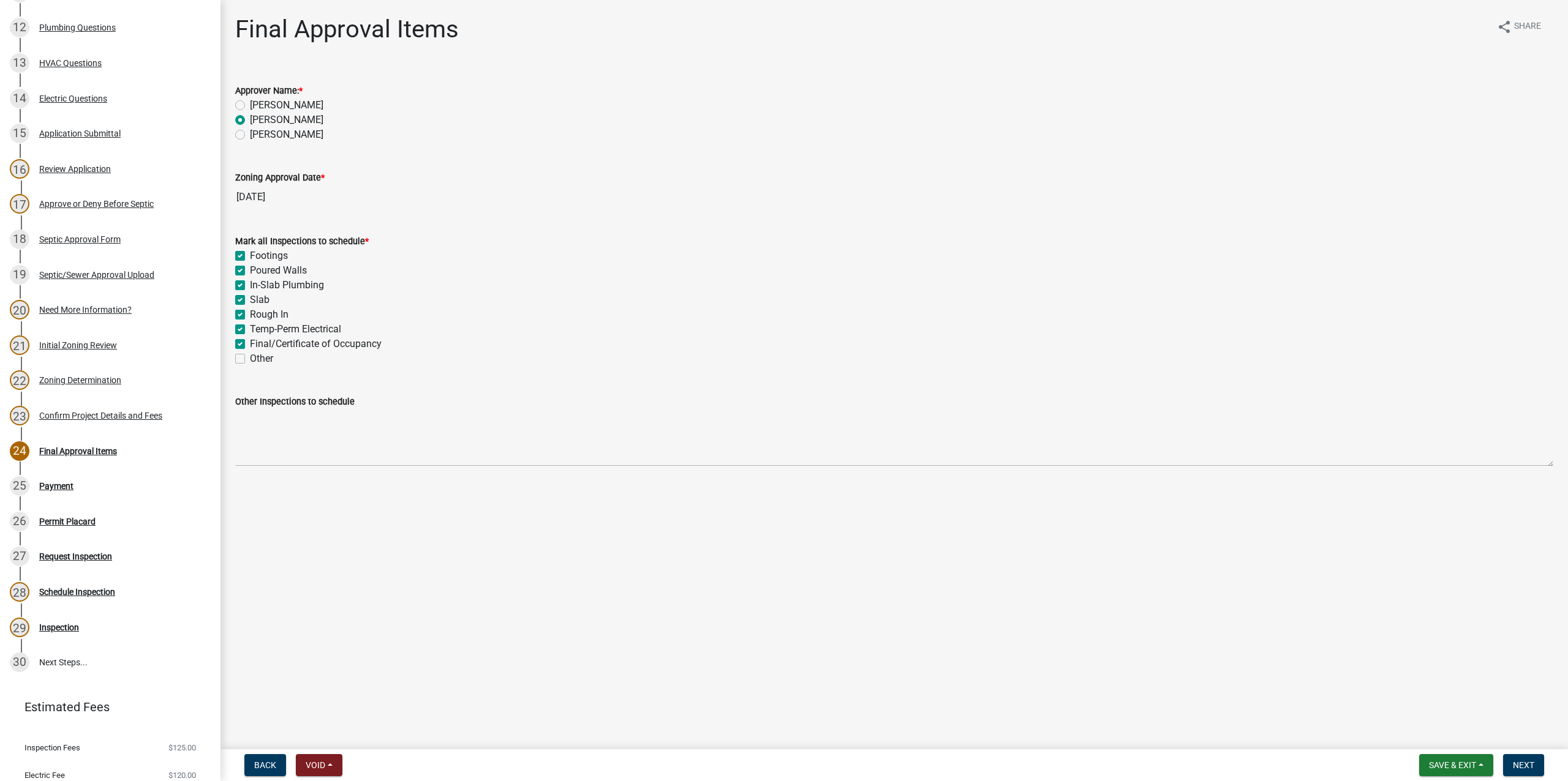
checkbox input "true"
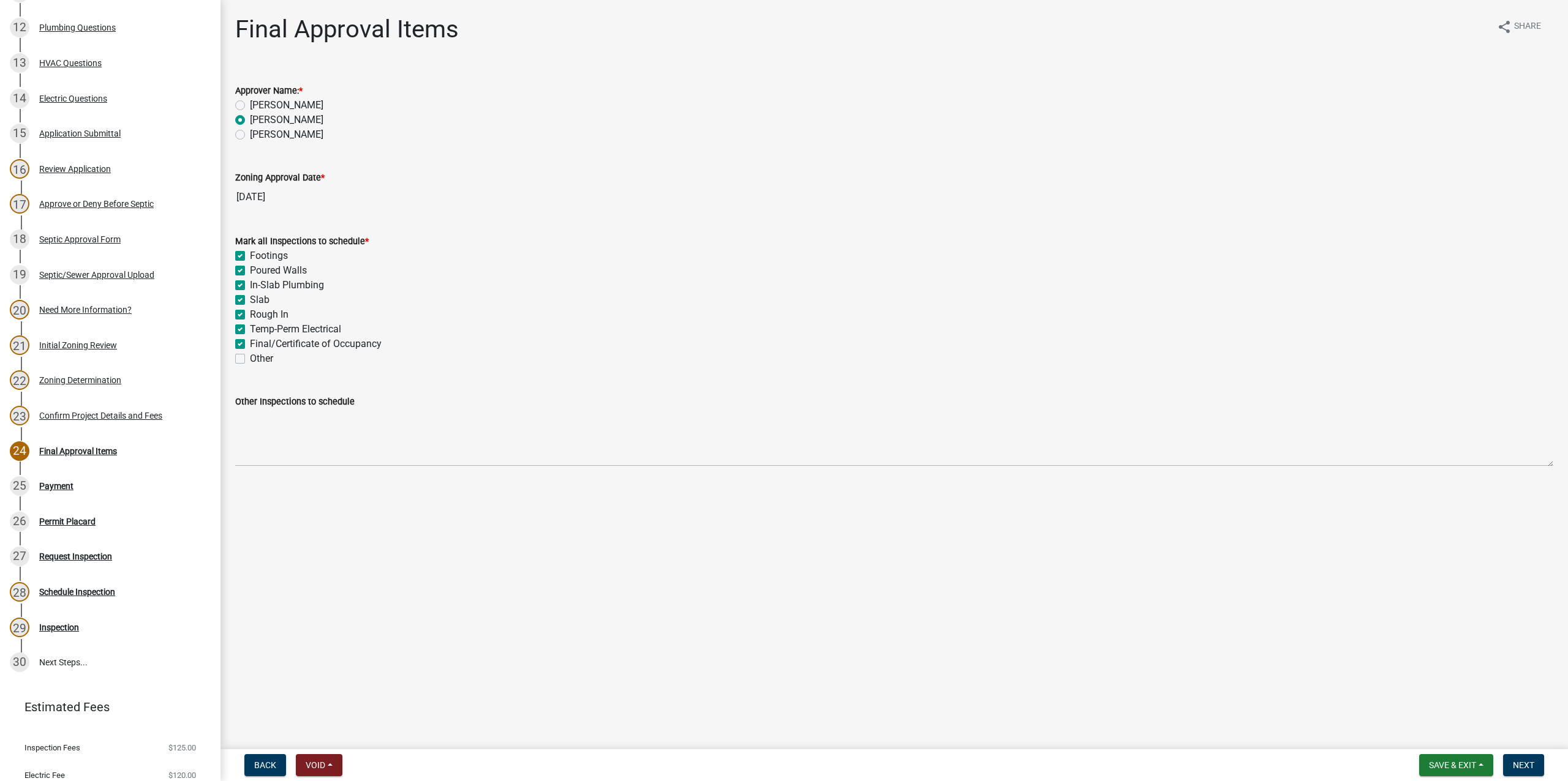
click at [250, 360] on label "Other" at bounding box center [261, 358] width 24 height 15
click at [250, 359] on input "Other" at bounding box center [253, 355] width 8 height 8
checkbox input "true"
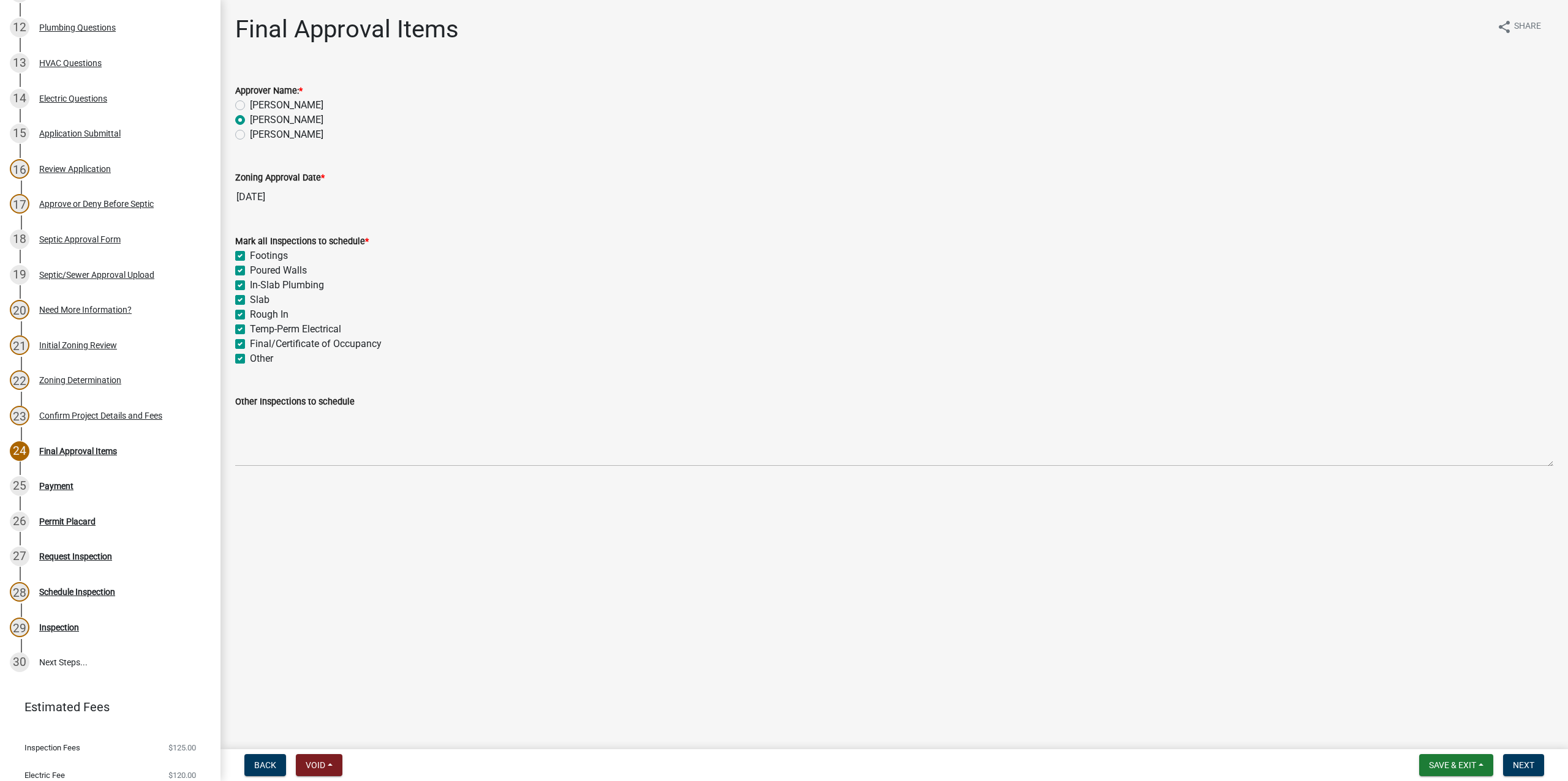
checkbox input "true"
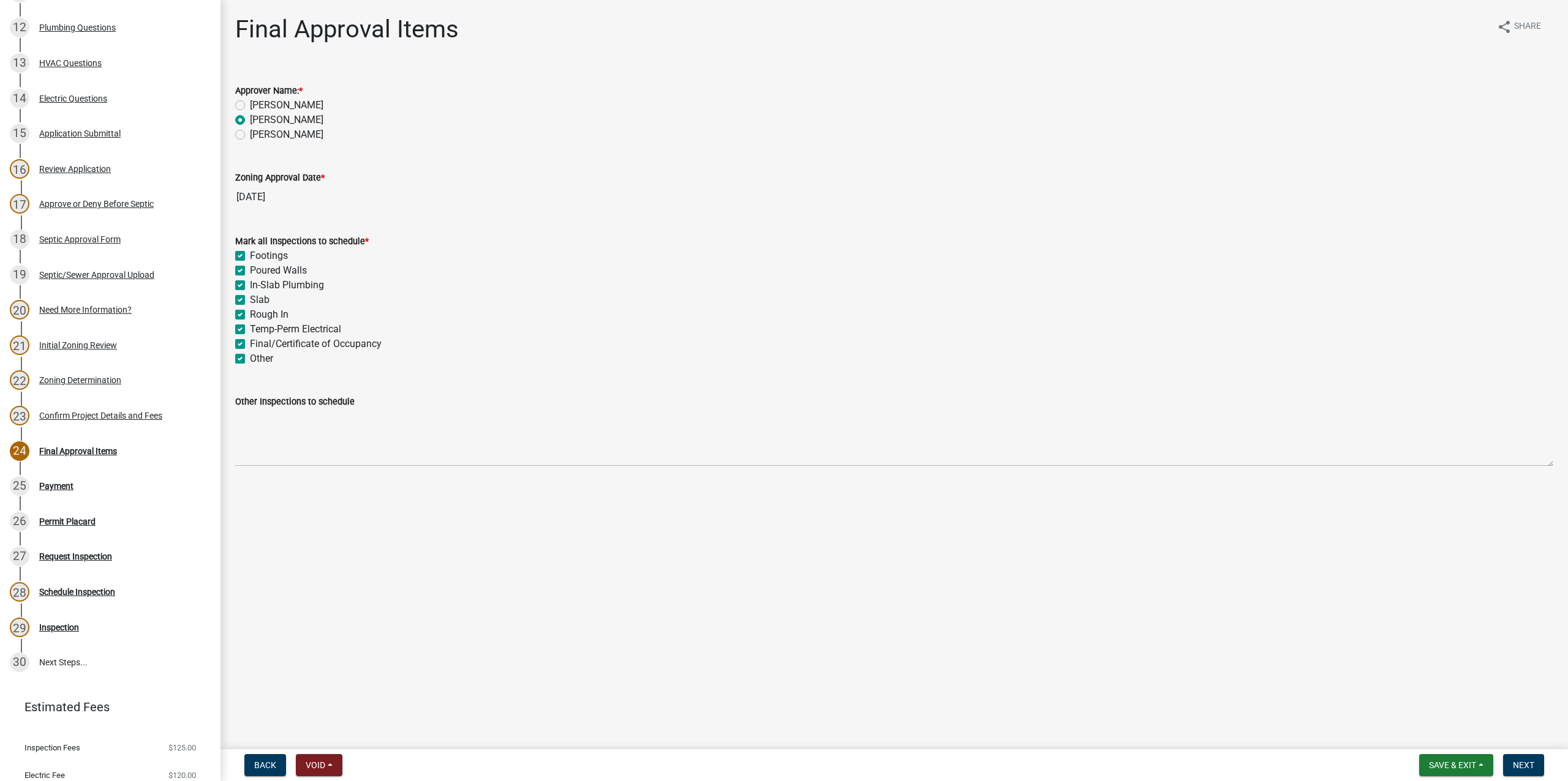
checkbox input "true"
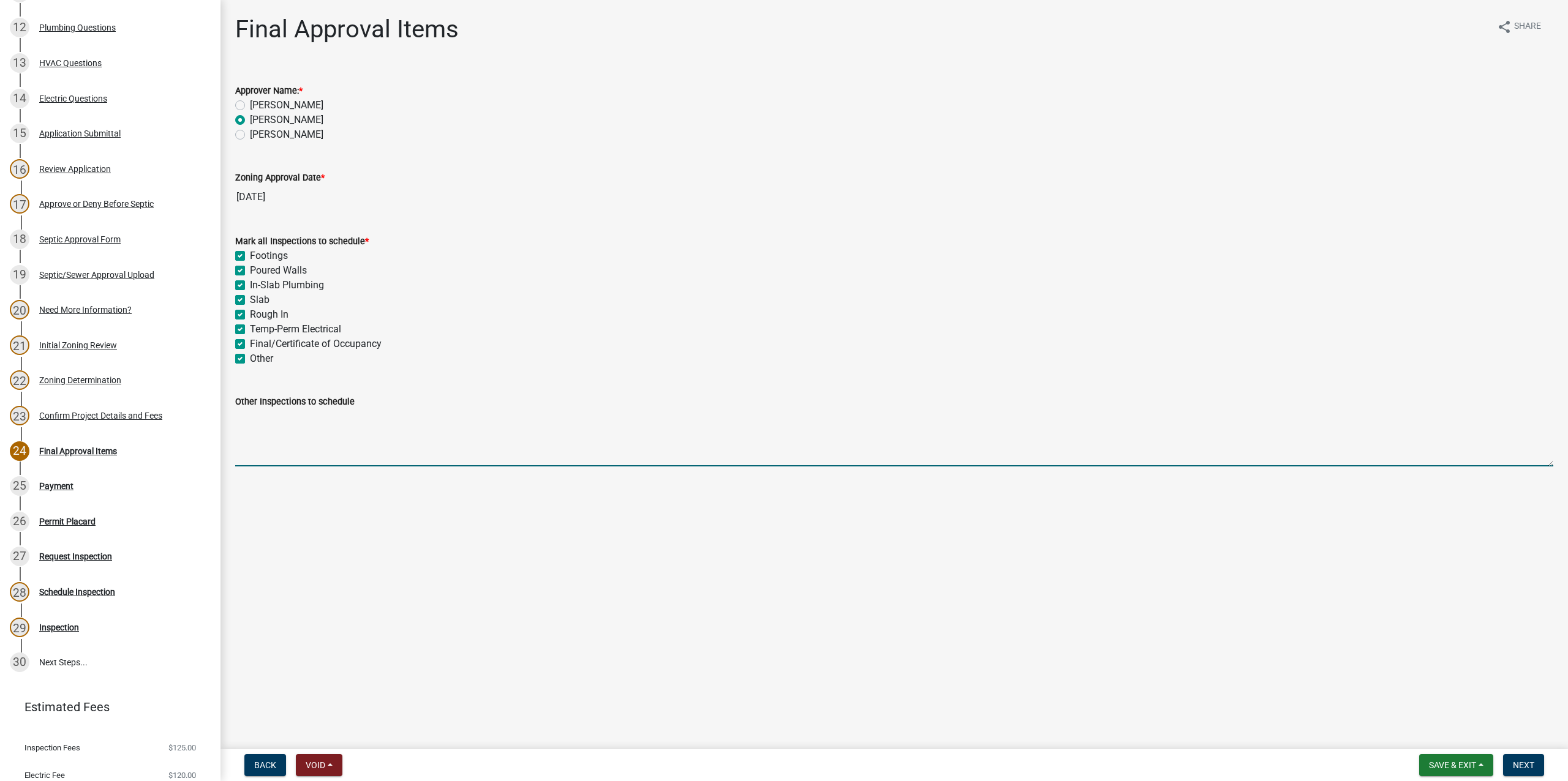
click at [264, 449] on textarea "Other Inspections to schedule" at bounding box center [894, 438] width 1318 height 57
type textarea "INSULATION, HOUSE WRAP"
click at [1532, 763] on span "Next" at bounding box center [1524, 765] width 21 height 10
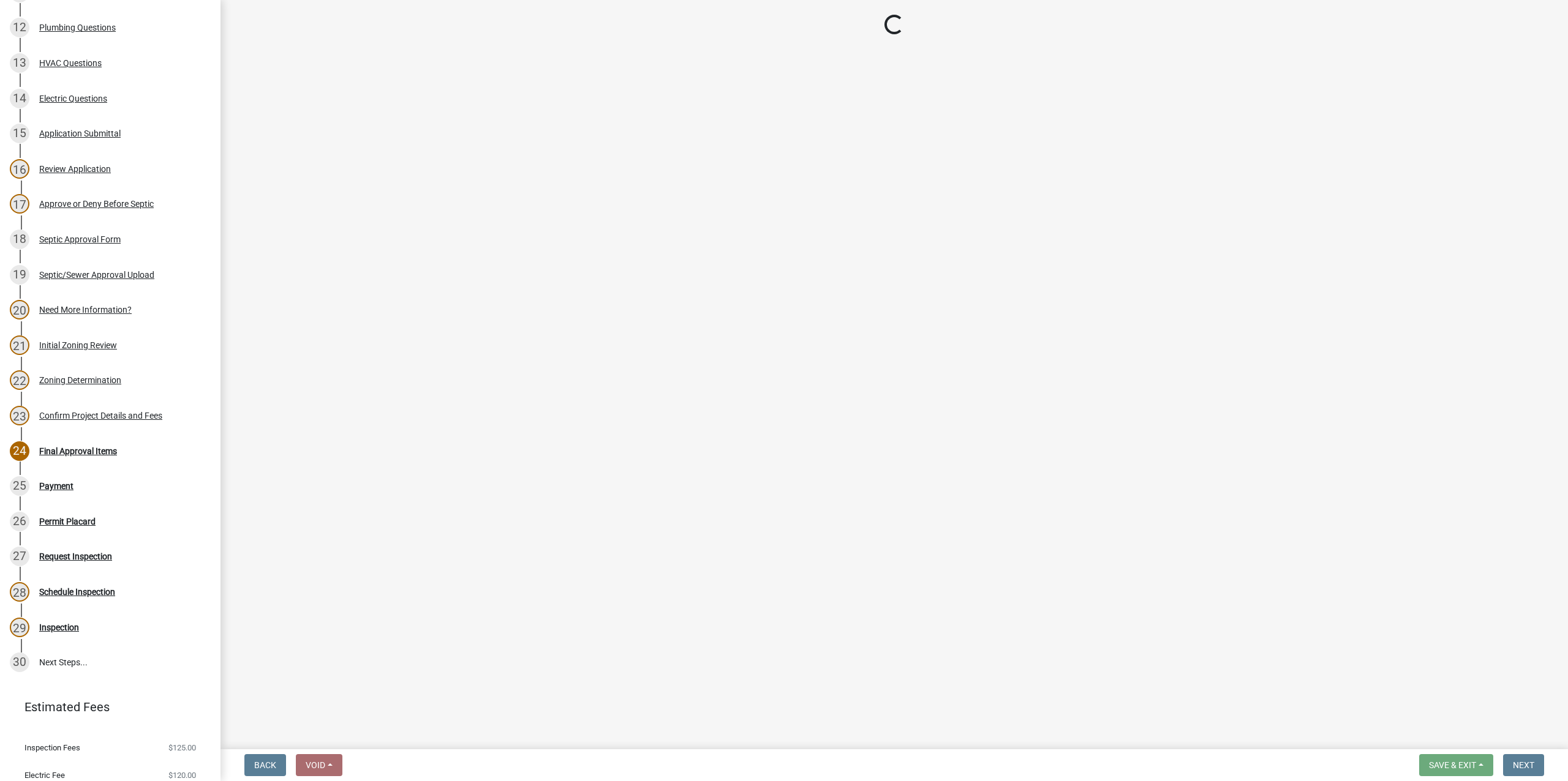
select select "3: 3"
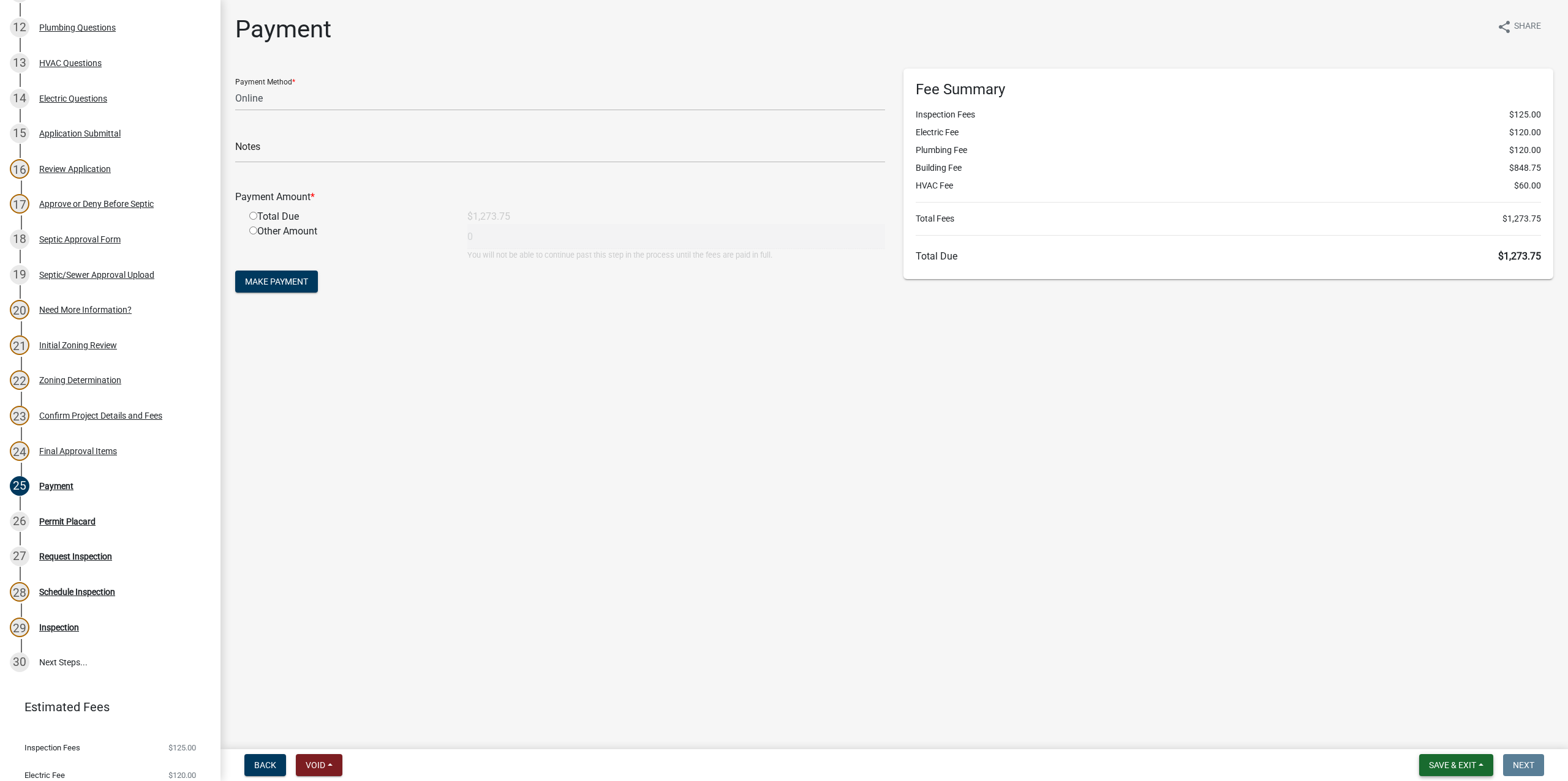
click at [1449, 766] on span "Save & Exit" at bounding box center [1453, 765] width 47 height 10
click at [1430, 735] on button "Save & Exit" at bounding box center [1444, 734] width 98 height 29
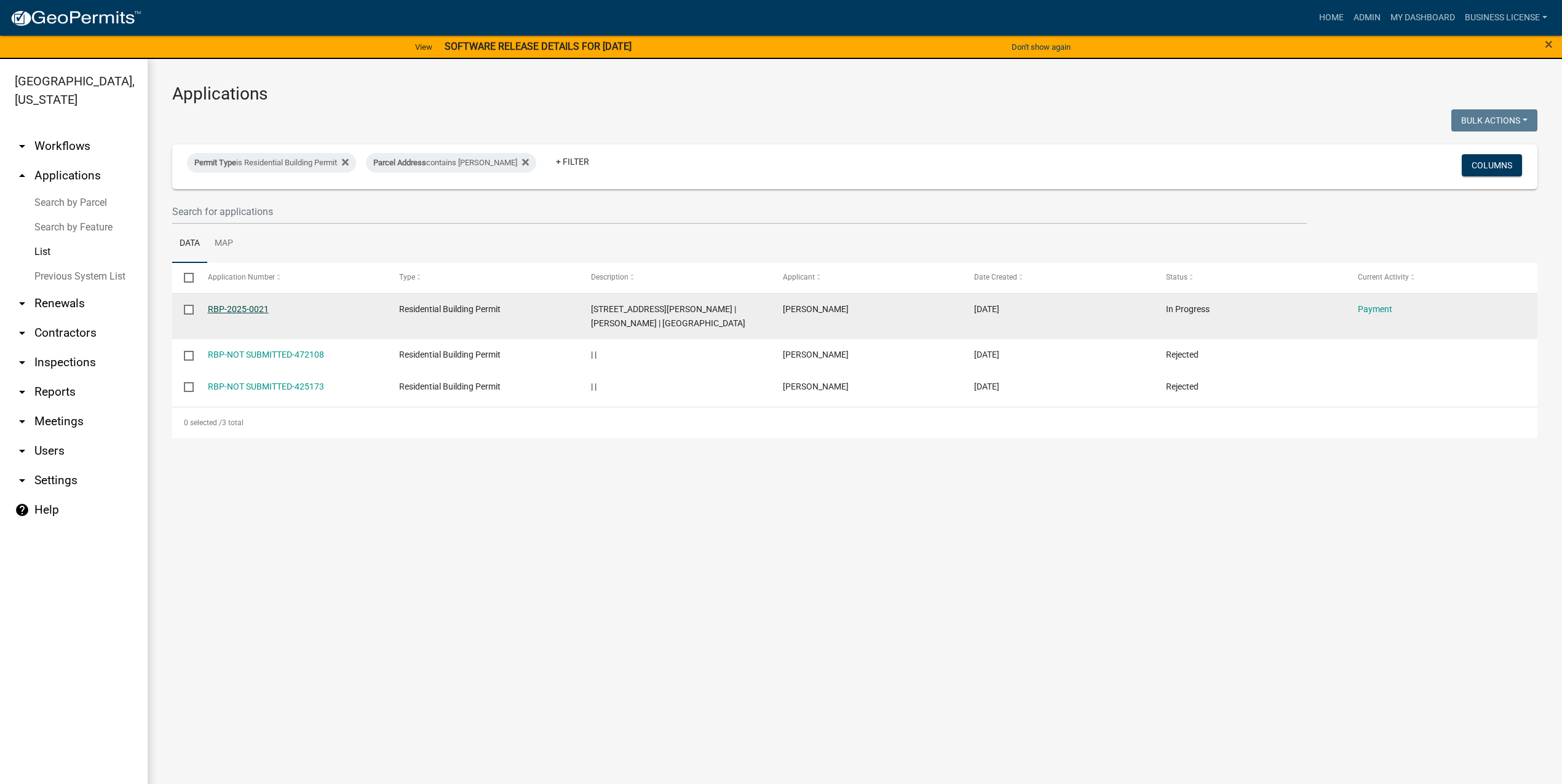
click at [237, 305] on link "RBP-2025-0021" at bounding box center [238, 309] width 61 height 10
